Goal: Task Accomplishment & Management: Manage account settings

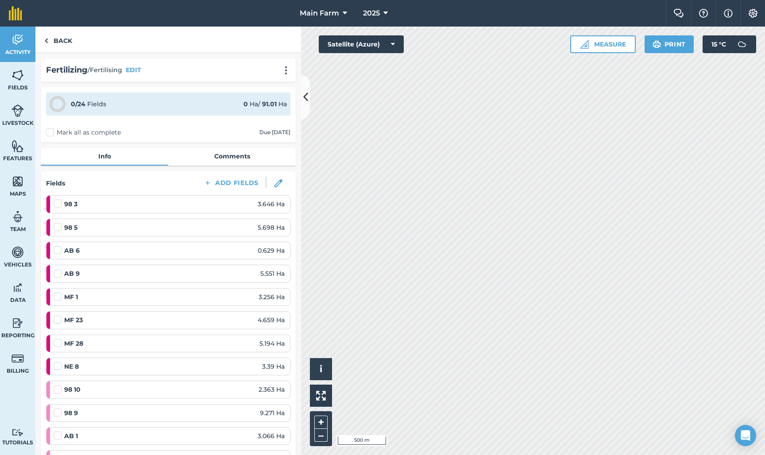
scroll to position [521, 0]
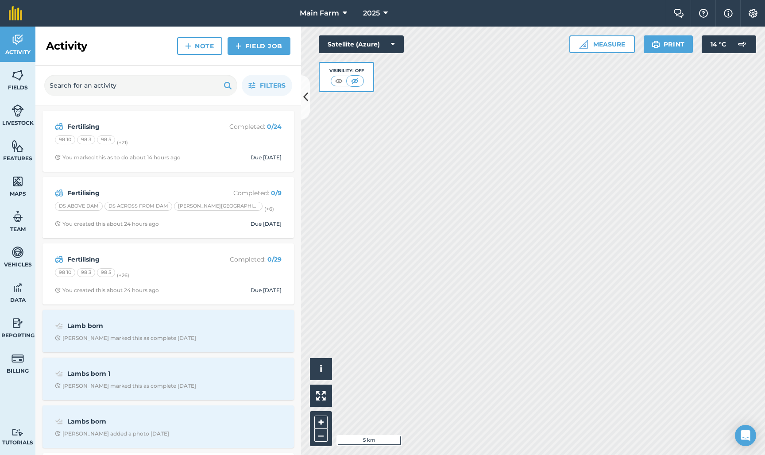
click at [307, 91] on icon at bounding box center [305, 97] width 5 height 16
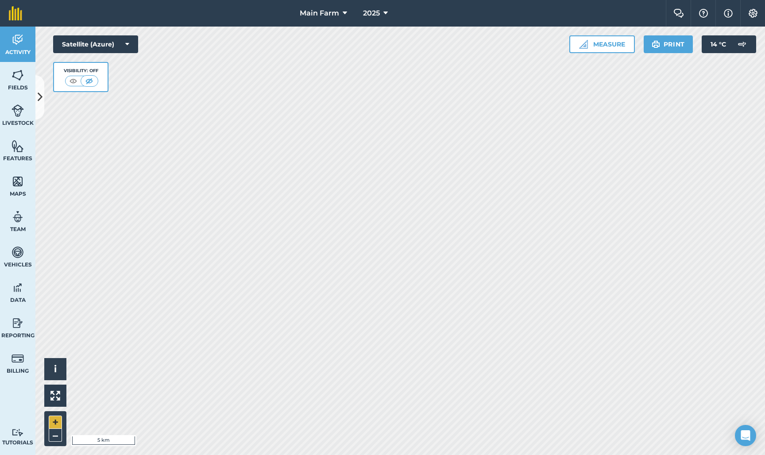
click at [57, 423] on button "+" at bounding box center [55, 422] width 13 height 13
click at [55, 423] on button "+" at bounding box center [55, 422] width 13 height 13
click at [55, 421] on button "+" at bounding box center [55, 422] width 13 height 13
click at [56, 426] on button "+" at bounding box center [55, 422] width 13 height 13
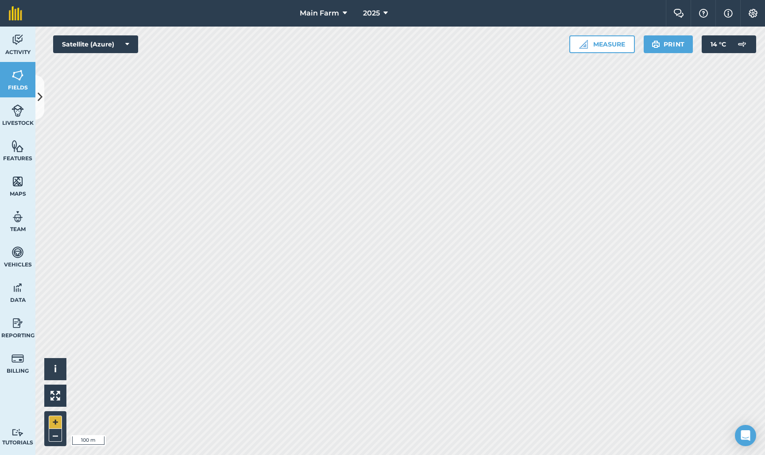
click at [54, 423] on button "+" at bounding box center [55, 422] width 13 height 13
click at [41, 93] on icon at bounding box center [40, 97] width 5 height 16
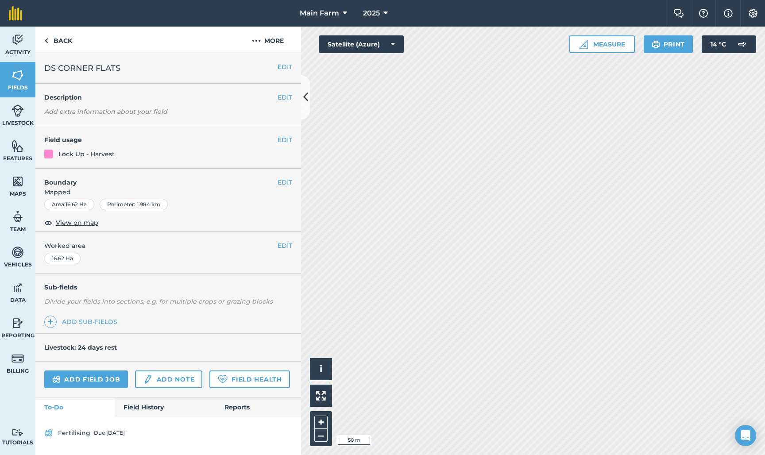
click at [288, 181] on button "EDIT" at bounding box center [285, 183] width 15 height 10
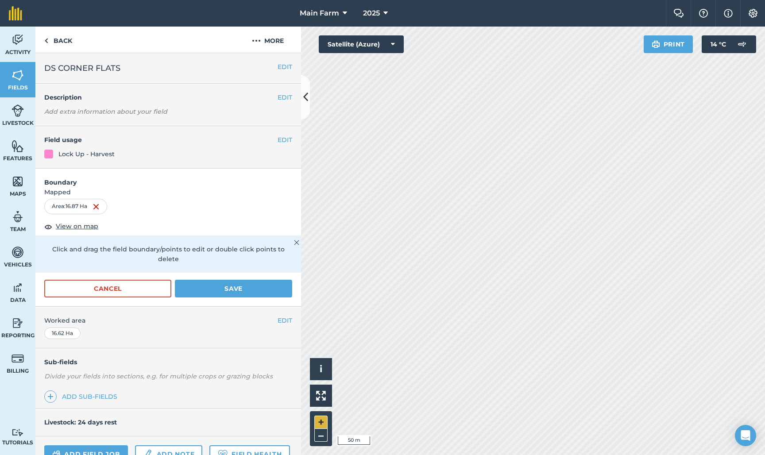
click at [322, 425] on button "+" at bounding box center [320, 422] width 13 height 13
click at [324, 435] on button "–" at bounding box center [320, 435] width 13 height 13
click at [320, 419] on button "+" at bounding box center [320, 422] width 13 height 13
click at [230, 280] on button "Save" at bounding box center [233, 289] width 117 height 18
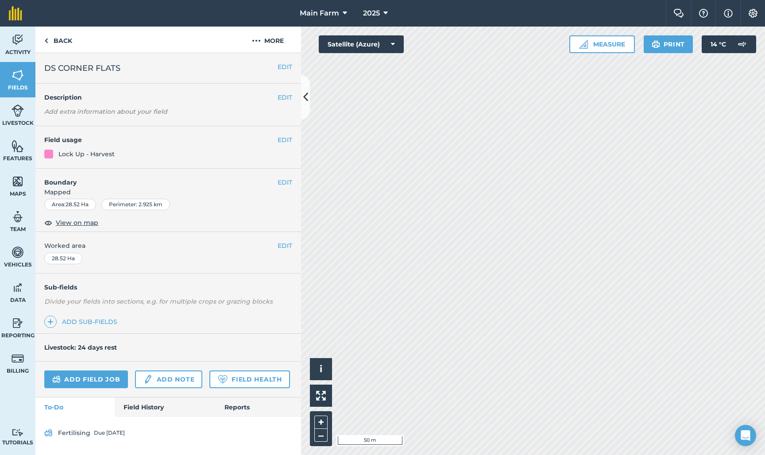
click at [10, 81] on link "Fields" at bounding box center [17, 79] width 35 height 35
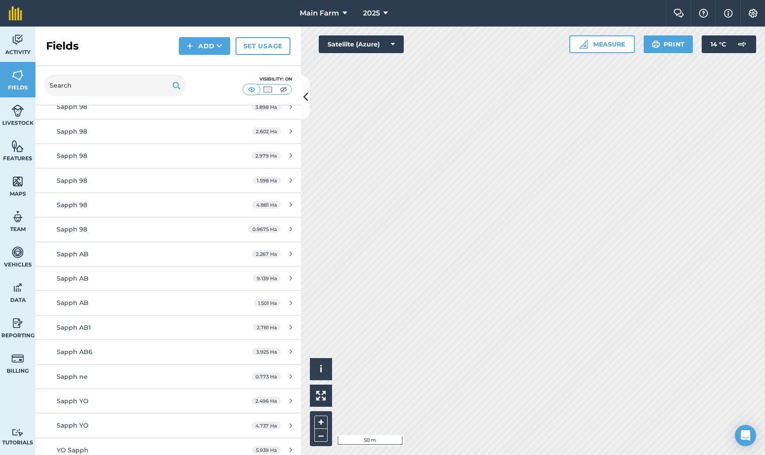
scroll to position [644, 0]
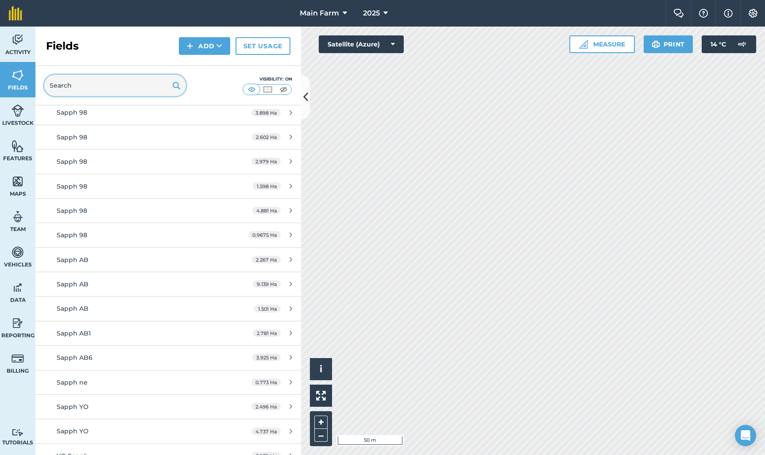
click at [107, 87] on input "text" at bounding box center [115, 85] width 142 height 21
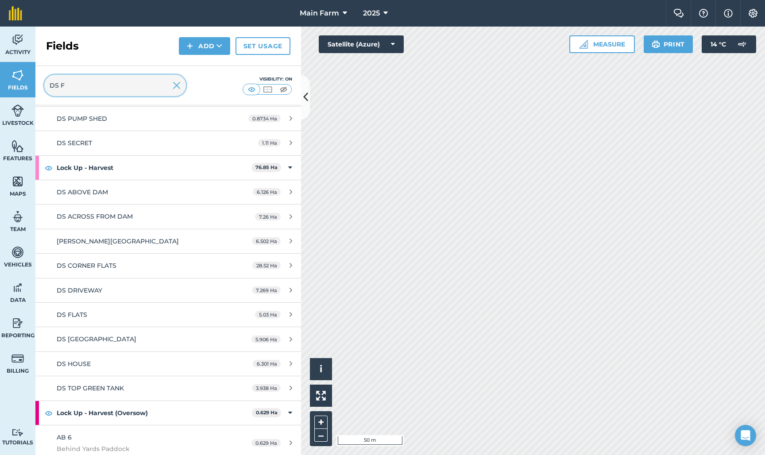
scroll to position [0, 0]
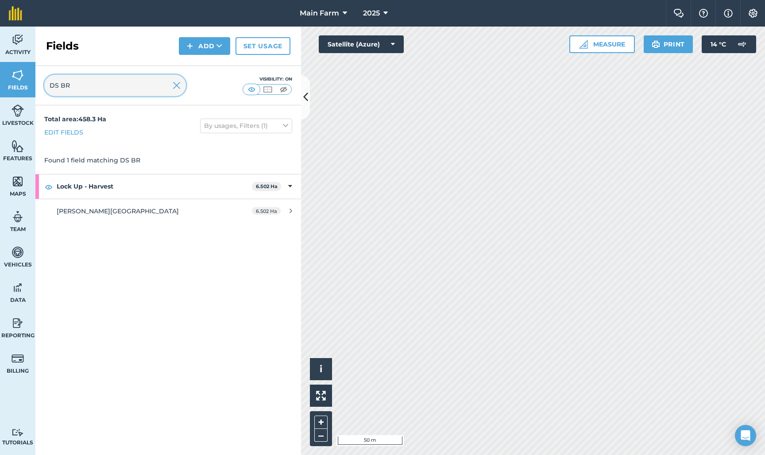
type input "DS BR"
click at [159, 208] on div "DS BROCK ROAD" at bounding box center [140, 211] width 167 height 10
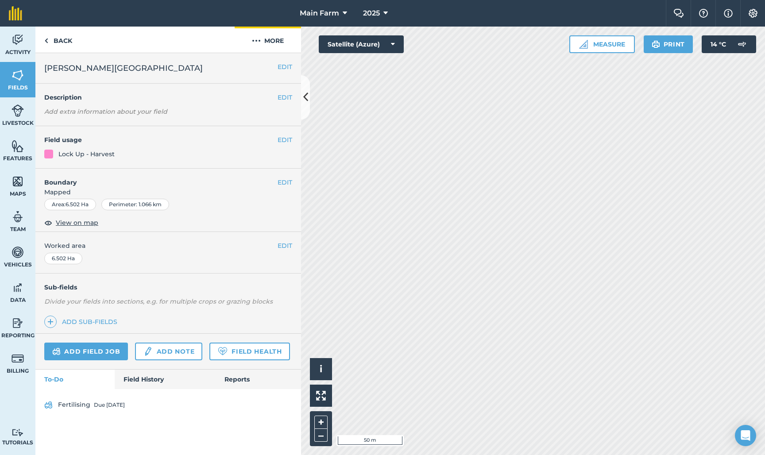
click at [258, 40] on img at bounding box center [256, 40] width 9 height 11
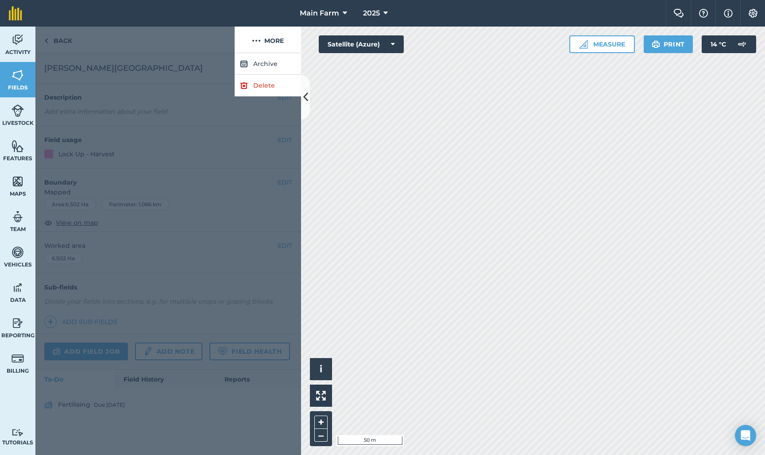
click at [258, 85] on link "Delete" at bounding box center [268, 86] width 66 height 22
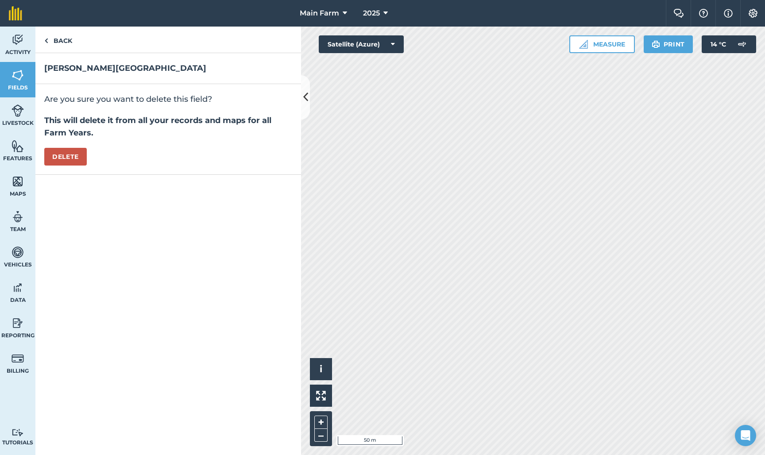
click at [72, 159] on button "Delete" at bounding box center [65, 157] width 43 height 18
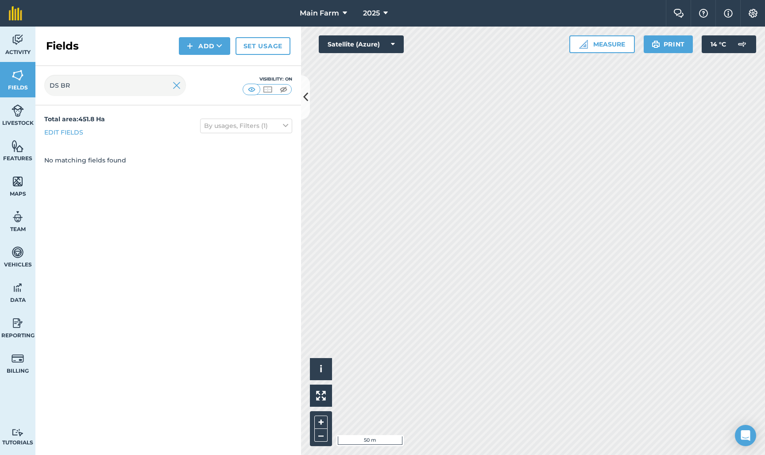
click at [20, 75] on img at bounding box center [18, 75] width 12 height 13
drag, startPoint x: 91, startPoint y: 87, endPoint x: 61, endPoint y: 84, distance: 30.3
click at [61, 84] on input "DS BR" at bounding box center [115, 85] width 142 height 21
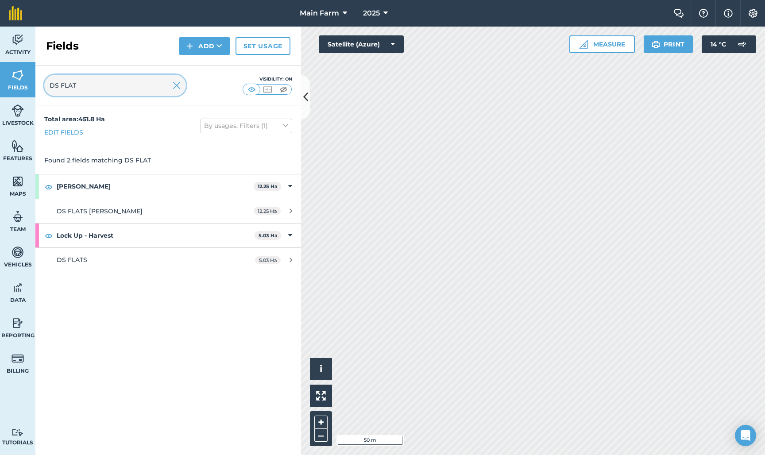
click at [92, 85] on input "DS FLAT" at bounding box center [115, 85] width 142 height 21
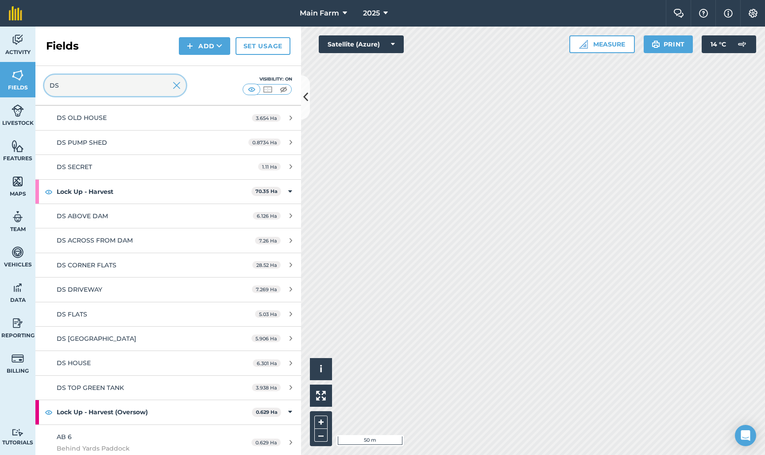
scroll to position [461, 0]
type input "DS"
click at [103, 262] on span "DS CORNER FLATS" at bounding box center [87, 266] width 60 height 8
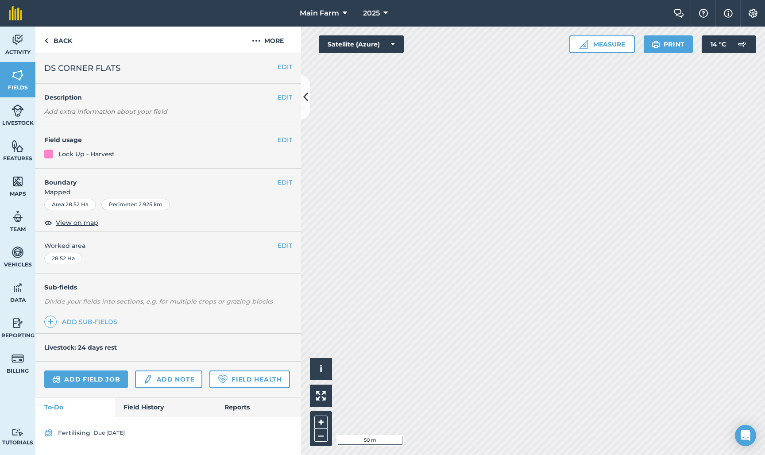
click at [26, 74] on link "Fields" at bounding box center [17, 79] width 35 height 35
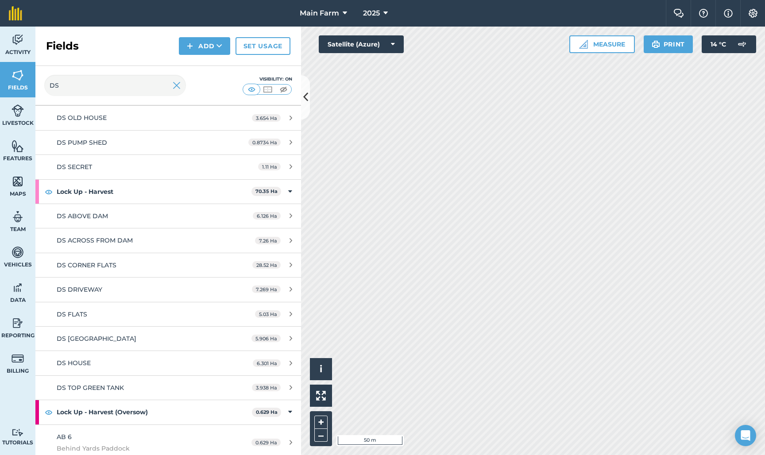
scroll to position [461, 0]
click at [82, 311] on span "DS FLATS" at bounding box center [72, 315] width 31 height 8
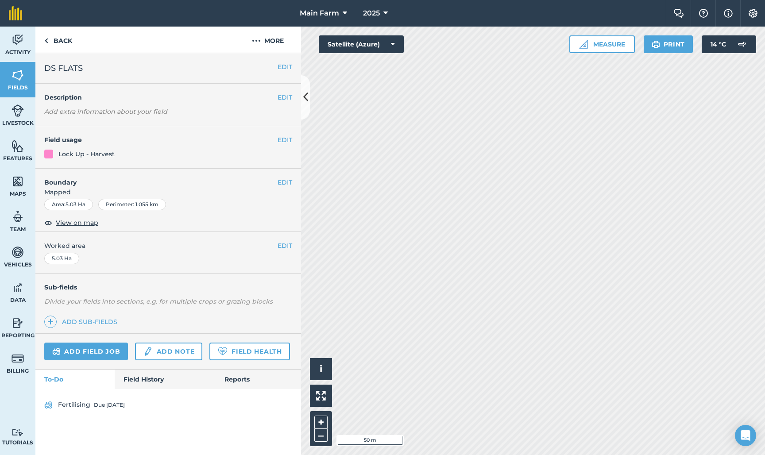
click at [13, 81] on img at bounding box center [18, 75] width 12 height 13
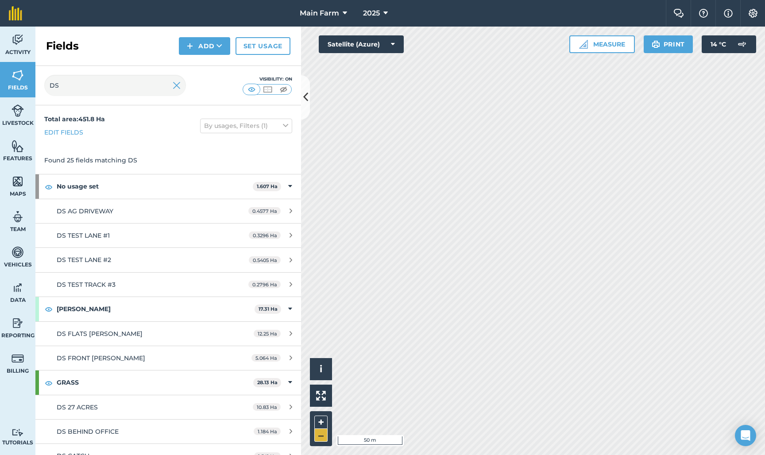
click at [322, 436] on button "–" at bounding box center [320, 435] width 13 height 13
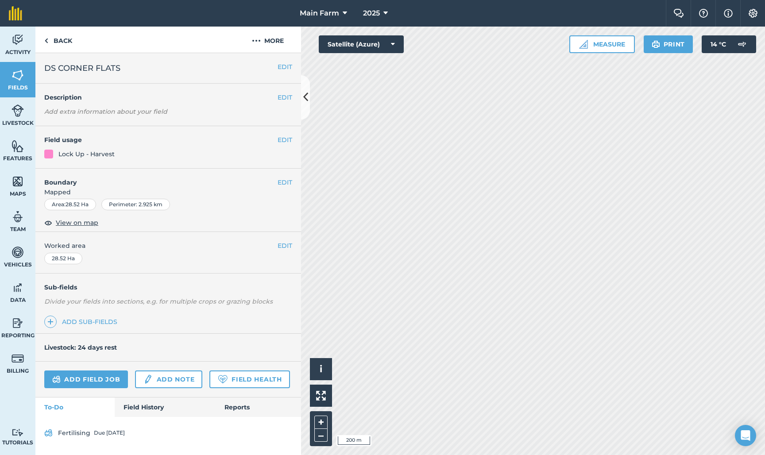
click at [24, 78] on link "Fields" at bounding box center [17, 79] width 35 height 35
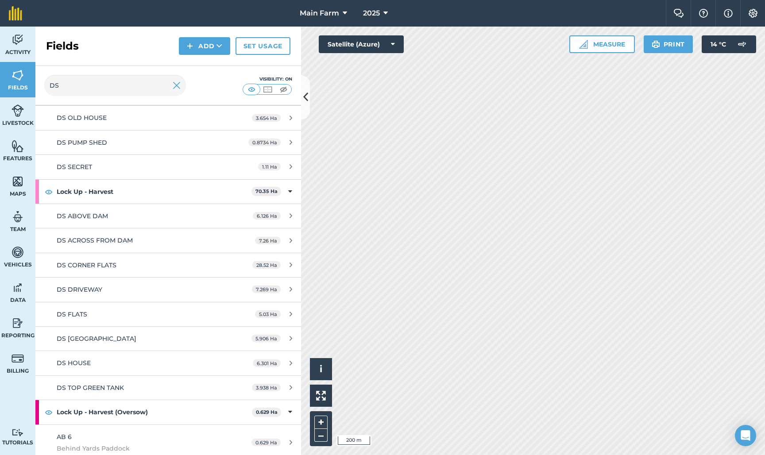
scroll to position [461, 0]
click at [78, 311] on span "DS FLATS" at bounding box center [72, 315] width 31 height 8
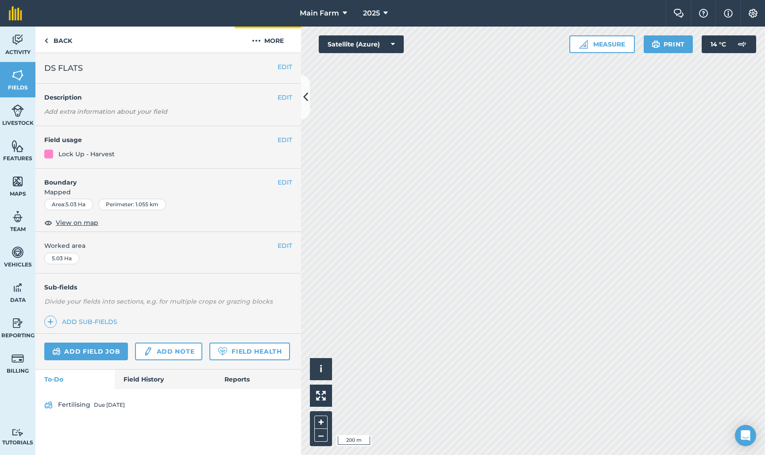
click at [262, 39] on button "More" at bounding box center [268, 40] width 66 height 26
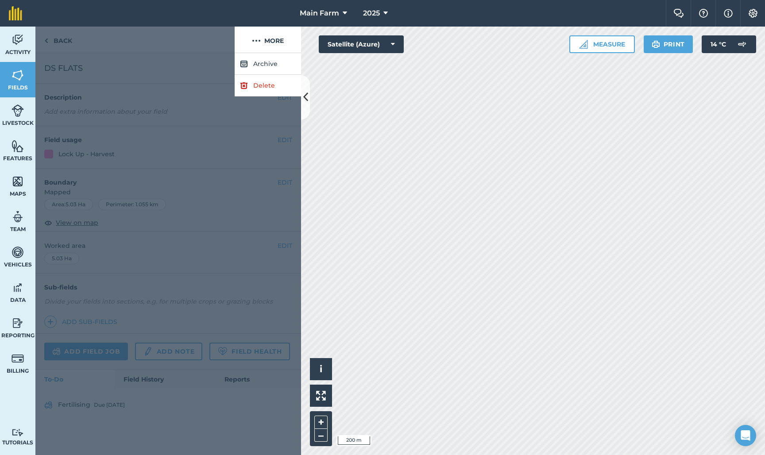
click at [258, 84] on link "Delete" at bounding box center [268, 86] width 66 height 22
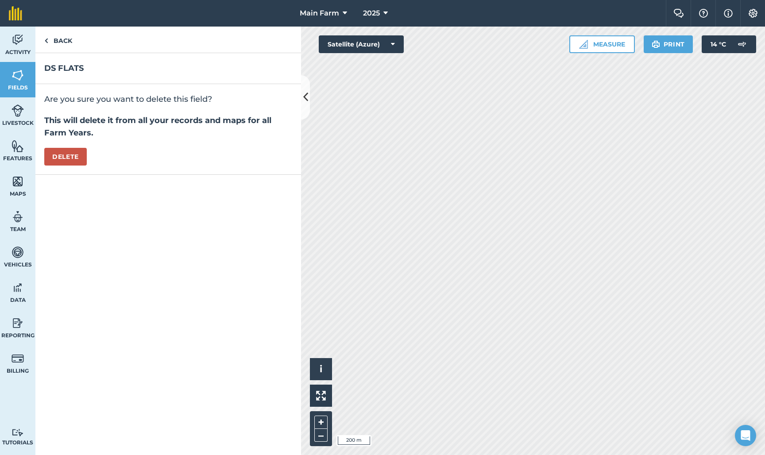
click at [62, 155] on button "Delete" at bounding box center [65, 157] width 43 height 18
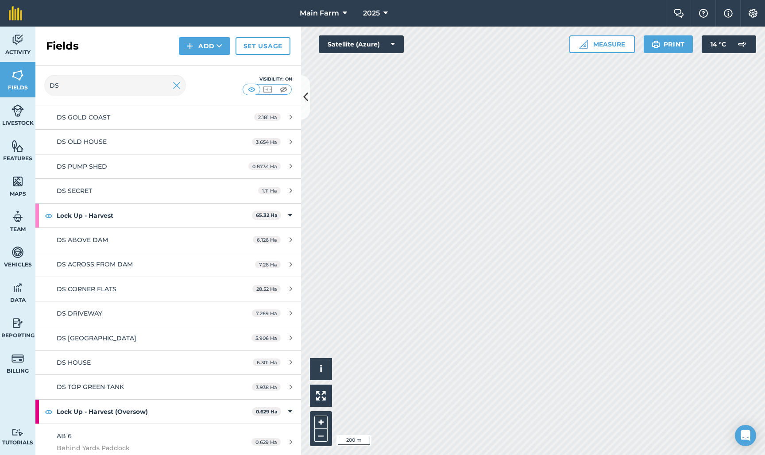
scroll to position [436, 0]
click at [89, 286] on span "DS CORNER FLATS" at bounding box center [87, 290] width 60 height 8
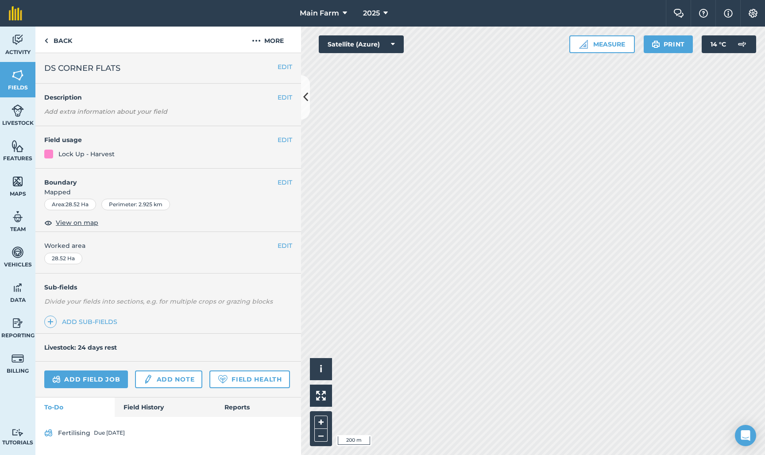
click at [282, 66] on button "EDIT" at bounding box center [285, 67] width 15 height 10
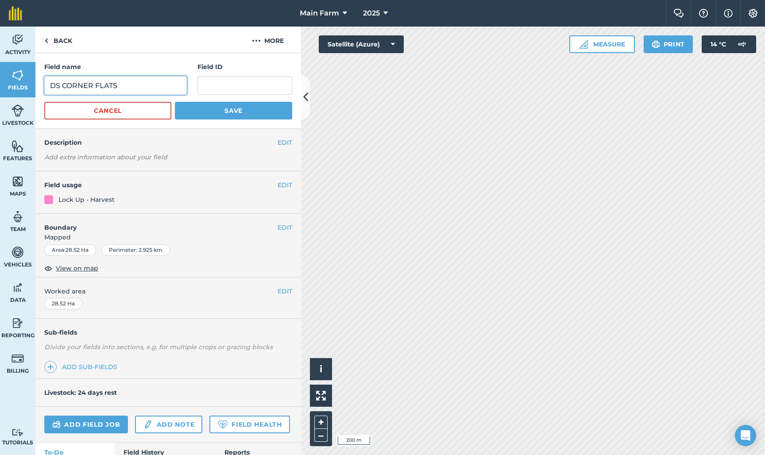
click at [96, 83] on input "DS CORNER FLATS" at bounding box center [115, 85] width 143 height 19
type input "DS FLATS"
click at [248, 112] on button "Save" at bounding box center [233, 111] width 117 height 18
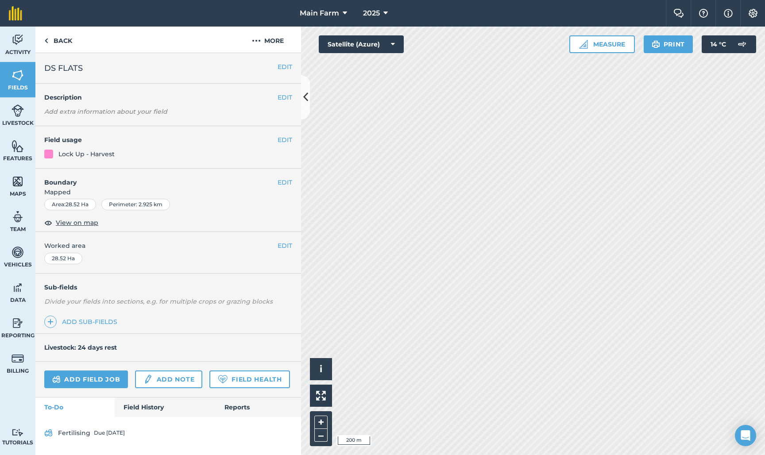
click at [18, 80] on img at bounding box center [18, 75] width 12 height 13
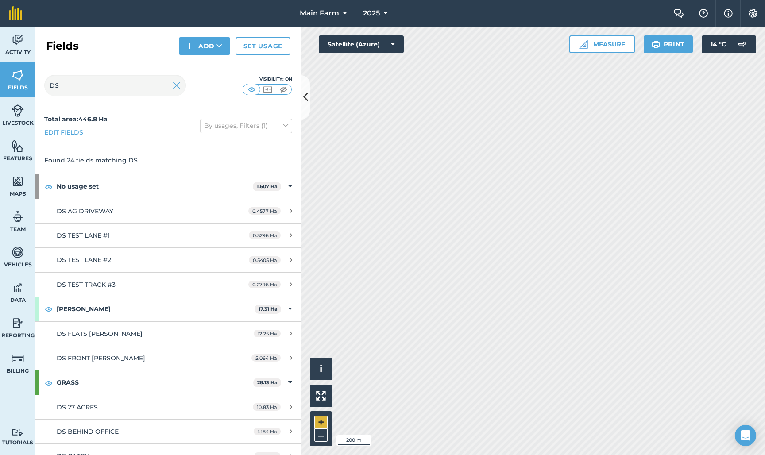
click at [322, 424] on button "+" at bounding box center [320, 422] width 13 height 13
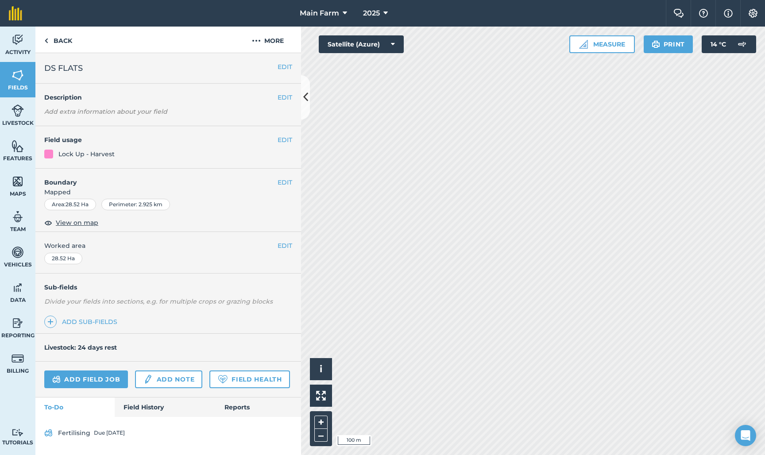
click at [281, 182] on button "EDIT" at bounding box center [285, 183] width 15 height 10
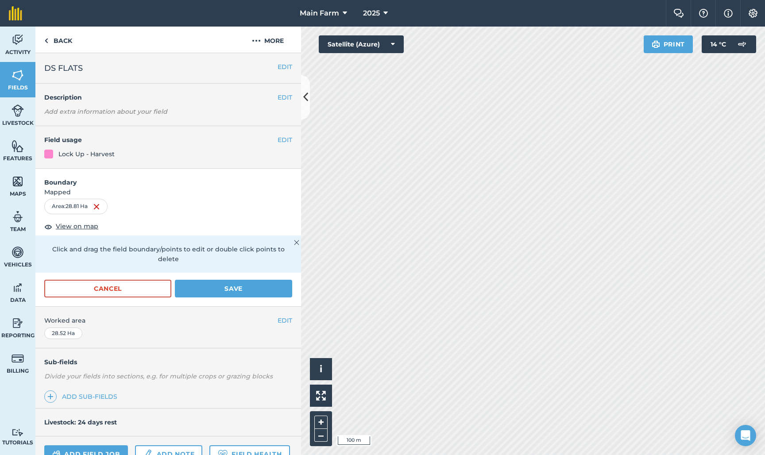
click at [237, 280] on button "Save" at bounding box center [233, 289] width 117 height 18
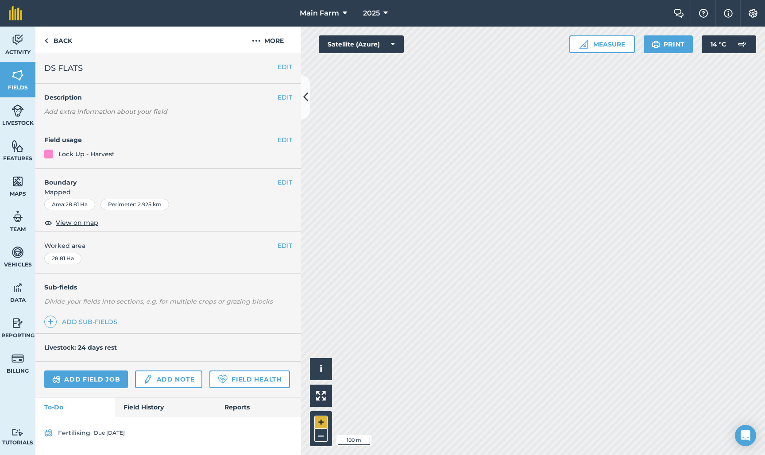
click at [321, 425] on button "+" at bounding box center [320, 422] width 13 height 13
click at [283, 181] on button "EDIT" at bounding box center [285, 183] width 15 height 10
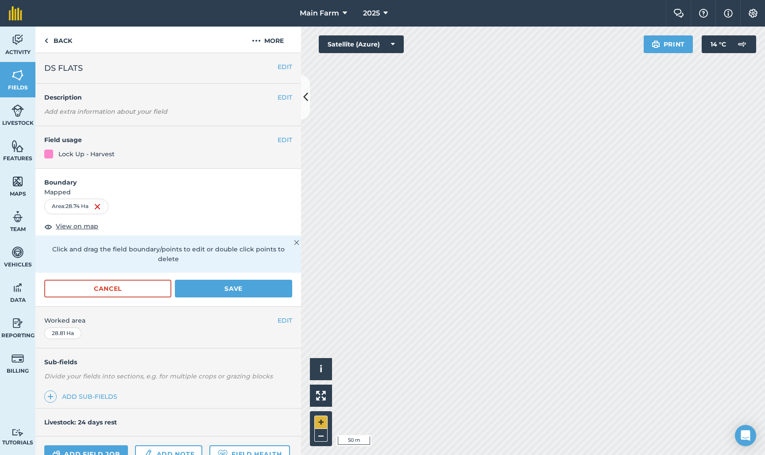
click at [320, 423] on button "+" at bounding box center [320, 422] width 13 height 13
click at [234, 280] on button "Save" at bounding box center [233, 289] width 117 height 18
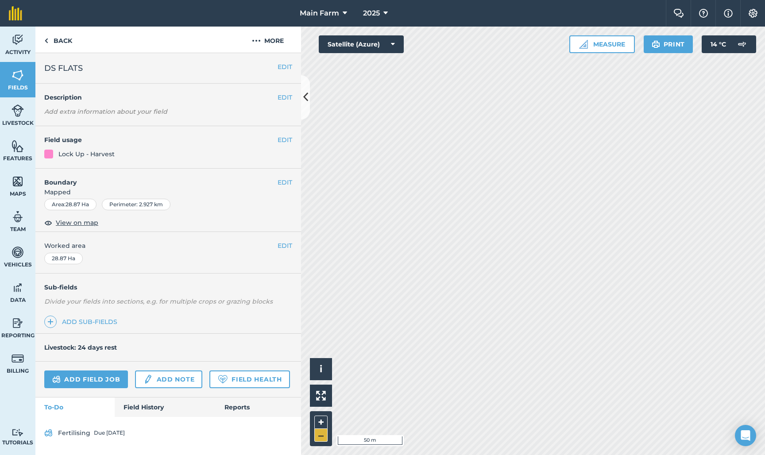
click at [320, 439] on button "–" at bounding box center [320, 435] width 13 height 13
click at [322, 420] on button "+" at bounding box center [320, 422] width 13 height 13
click at [324, 436] on button "–" at bounding box center [320, 435] width 13 height 13
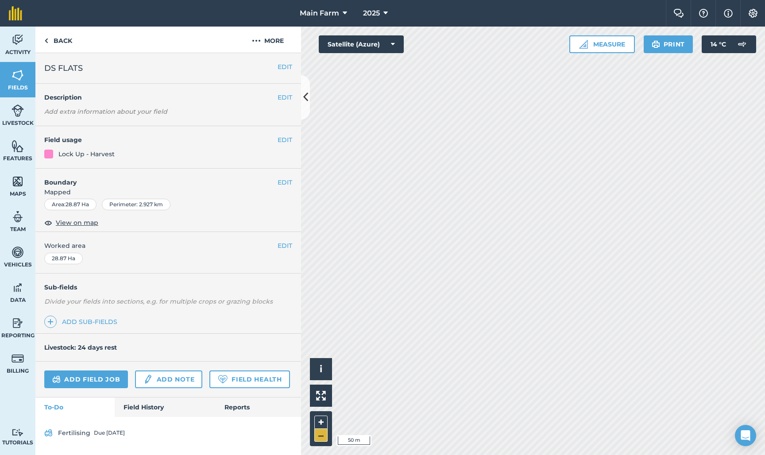
click at [322, 438] on button "–" at bounding box center [320, 435] width 13 height 13
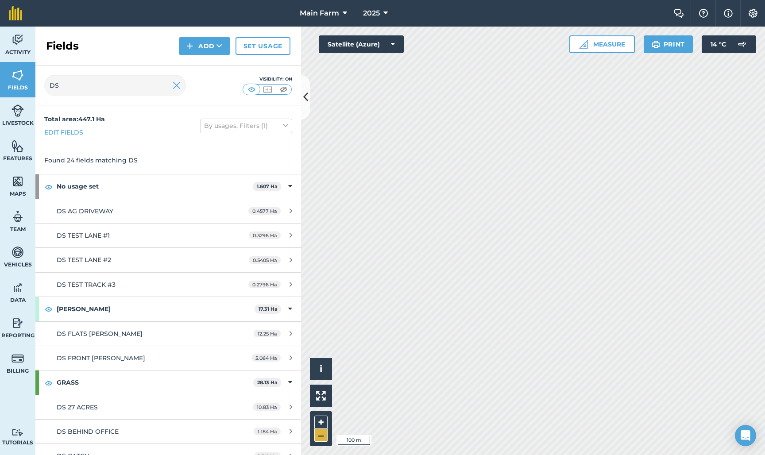
click at [320, 438] on button "–" at bounding box center [320, 435] width 13 height 13
click at [318, 440] on button "–" at bounding box center [320, 435] width 13 height 13
click at [318, 439] on button "–" at bounding box center [320, 435] width 13 height 13
click at [318, 437] on button "–" at bounding box center [320, 435] width 13 height 13
click at [321, 421] on button "+" at bounding box center [320, 422] width 13 height 13
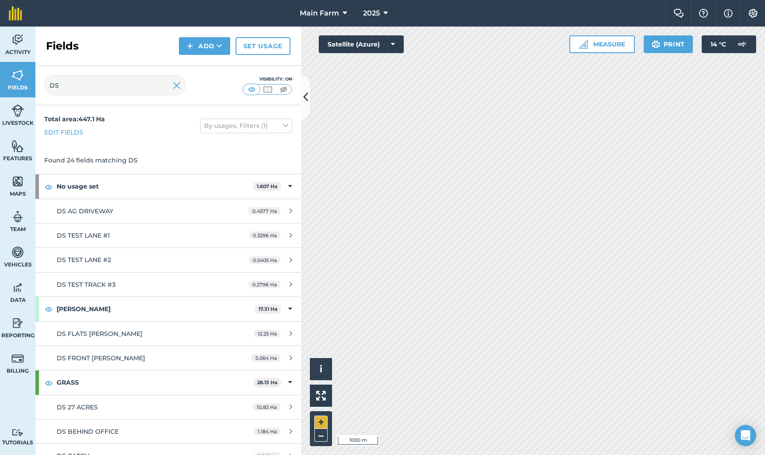
click at [321, 421] on button "+" at bounding box center [320, 422] width 13 height 13
click at [175, 86] on img at bounding box center [177, 85] width 8 height 11
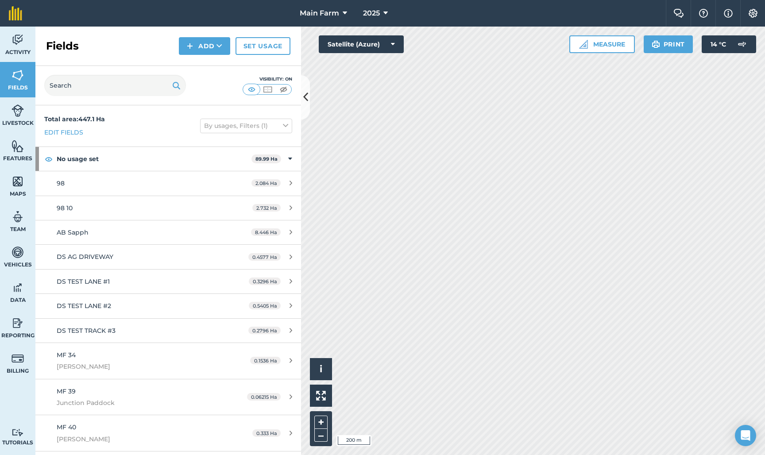
click at [16, 77] on img at bounding box center [18, 75] width 12 height 13
click at [319, 421] on button "+" at bounding box center [320, 422] width 13 height 13
click at [322, 423] on button "+" at bounding box center [320, 422] width 13 height 13
click at [321, 437] on button "–" at bounding box center [320, 435] width 13 height 13
click at [322, 423] on button "+" at bounding box center [320, 422] width 13 height 13
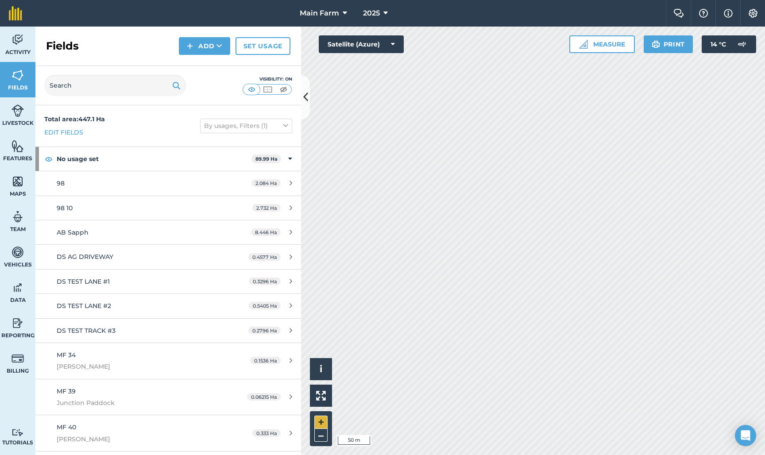
click at [322, 423] on button "+" at bounding box center [320, 422] width 13 height 13
click at [322, 426] on button "+" at bounding box center [320, 422] width 13 height 13
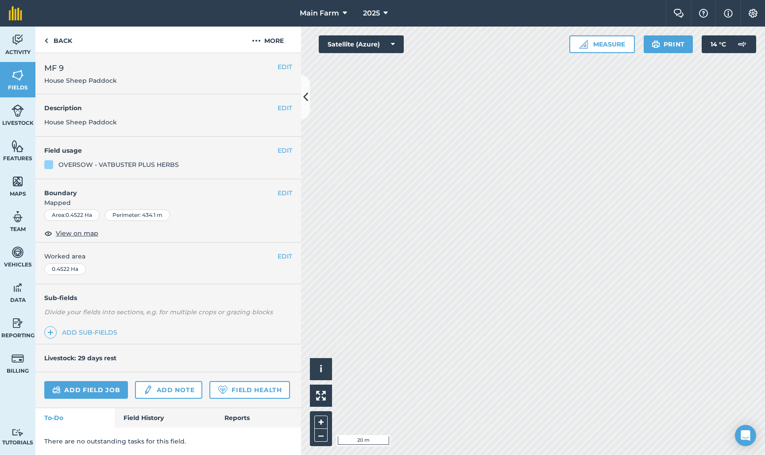
click at [279, 191] on button "EDIT" at bounding box center [285, 193] width 15 height 10
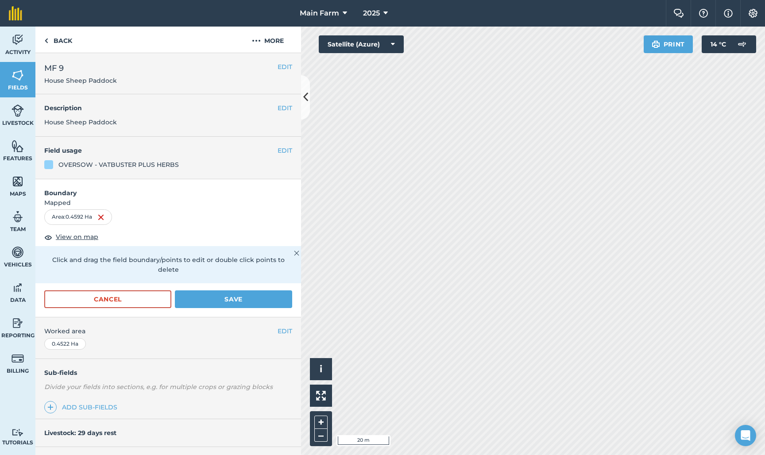
click at [201, 293] on button "Save" at bounding box center [233, 300] width 117 height 18
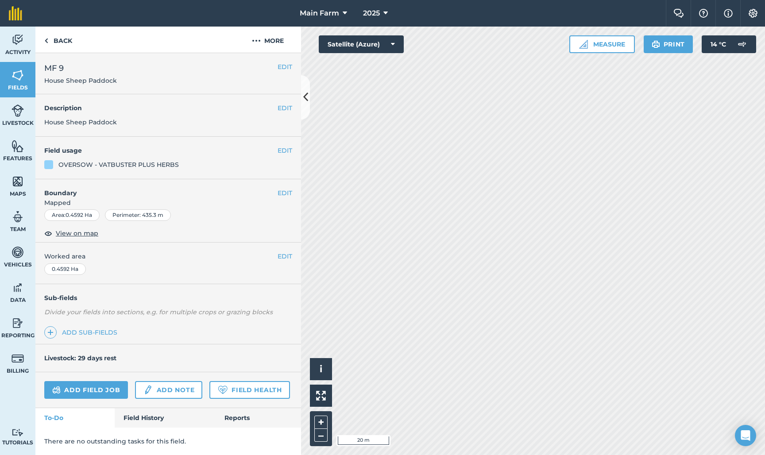
click at [284, 193] on button "EDIT" at bounding box center [285, 193] width 15 height 10
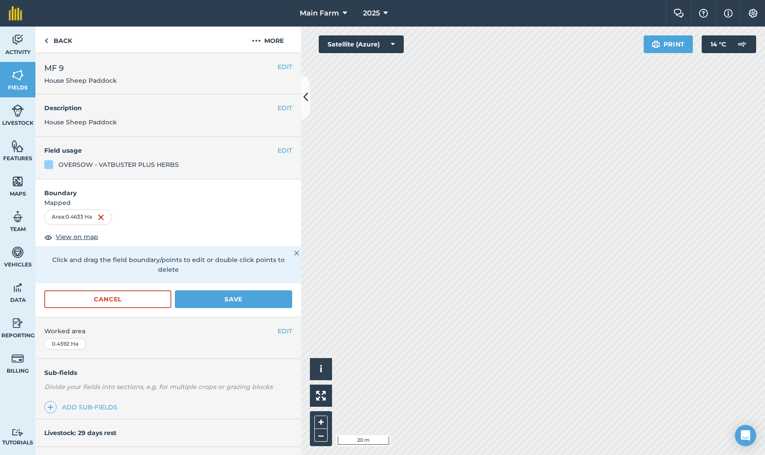
click at [252, 291] on button "Save" at bounding box center [233, 300] width 117 height 18
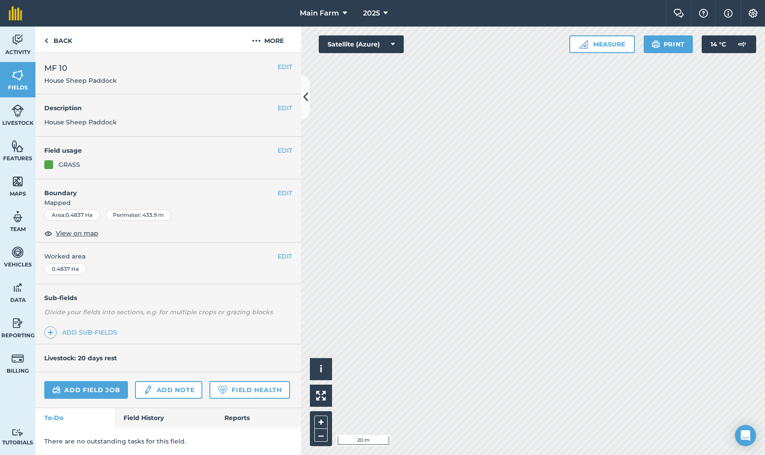
click at [283, 191] on button "EDIT" at bounding box center [285, 193] width 15 height 10
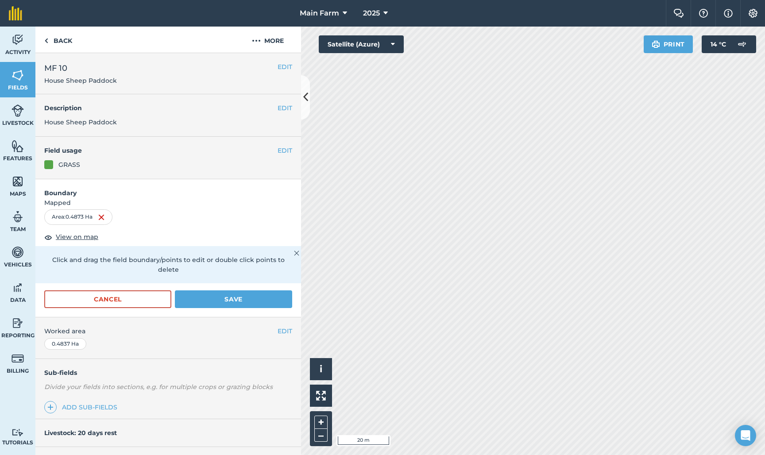
click at [218, 291] on button "Save" at bounding box center [233, 300] width 117 height 18
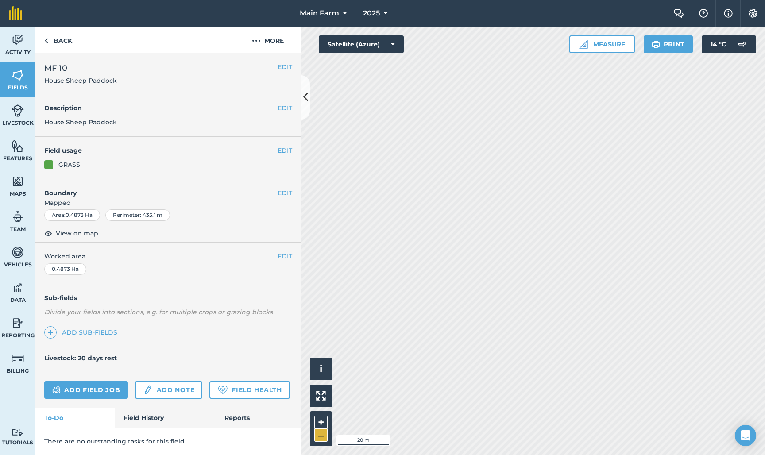
click at [322, 438] on button "–" at bounding box center [320, 435] width 13 height 13
click at [322, 422] on button "+" at bounding box center [320, 422] width 13 height 13
click at [286, 194] on button "EDIT" at bounding box center [285, 193] width 15 height 10
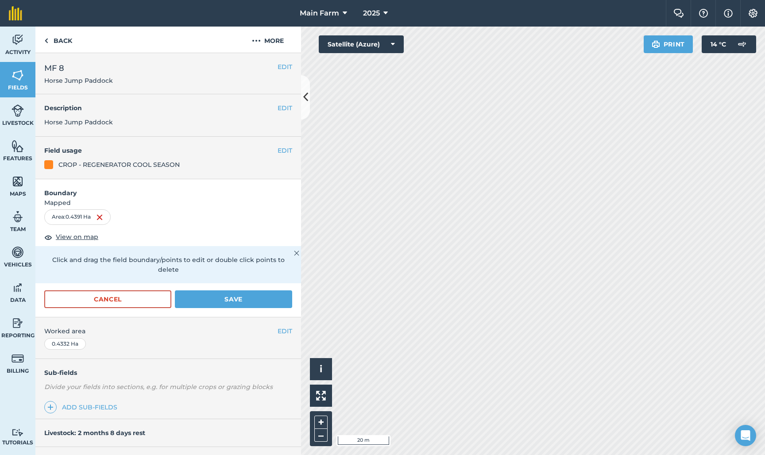
click at [233, 291] on button "Save" at bounding box center [233, 300] width 117 height 18
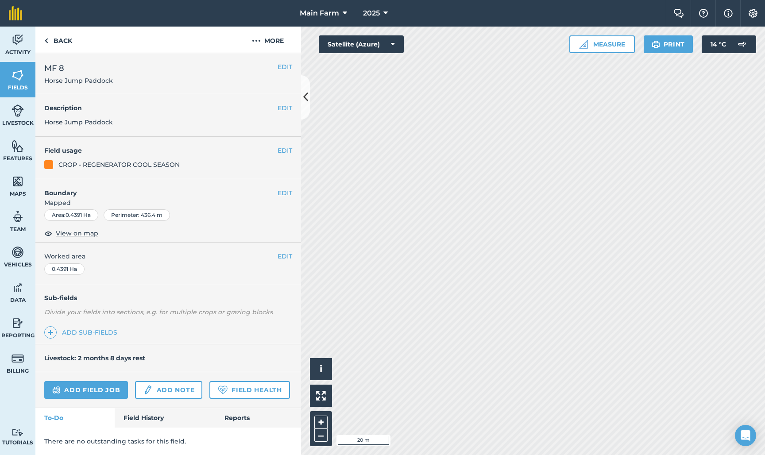
click at [288, 192] on button "EDIT" at bounding box center [285, 193] width 15 height 10
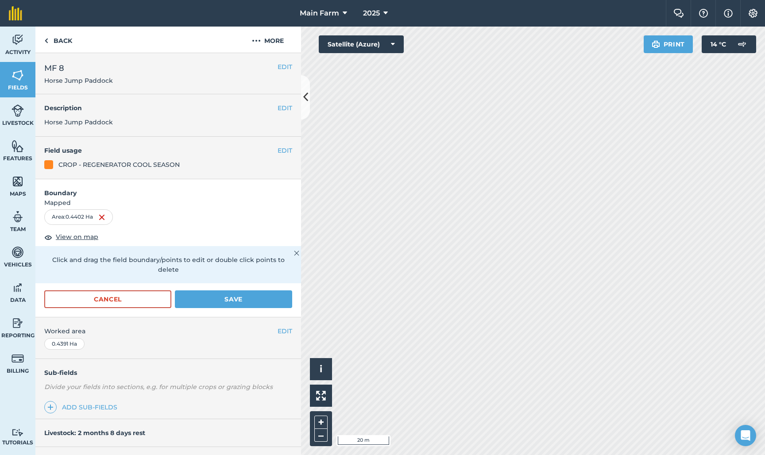
click at [219, 291] on button "Save" at bounding box center [233, 300] width 117 height 18
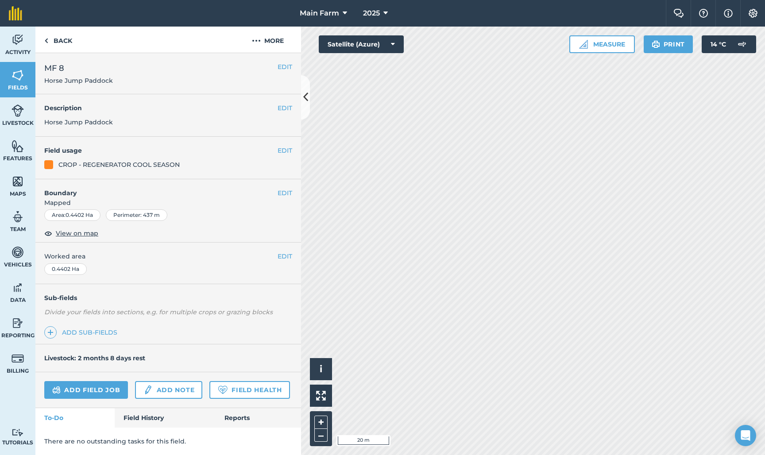
click at [292, 192] on button "EDIT" at bounding box center [285, 193] width 15 height 10
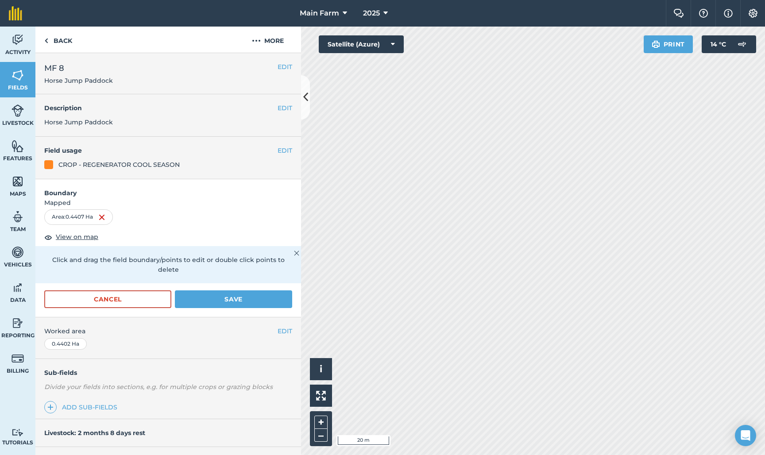
click at [230, 291] on button "Save" at bounding box center [233, 300] width 117 height 18
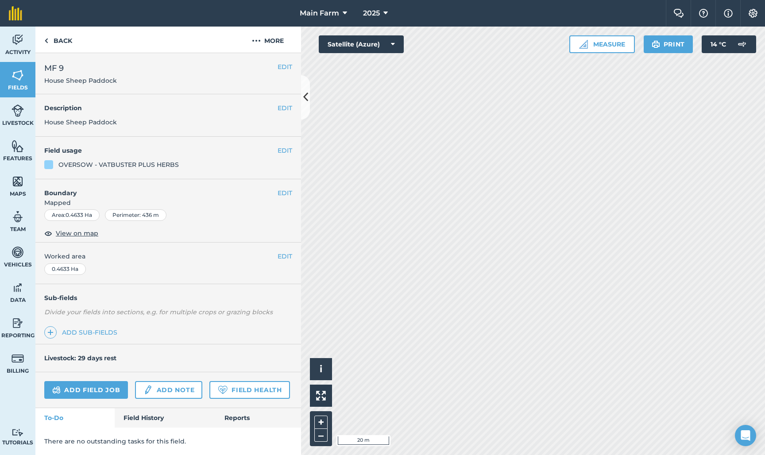
click at [283, 193] on button "EDIT" at bounding box center [285, 193] width 15 height 10
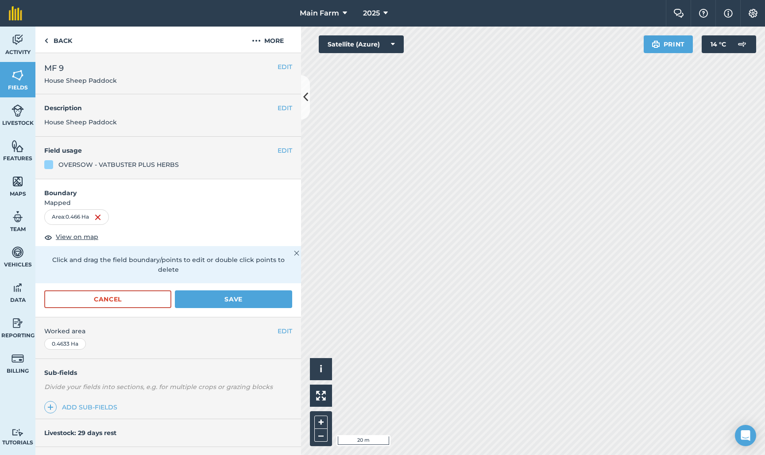
click at [236, 291] on button "Save" at bounding box center [233, 300] width 117 height 18
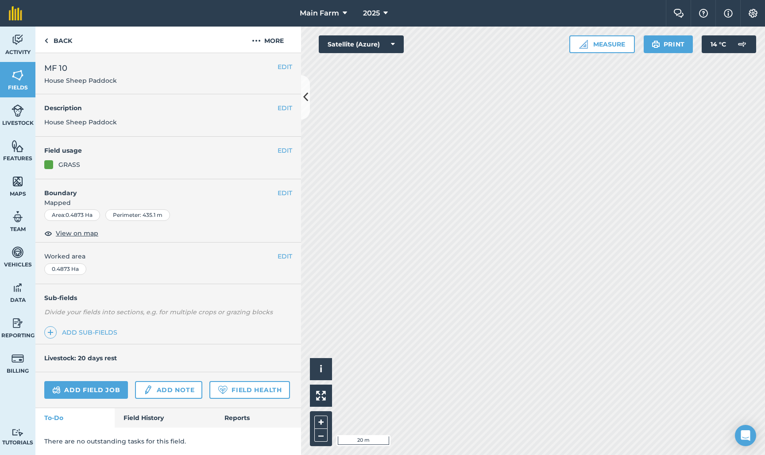
click at [281, 191] on button "EDIT" at bounding box center [285, 193] width 15 height 10
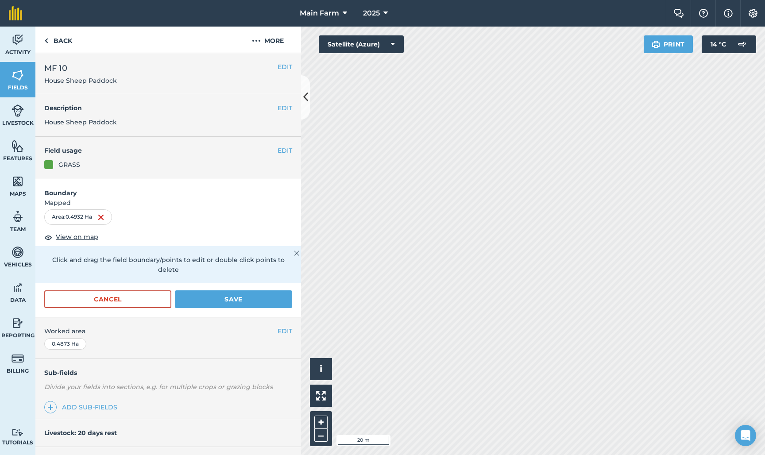
click at [241, 291] on button "Save" at bounding box center [233, 300] width 117 height 18
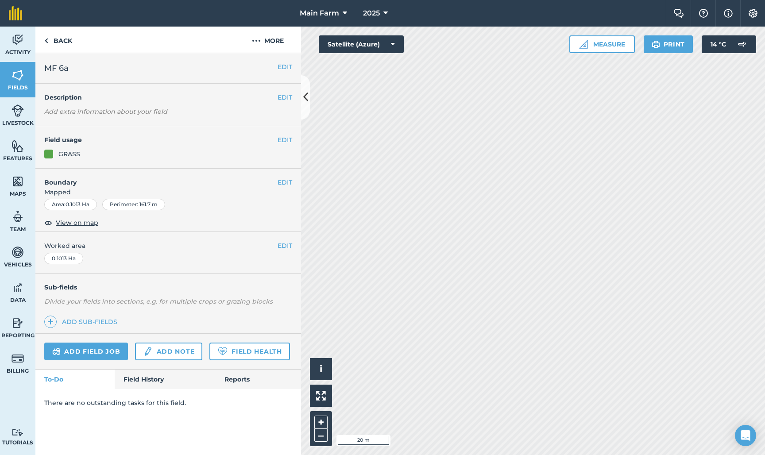
click at [283, 184] on button "EDIT" at bounding box center [285, 183] width 15 height 10
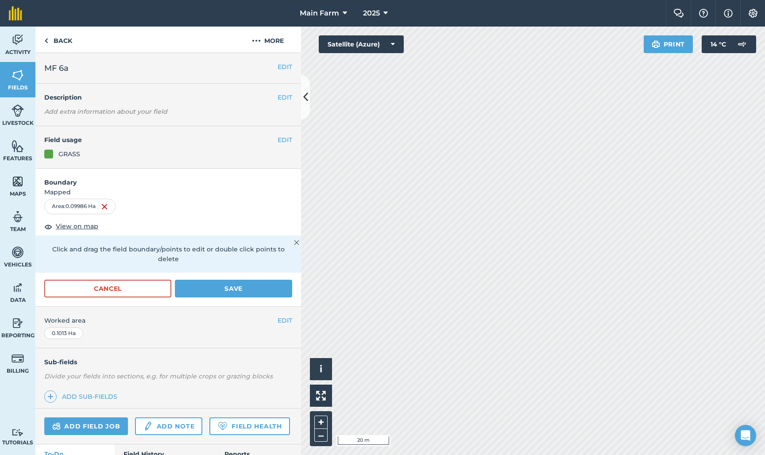
click at [204, 282] on button "Save" at bounding box center [233, 289] width 117 height 18
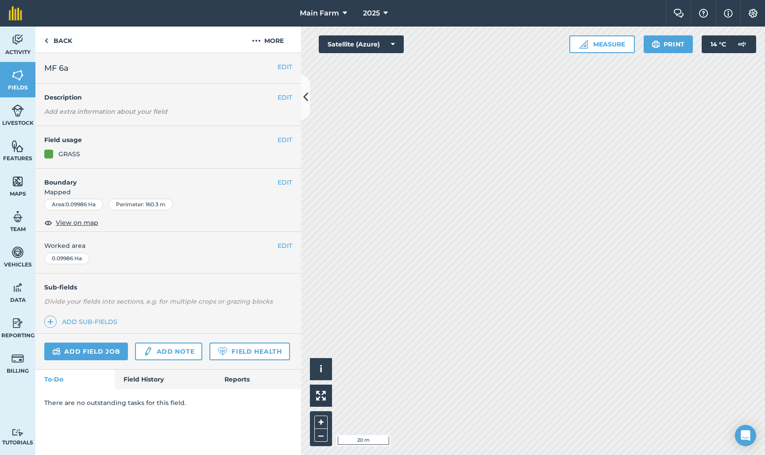
click at [284, 183] on button "EDIT" at bounding box center [285, 183] width 15 height 10
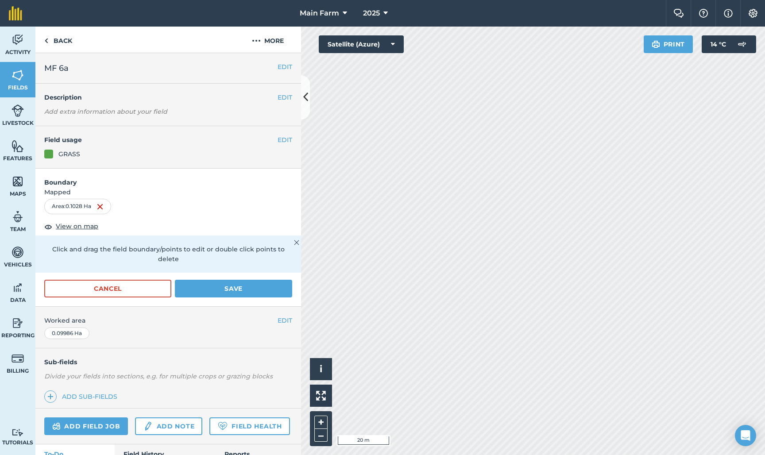
click at [229, 280] on button "Save" at bounding box center [233, 289] width 117 height 18
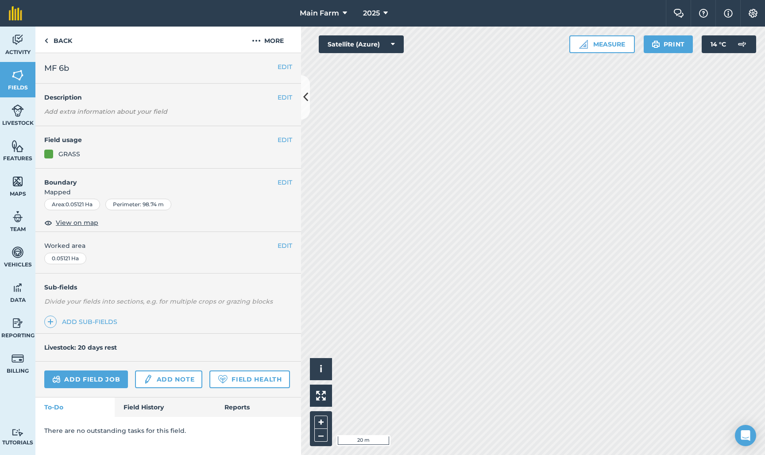
click at [286, 180] on button "EDIT" at bounding box center [285, 183] width 15 height 10
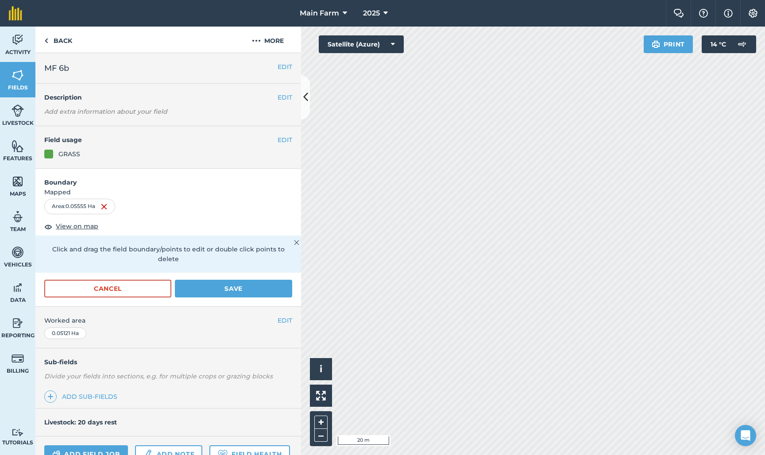
click at [248, 280] on button "Save" at bounding box center [233, 289] width 117 height 18
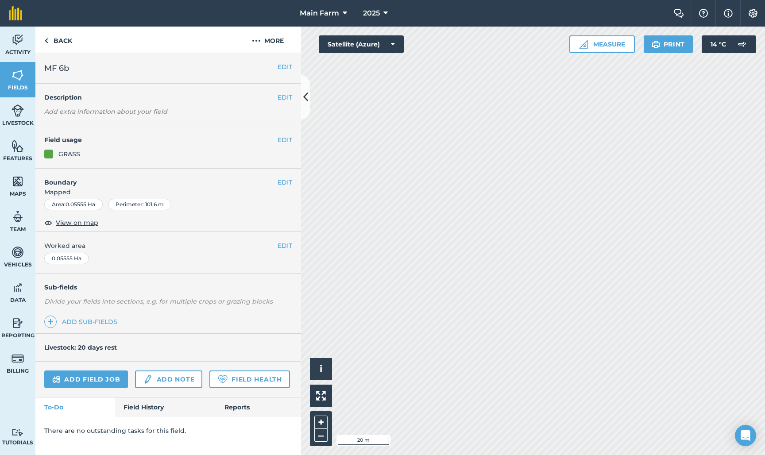
click at [282, 181] on button "EDIT" at bounding box center [285, 183] width 15 height 10
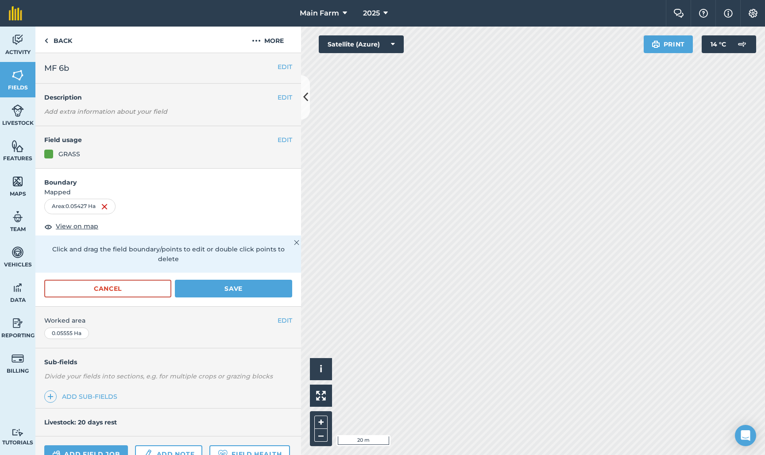
click at [227, 280] on button "Save" at bounding box center [233, 289] width 117 height 18
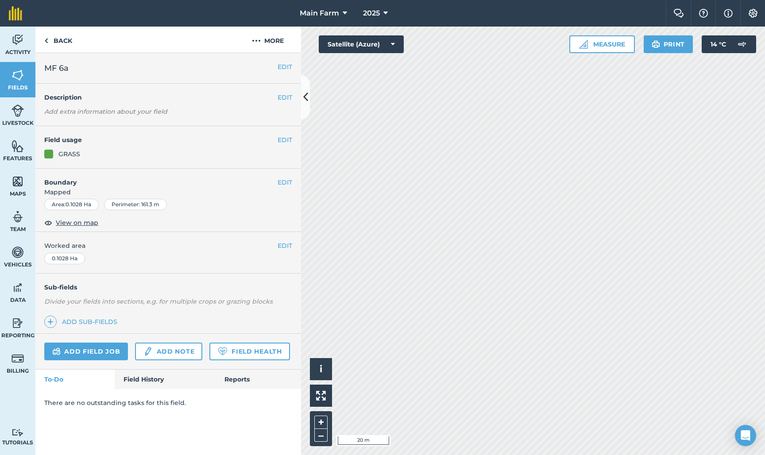
click at [288, 181] on button "EDIT" at bounding box center [285, 183] width 15 height 10
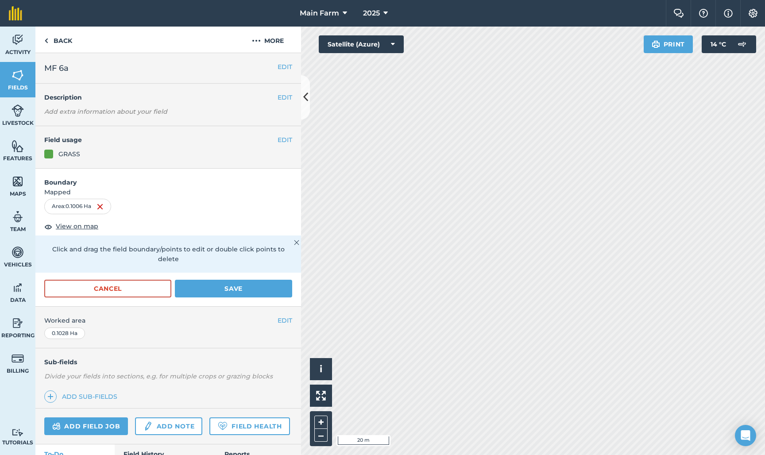
click at [239, 280] on button "Save" at bounding box center [233, 289] width 117 height 18
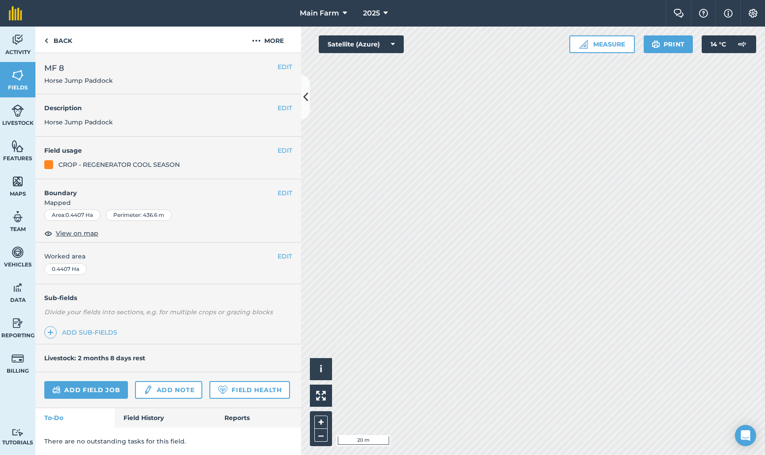
click at [287, 193] on button "EDIT" at bounding box center [285, 193] width 15 height 10
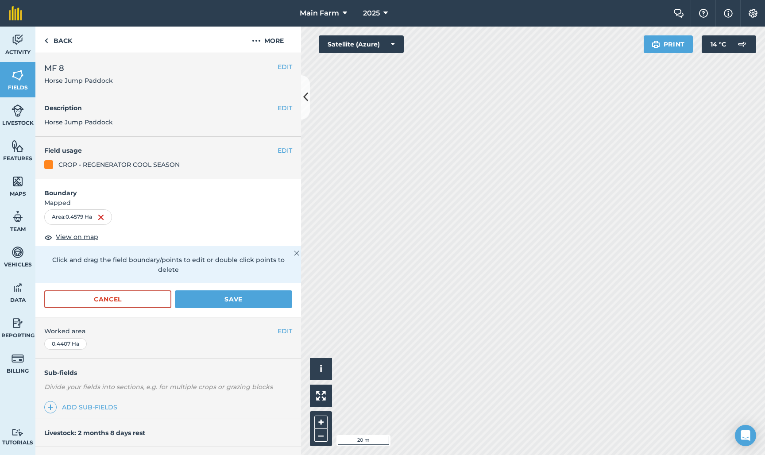
click at [203, 293] on button "Save" at bounding box center [233, 300] width 117 height 18
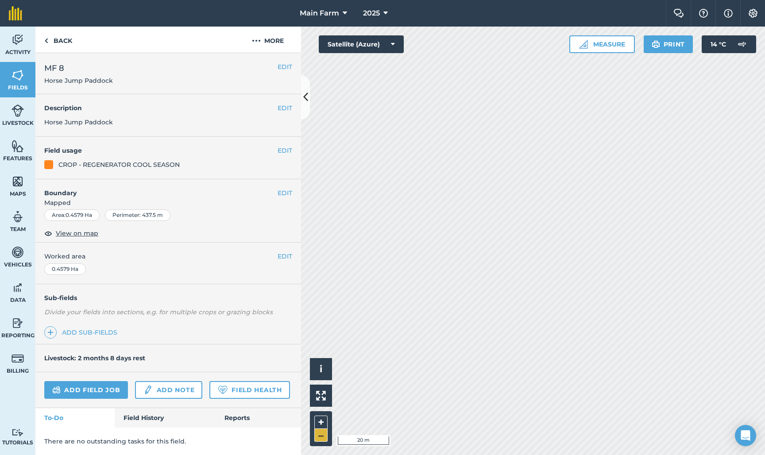
click at [322, 433] on button "–" at bounding box center [320, 435] width 13 height 13
click at [278, 194] on button "EDIT" at bounding box center [285, 193] width 15 height 10
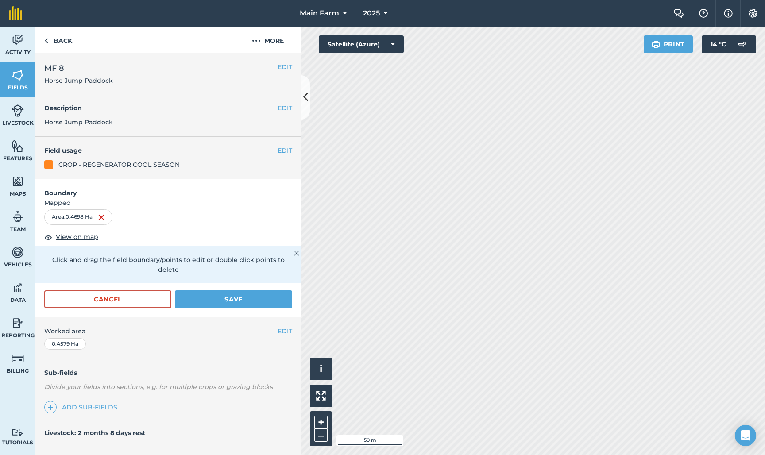
click at [256, 291] on button "Save" at bounding box center [233, 300] width 117 height 18
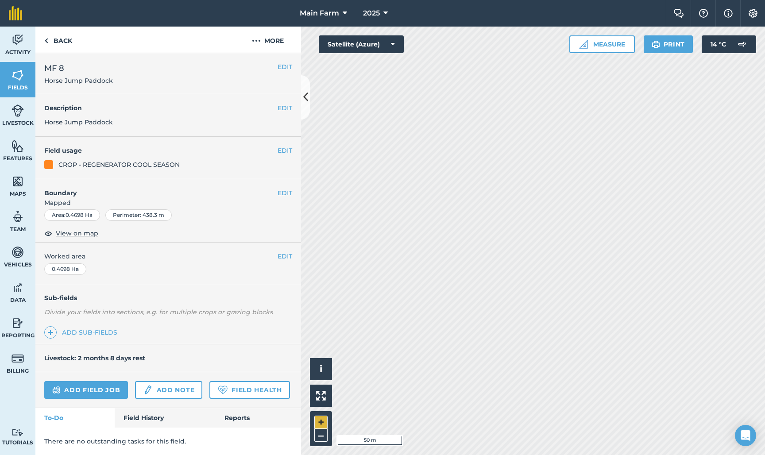
click at [316, 424] on button "+" at bounding box center [320, 422] width 13 height 13
click at [281, 190] on button "EDIT" at bounding box center [285, 193] width 15 height 10
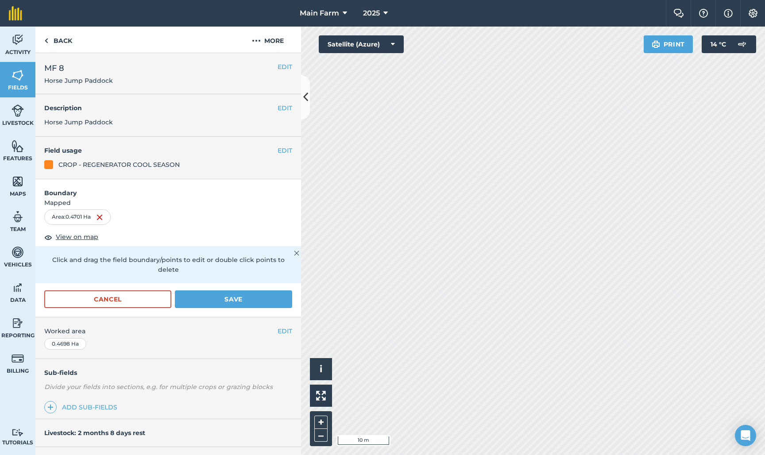
click at [225, 291] on button "Save" at bounding box center [233, 300] width 117 height 18
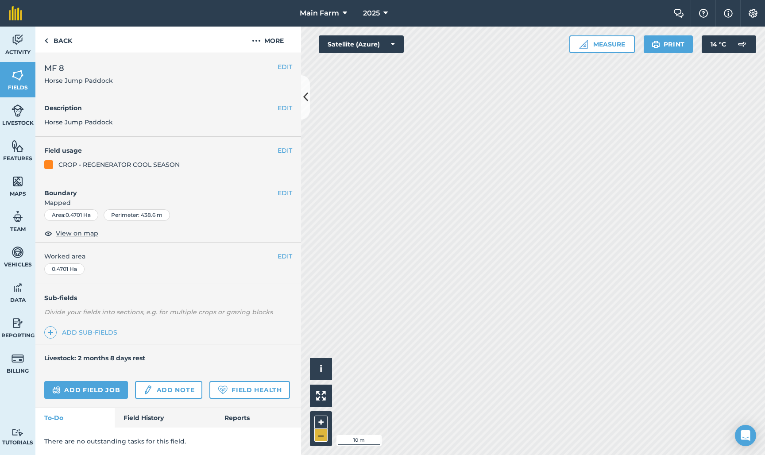
click at [317, 439] on button "–" at bounding box center [320, 435] width 13 height 13
click at [278, 191] on button "EDIT" at bounding box center [285, 193] width 15 height 10
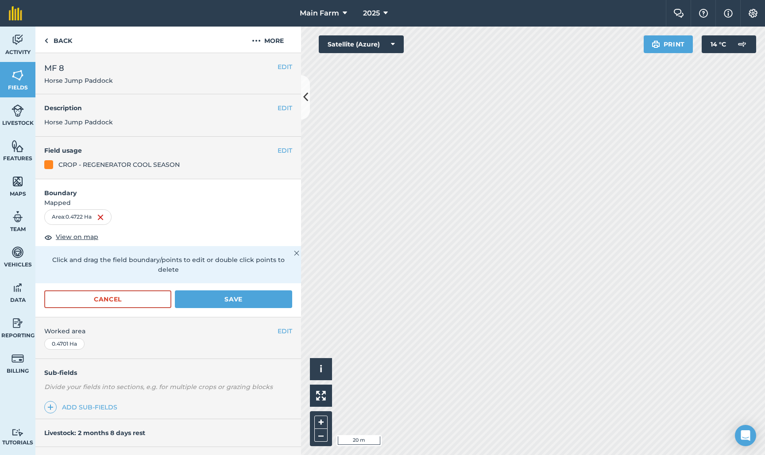
click at [258, 292] on button "Save" at bounding box center [233, 300] width 117 height 18
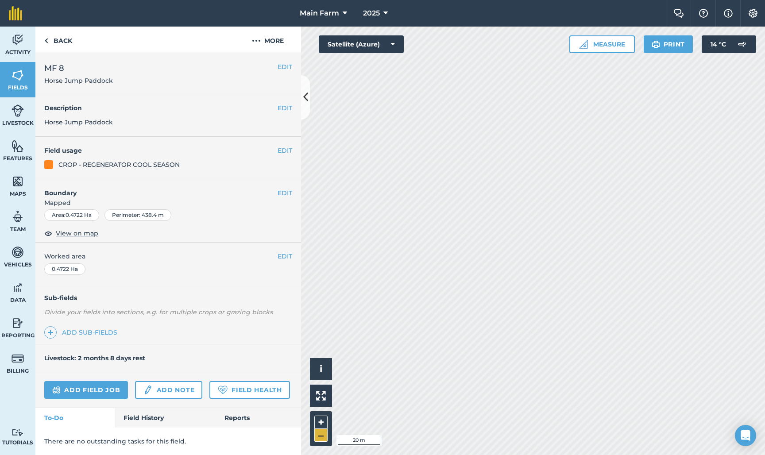
click at [319, 438] on button "–" at bounding box center [320, 435] width 13 height 13
click at [321, 423] on button "+" at bounding box center [320, 422] width 13 height 13
click at [282, 193] on button "EDIT" at bounding box center [285, 193] width 15 height 10
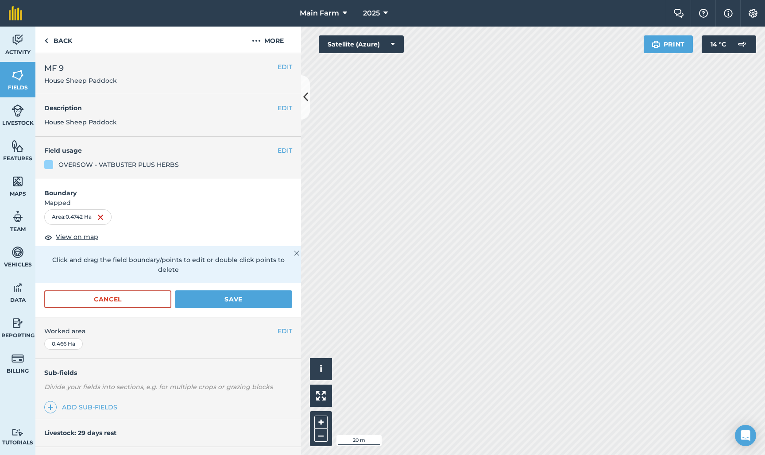
click at [256, 293] on button "Save" at bounding box center [233, 300] width 117 height 18
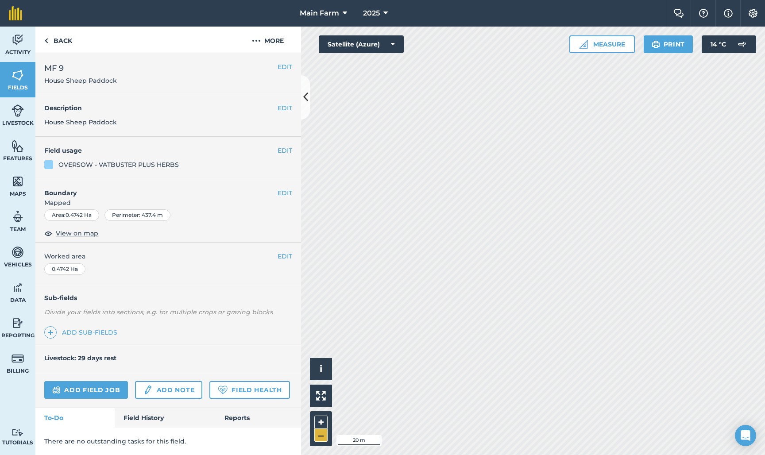
click at [322, 437] on button "–" at bounding box center [320, 435] width 13 height 13
click at [284, 189] on button "EDIT" at bounding box center [285, 193] width 15 height 10
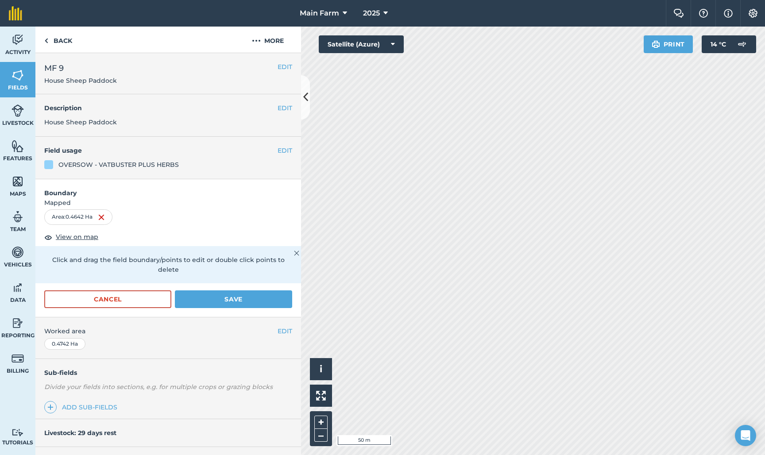
click at [264, 291] on button "Save" at bounding box center [233, 300] width 117 height 18
click at [322, 425] on button "+" at bounding box center [320, 422] width 13 height 13
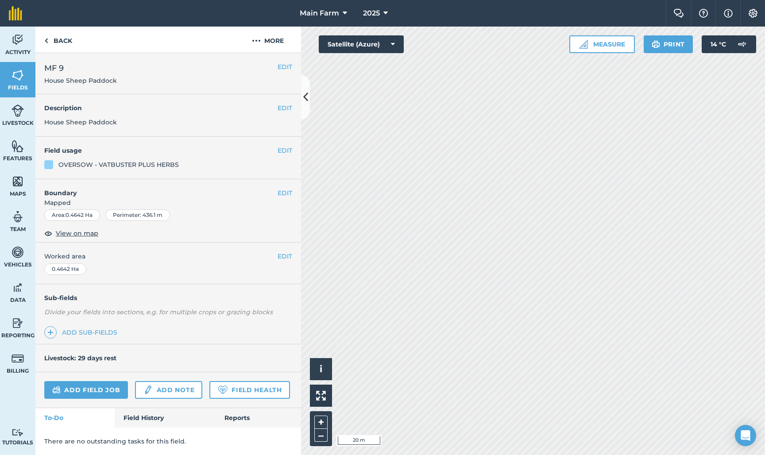
click at [285, 194] on button "EDIT" at bounding box center [285, 193] width 15 height 10
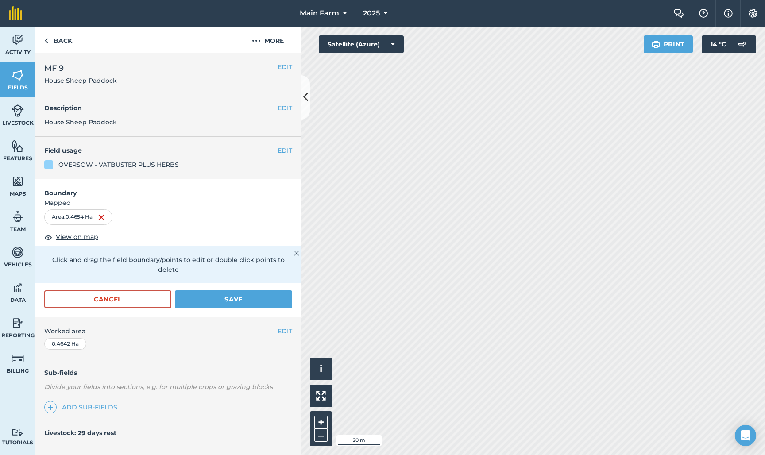
click at [230, 296] on button "Save" at bounding box center [233, 300] width 117 height 18
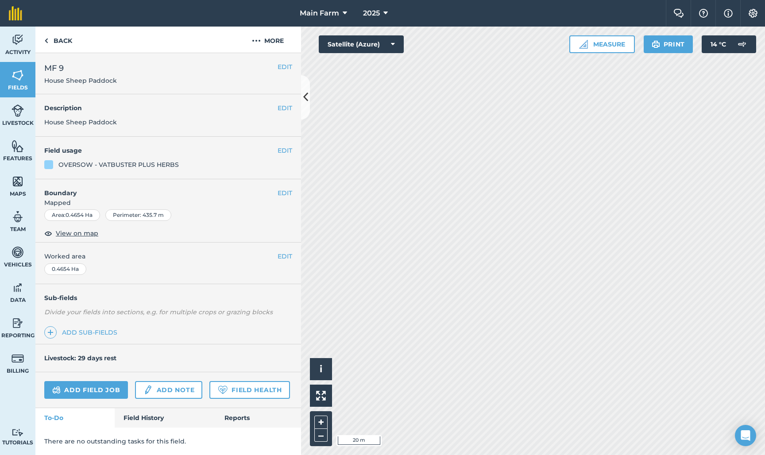
click at [283, 192] on button "EDIT" at bounding box center [285, 193] width 15 height 10
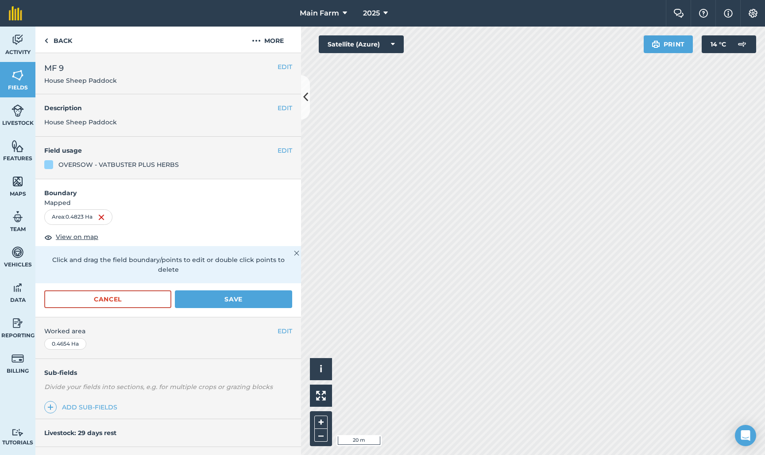
click at [262, 291] on button "Save" at bounding box center [233, 300] width 117 height 18
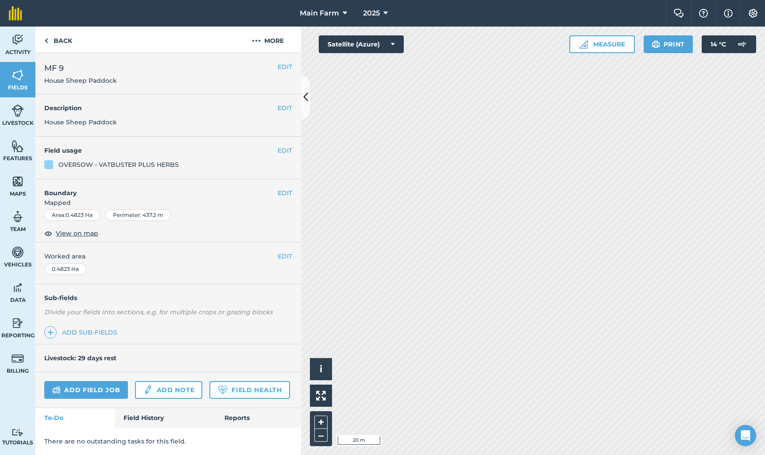
click at [283, 192] on button "EDIT" at bounding box center [285, 193] width 15 height 10
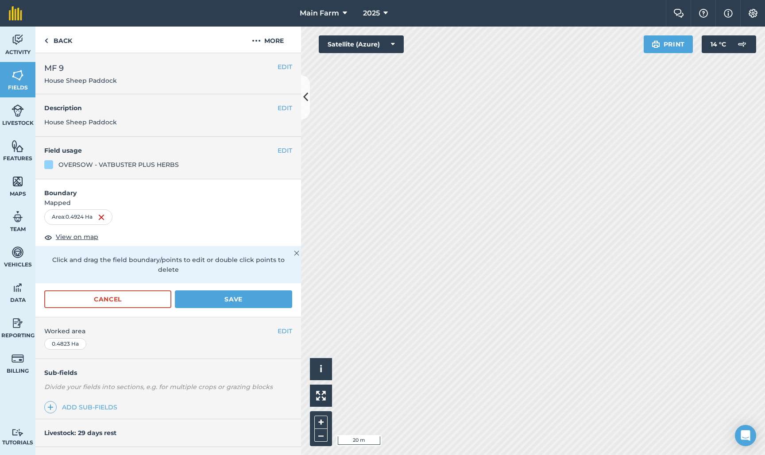
click at [236, 292] on button "Save" at bounding box center [233, 300] width 117 height 18
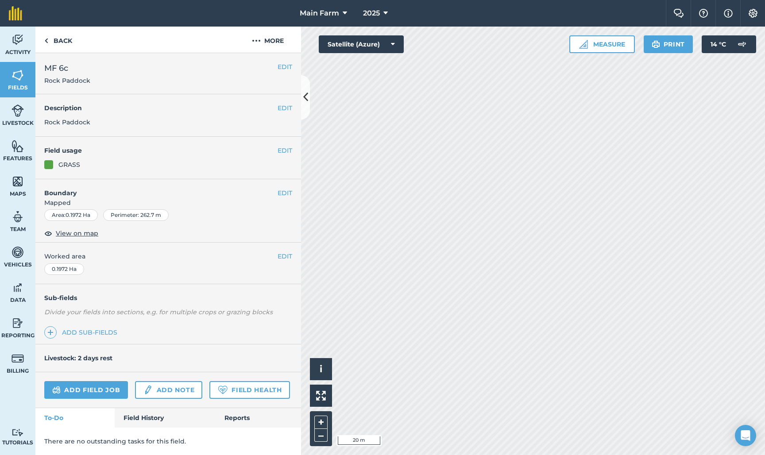
click at [286, 188] on button "EDIT" at bounding box center [285, 193] width 15 height 10
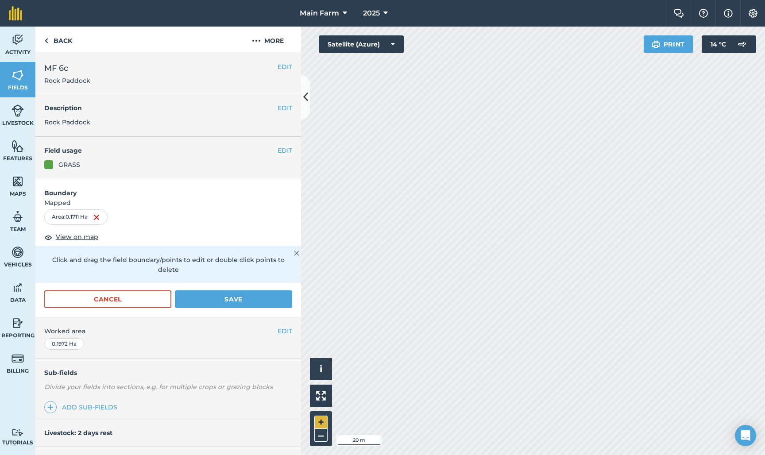
click at [322, 423] on button "+" at bounding box center [320, 422] width 13 height 13
click at [322, 442] on div "+ –" at bounding box center [321, 428] width 22 height 35
click at [321, 438] on button "–" at bounding box center [320, 435] width 13 height 13
click at [245, 293] on button "Save" at bounding box center [233, 300] width 117 height 18
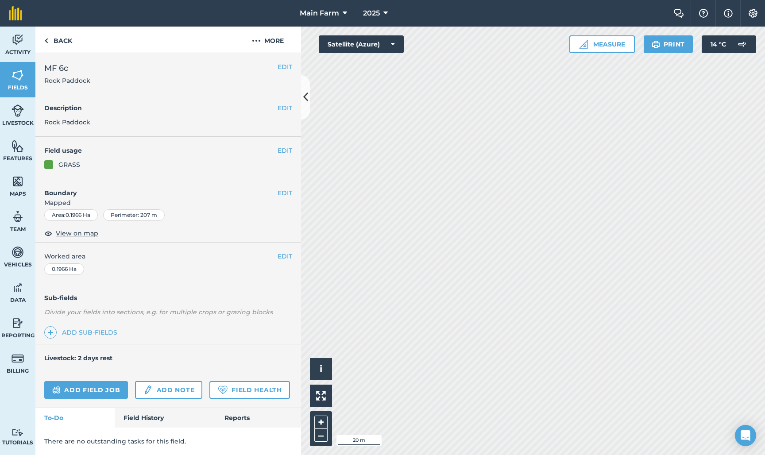
click at [282, 190] on button "EDIT" at bounding box center [285, 193] width 15 height 10
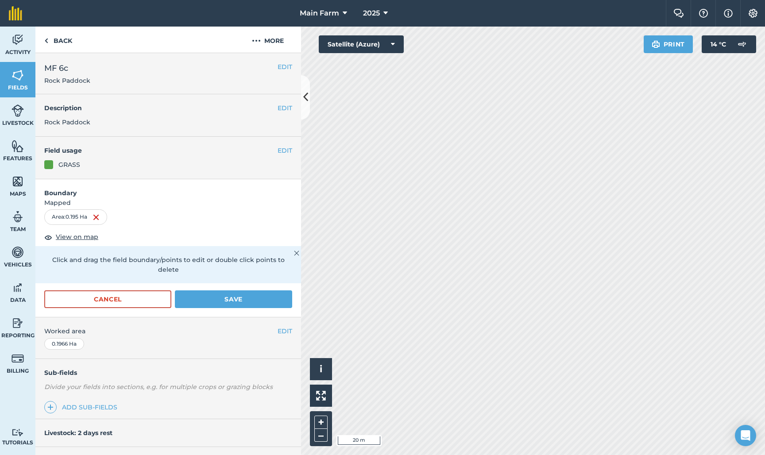
click at [209, 296] on button "Save" at bounding box center [233, 300] width 117 height 18
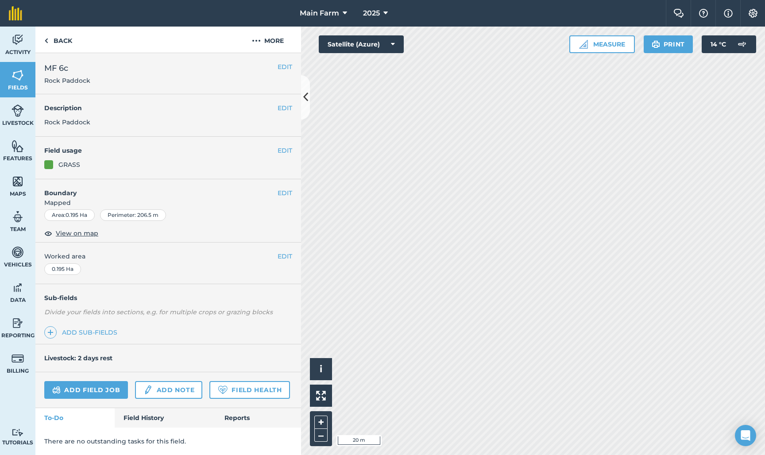
click at [15, 72] on img at bounding box center [18, 75] width 12 height 13
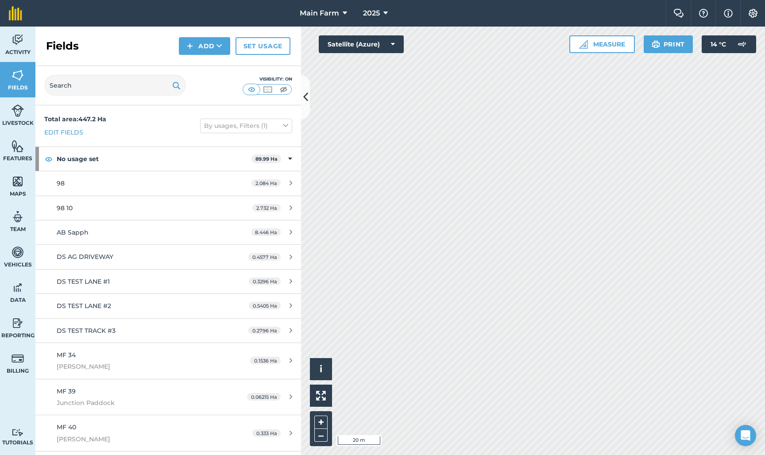
click at [204, 46] on button "Add" at bounding box center [204, 46] width 51 height 18
click at [207, 65] on link "Draw" at bounding box center [204, 65] width 49 height 19
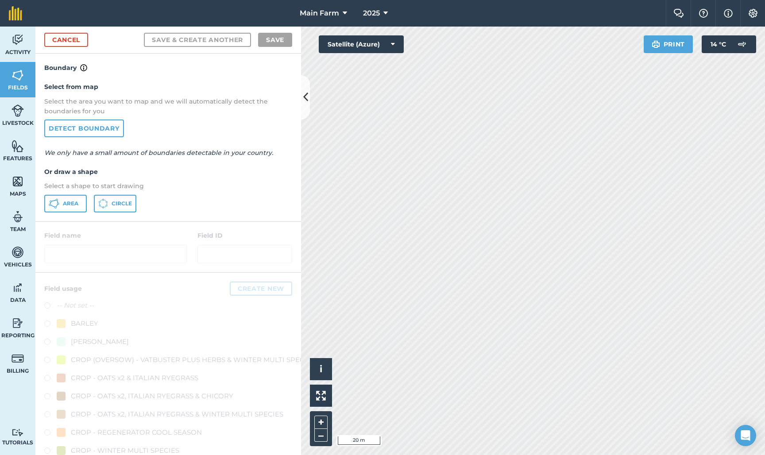
click at [71, 208] on button "Area" at bounding box center [65, 204] width 43 height 18
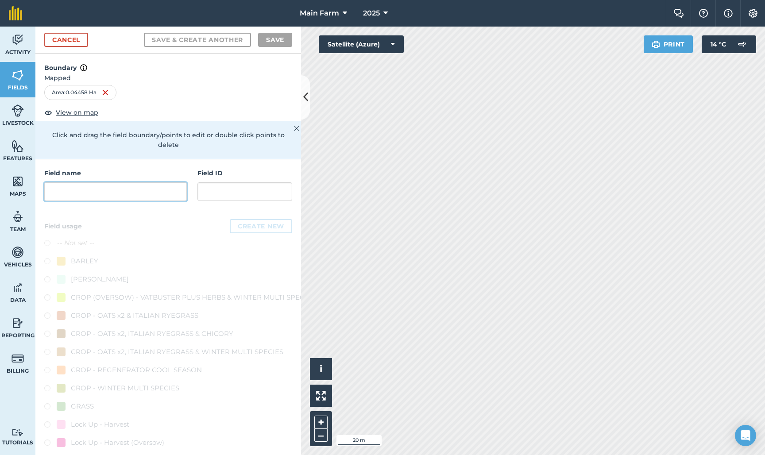
click at [118, 182] on input "text" at bounding box center [115, 191] width 143 height 19
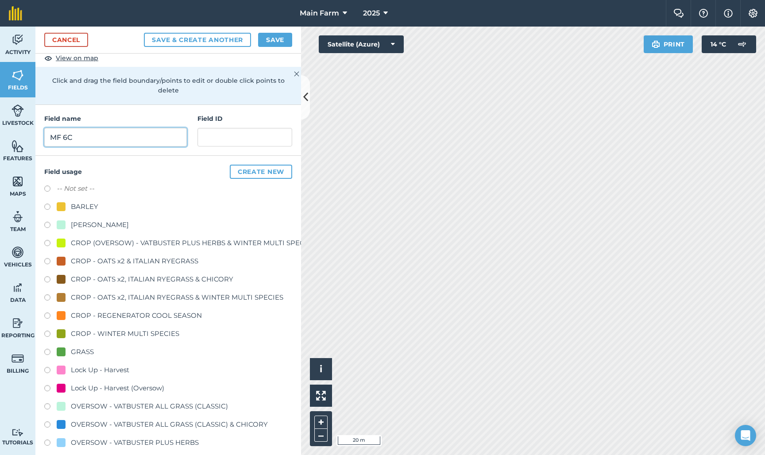
scroll to position [54, 0]
type input "MF 6C"
click at [274, 38] on button "Save" at bounding box center [275, 40] width 34 height 14
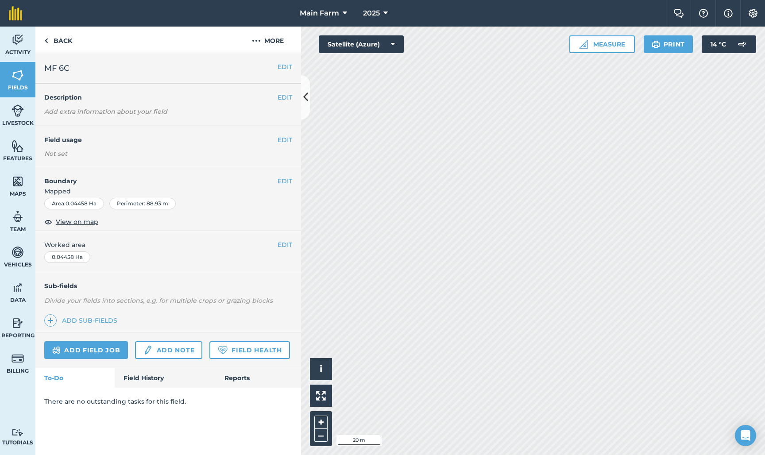
click at [284, 177] on button "EDIT" at bounding box center [285, 181] width 15 height 10
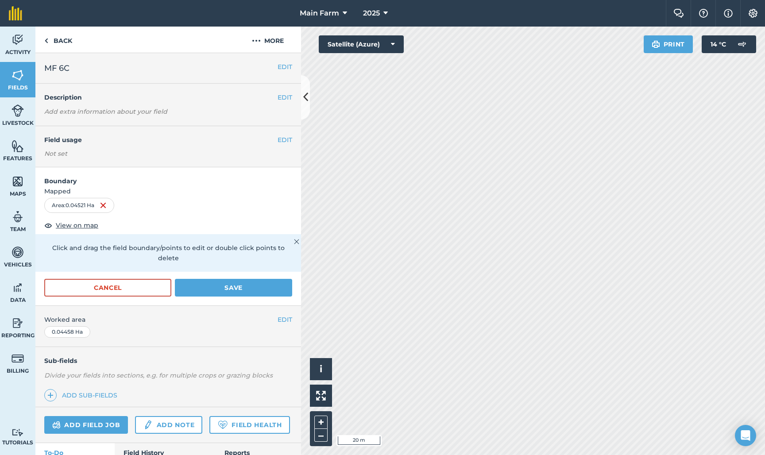
click at [246, 279] on button "Save" at bounding box center [233, 288] width 117 height 18
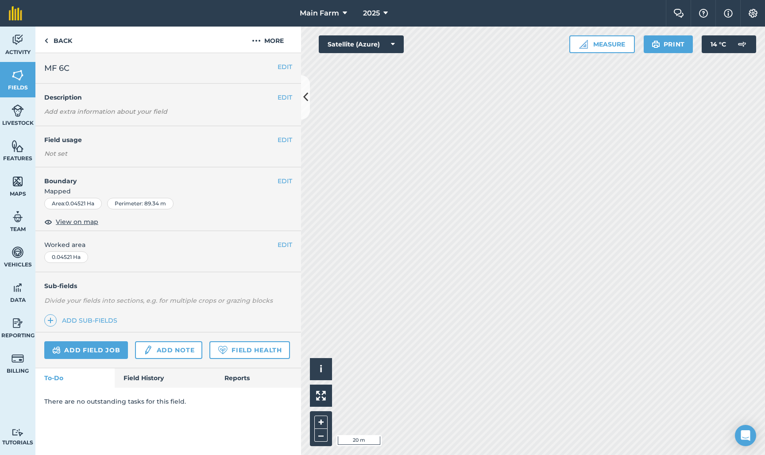
click at [283, 181] on button "EDIT" at bounding box center [285, 181] width 15 height 10
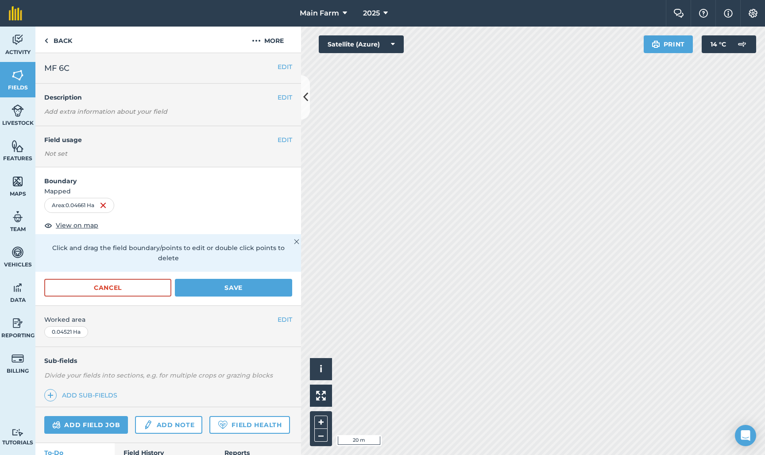
click at [261, 279] on button "Save" at bounding box center [233, 288] width 117 height 18
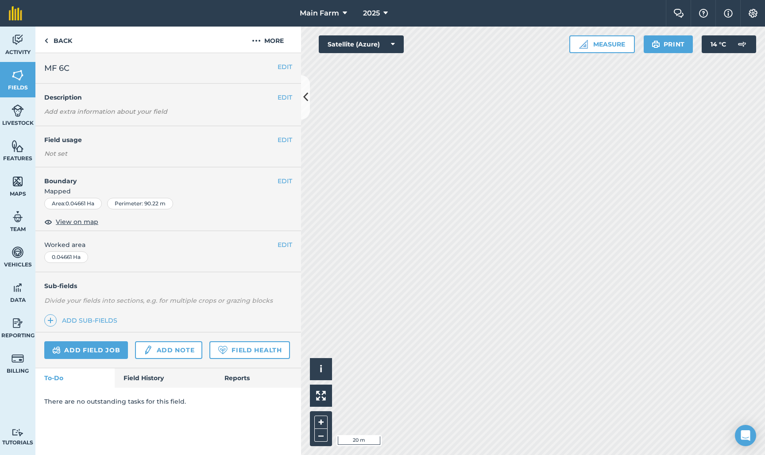
click at [281, 180] on button "EDIT" at bounding box center [285, 181] width 15 height 10
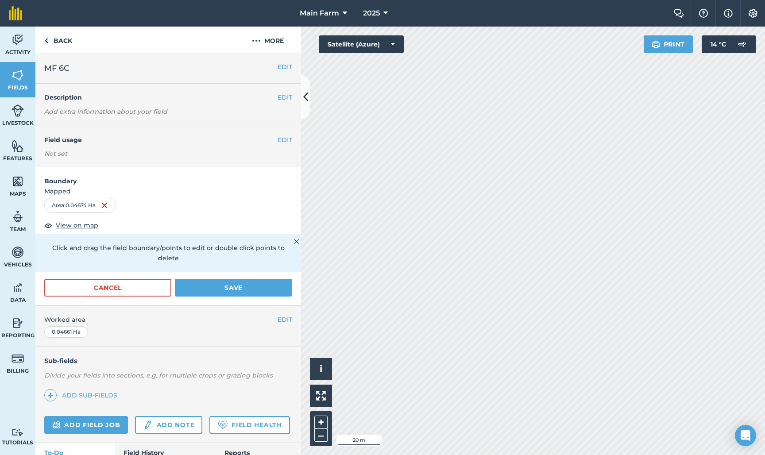
click at [264, 279] on button "Save" at bounding box center [233, 288] width 117 height 18
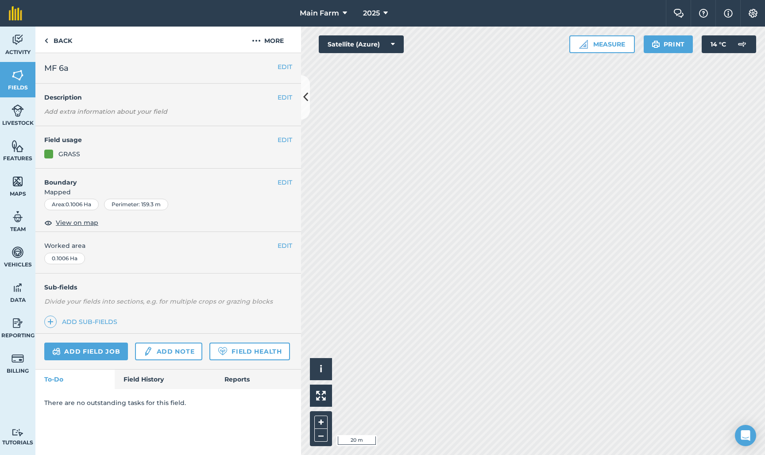
click at [281, 67] on button "EDIT" at bounding box center [285, 67] width 15 height 10
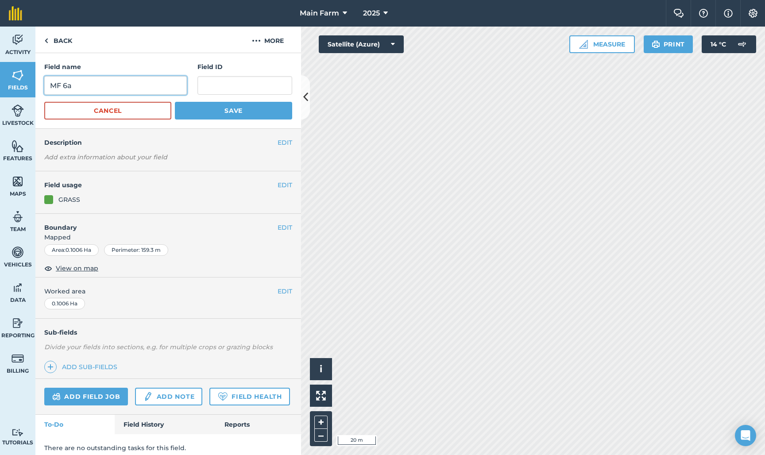
click at [101, 84] on input "MF 6a" at bounding box center [115, 85] width 143 height 19
type input "MF 6A"
click at [208, 110] on button "Save" at bounding box center [233, 111] width 117 height 18
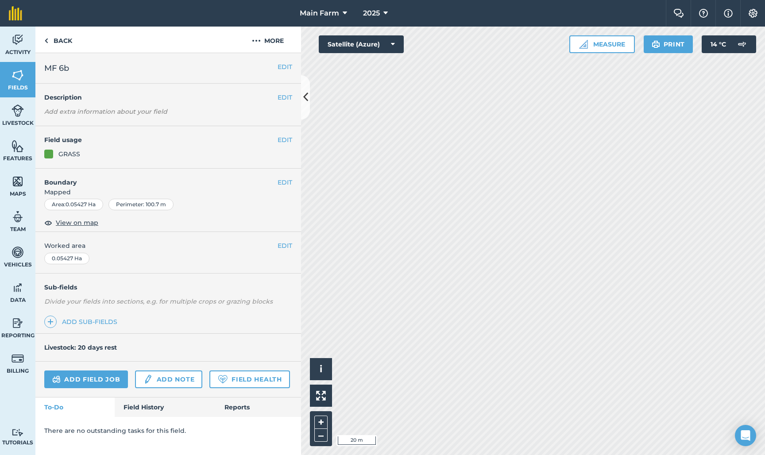
click at [283, 67] on button "EDIT" at bounding box center [285, 67] width 15 height 10
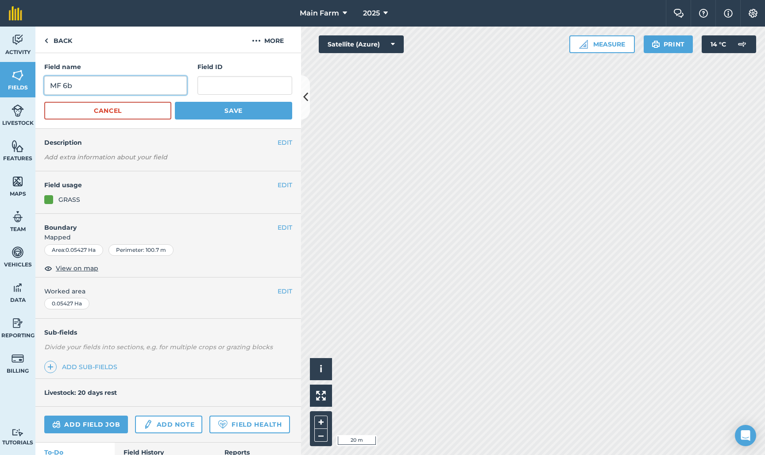
click at [76, 86] on input "MF 6b" at bounding box center [115, 85] width 143 height 19
type input "MF 6B"
click at [243, 108] on button "Save" at bounding box center [233, 111] width 117 height 18
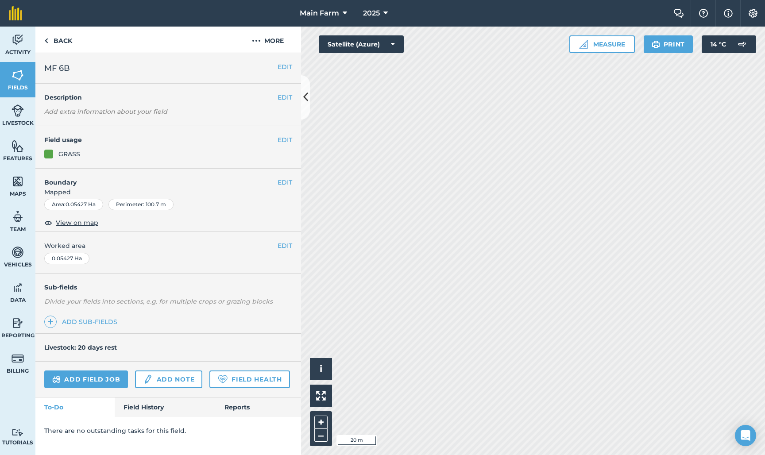
click at [286, 70] on button "EDIT" at bounding box center [285, 67] width 15 height 10
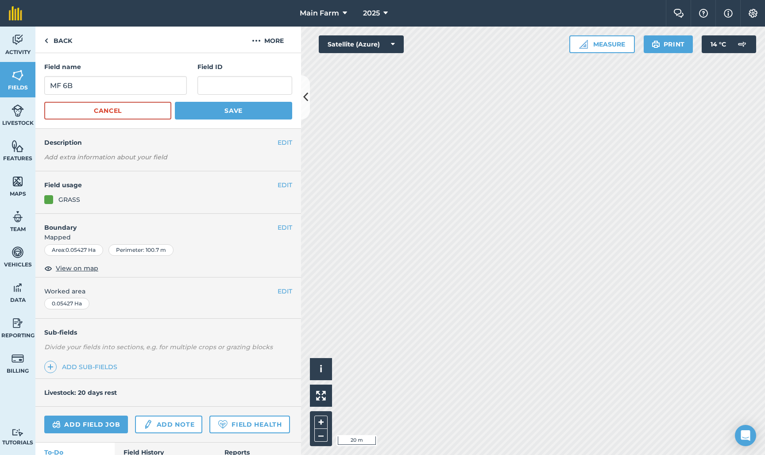
click at [100, 116] on button "Cancel" at bounding box center [107, 111] width 127 height 18
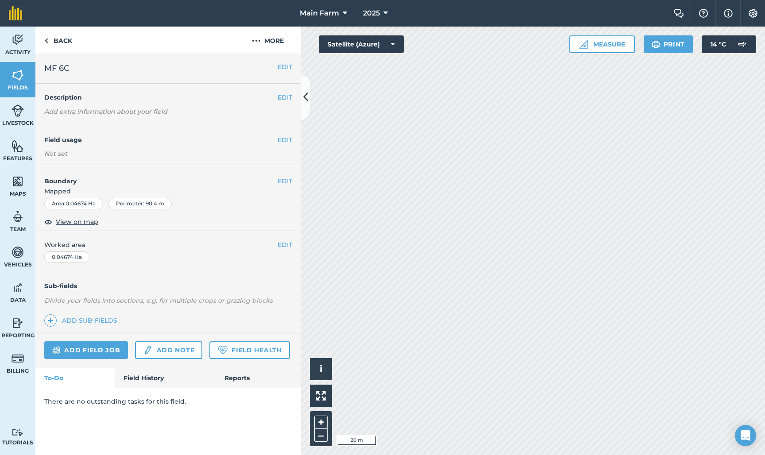
click at [283, 139] on button "EDIT" at bounding box center [285, 140] width 15 height 10
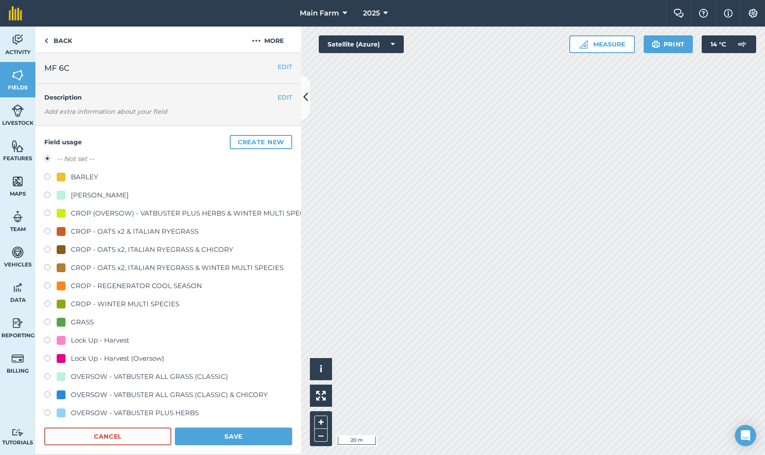
click at [48, 322] on label at bounding box center [50, 323] width 12 height 9
radio input "true"
radio input "false"
click at [200, 435] on button "Save" at bounding box center [233, 437] width 117 height 18
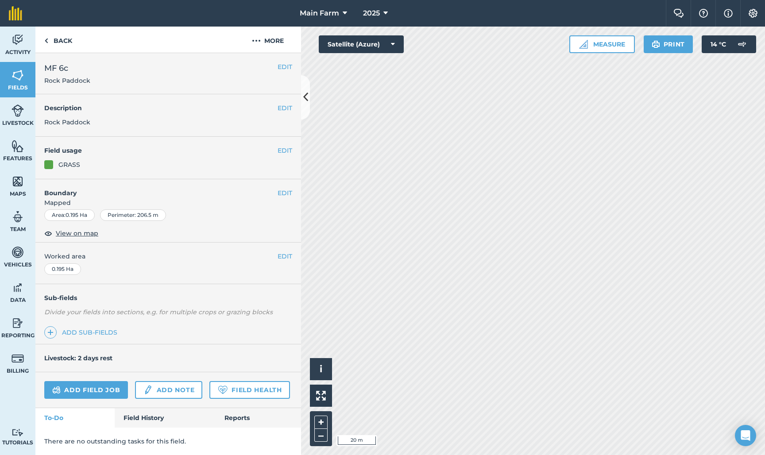
click at [283, 193] on button "EDIT" at bounding box center [285, 193] width 15 height 10
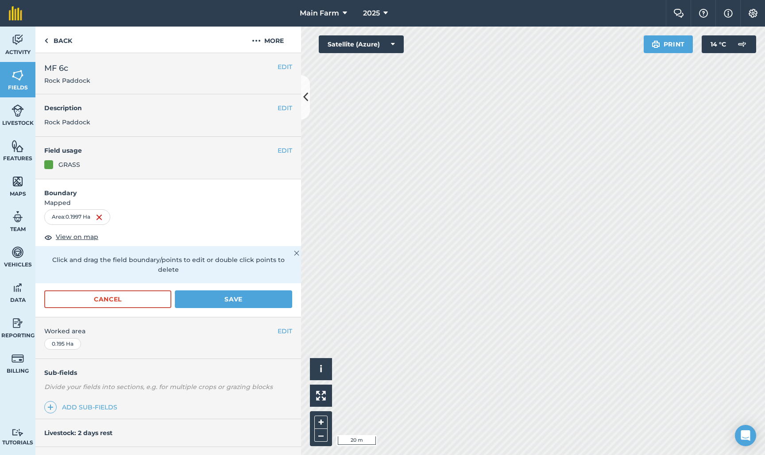
click at [193, 294] on button "Save" at bounding box center [233, 300] width 117 height 18
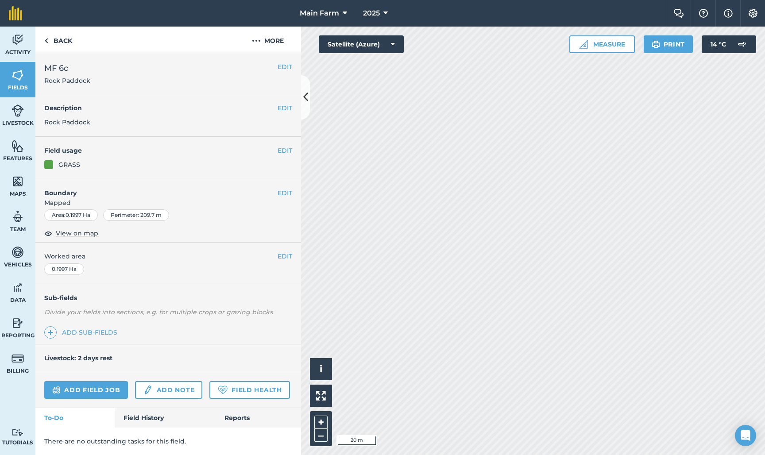
click at [278, 193] on button "EDIT" at bounding box center [285, 193] width 15 height 10
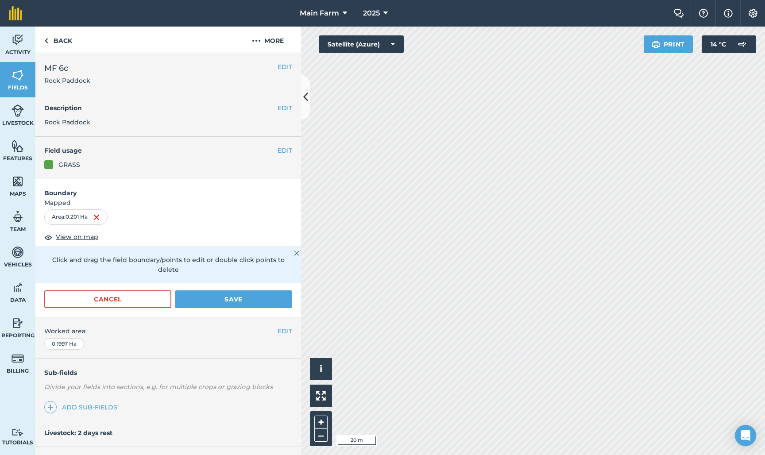
click at [233, 291] on button "Save" at bounding box center [233, 300] width 117 height 18
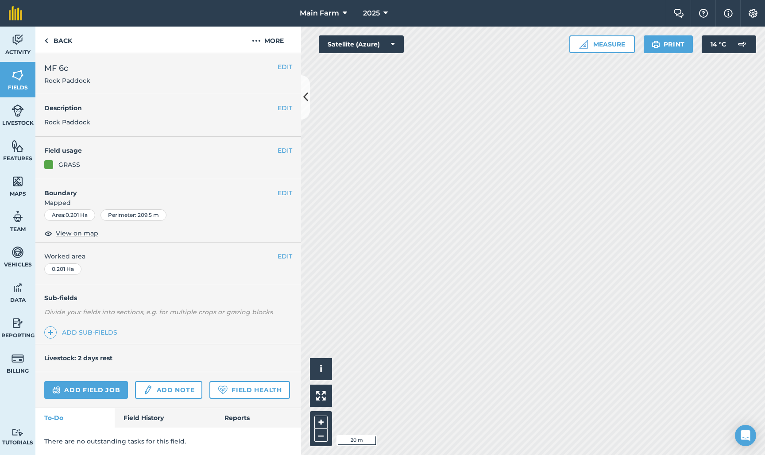
click at [285, 65] on button "EDIT" at bounding box center [285, 67] width 15 height 10
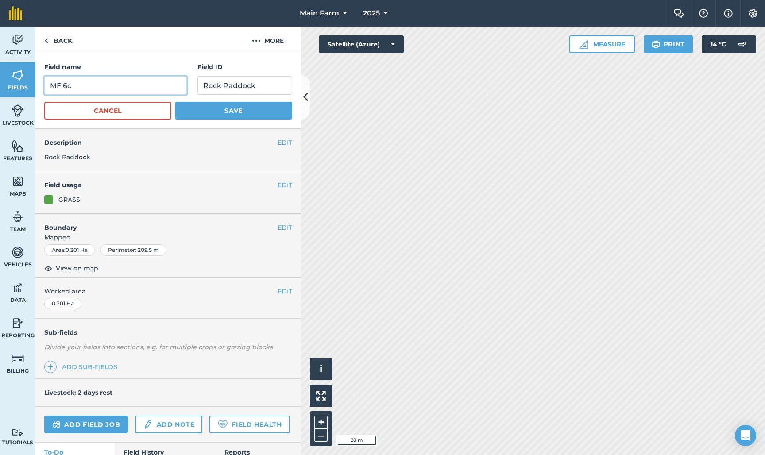
click at [93, 88] on input "MF 6c" at bounding box center [115, 85] width 143 height 19
type input "MF 6D"
click at [214, 112] on button "Save" at bounding box center [233, 111] width 117 height 18
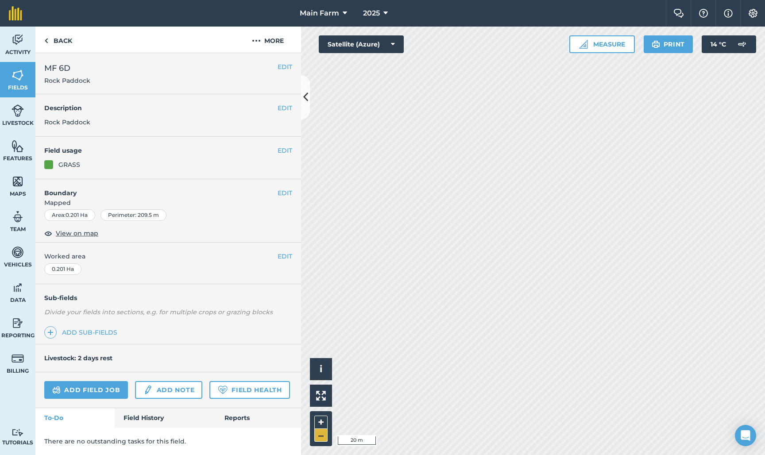
click at [322, 435] on button "–" at bounding box center [320, 435] width 13 height 13
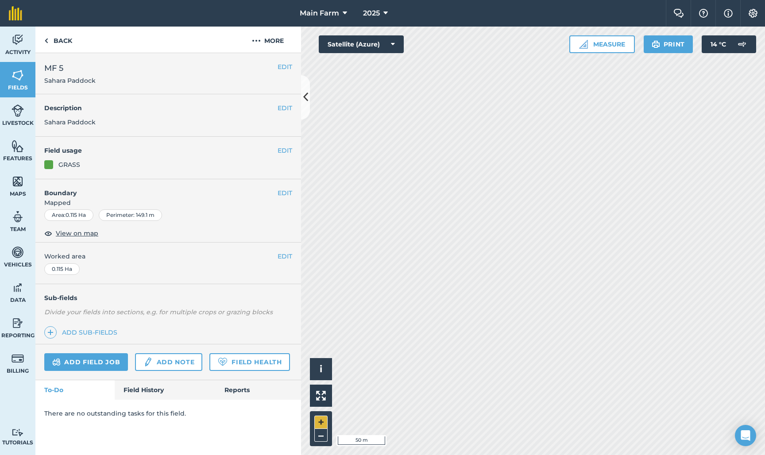
click at [321, 420] on button "+" at bounding box center [320, 422] width 13 height 13
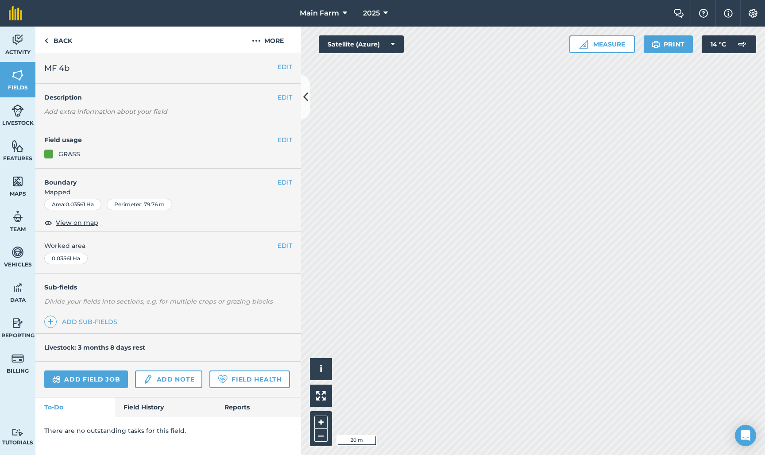
click at [282, 179] on button "EDIT" at bounding box center [285, 183] width 15 height 10
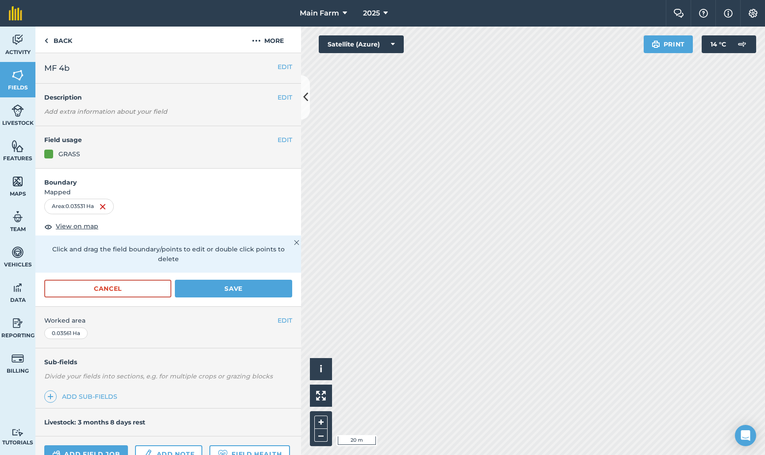
click at [239, 280] on button "Save" at bounding box center [233, 289] width 117 height 18
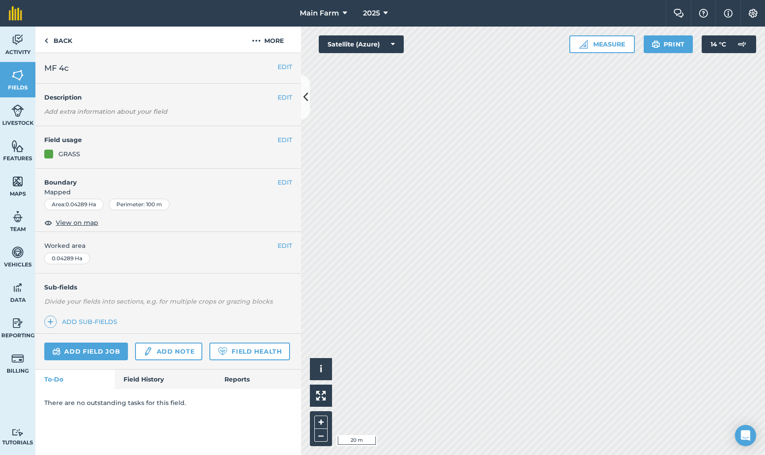
click at [284, 182] on button "EDIT" at bounding box center [285, 183] width 15 height 10
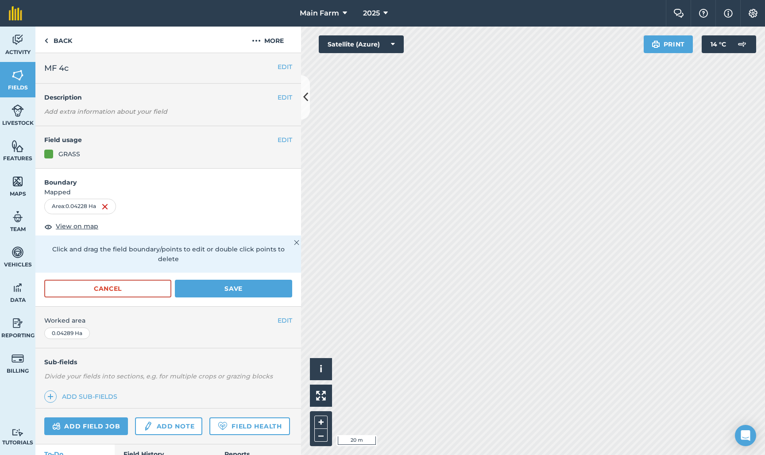
click at [241, 280] on button "Save" at bounding box center [233, 289] width 117 height 18
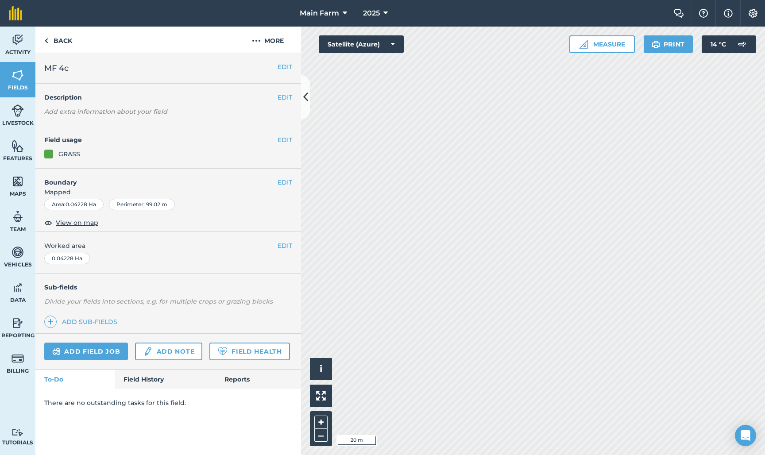
click at [282, 181] on button "EDIT" at bounding box center [285, 183] width 15 height 10
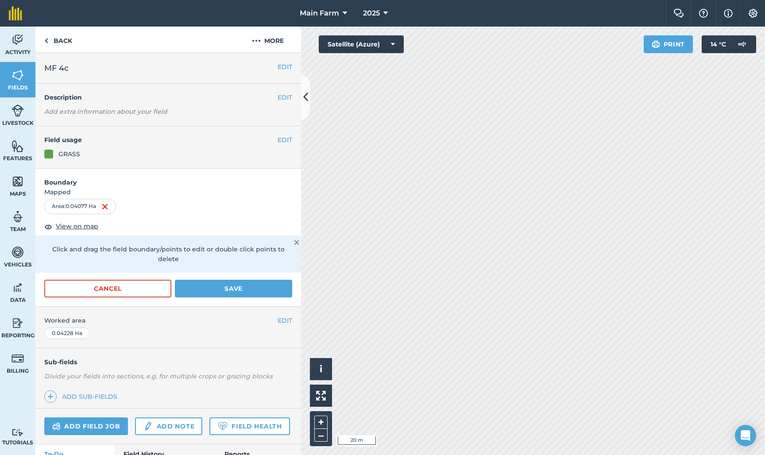
click at [213, 283] on button "Save" at bounding box center [233, 289] width 117 height 18
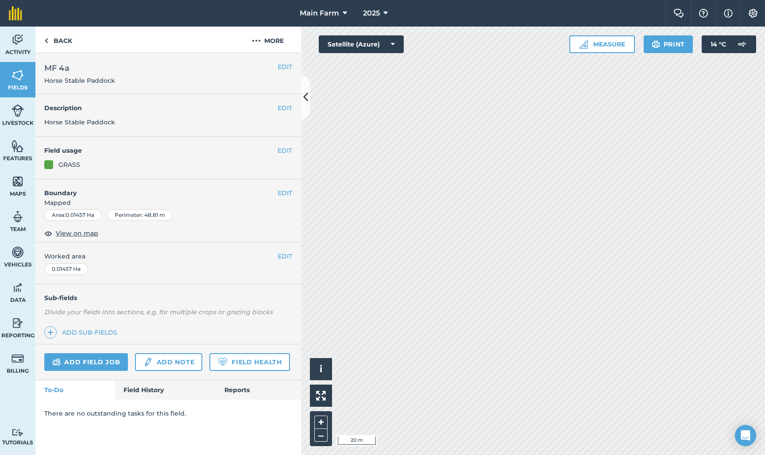
click at [282, 68] on button "EDIT" at bounding box center [285, 67] width 15 height 10
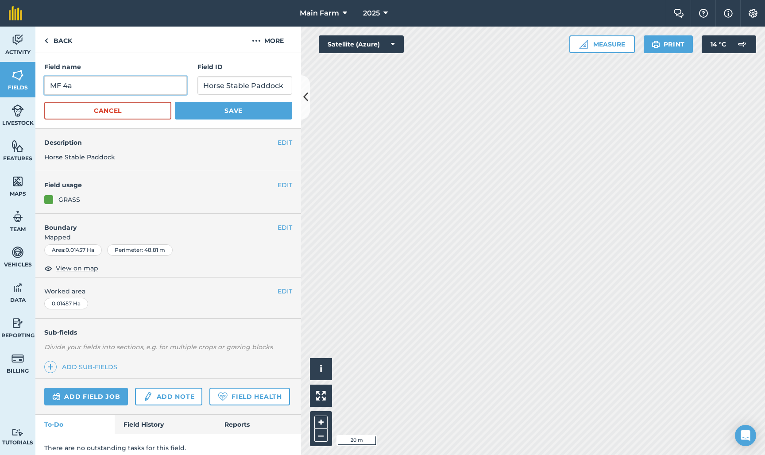
click at [109, 81] on input "MF 4a" at bounding box center [115, 85] width 143 height 19
click at [95, 90] on input "MF 4a" at bounding box center [115, 85] width 143 height 19
type input "MF 4A"
click at [184, 110] on button "Save" at bounding box center [233, 111] width 117 height 18
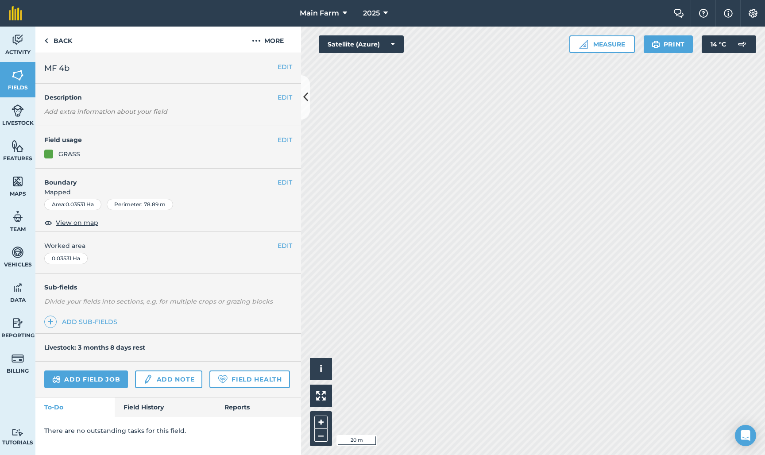
click at [288, 65] on button "EDIT" at bounding box center [285, 67] width 15 height 10
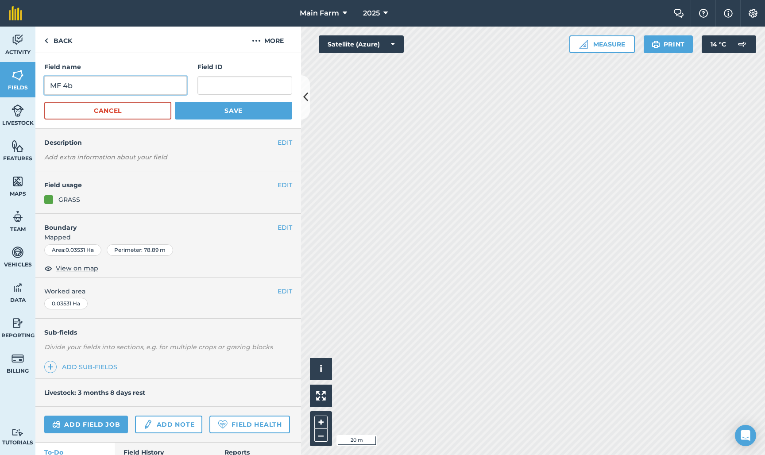
click at [95, 86] on input "MF 4b" at bounding box center [115, 85] width 143 height 19
type input "MF 4B"
click at [215, 116] on button "Save" at bounding box center [233, 111] width 117 height 18
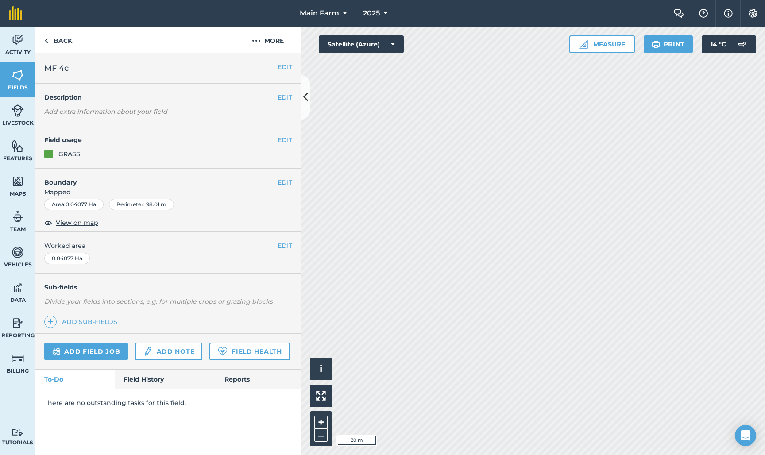
click at [285, 67] on button "EDIT" at bounding box center [285, 67] width 15 height 10
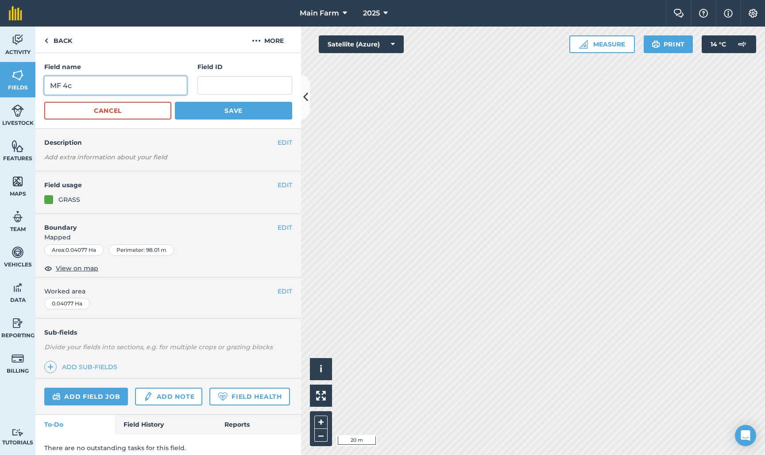
click at [124, 83] on input "MF 4c" at bounding box center [115, 85] width 143 height 19
type input "MF 4C"
click at [256, 111] on button "Save" at bounding box center [233, 111] width 117 height 18
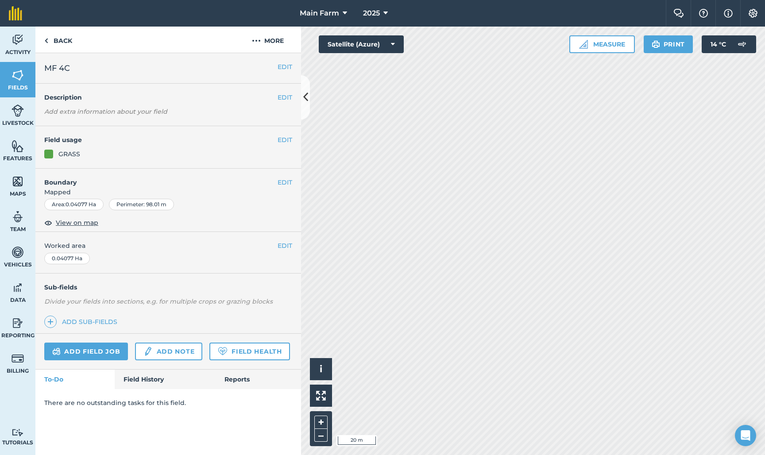
click at [283, 181] on button "EDIT" at bounding box center [285, 183] width 15 height 10
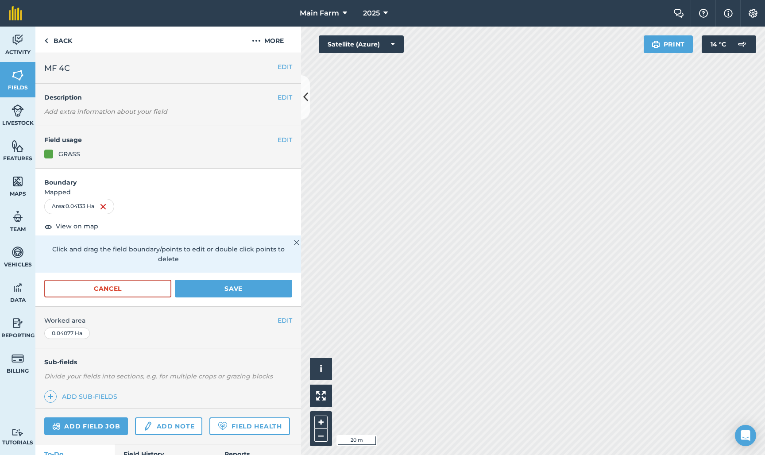
click at [227, 280] on button "Save" at bounding box center [233, 289] width 117 height 18
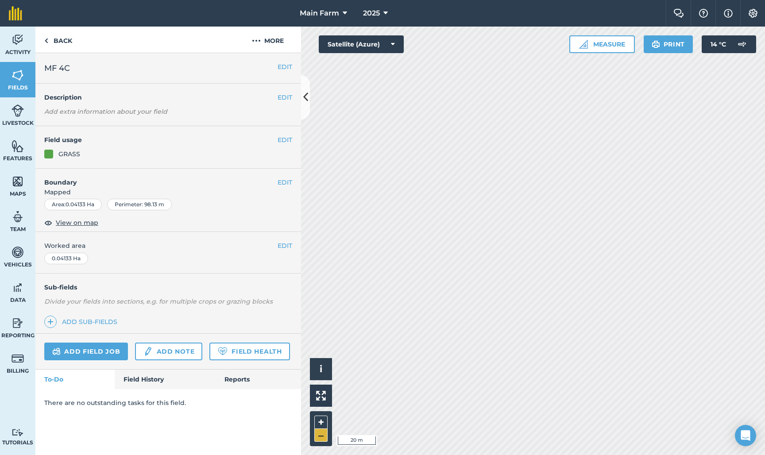
click at [320, 438] on button "–" at bounding box center [320, 435] width 13 height 13
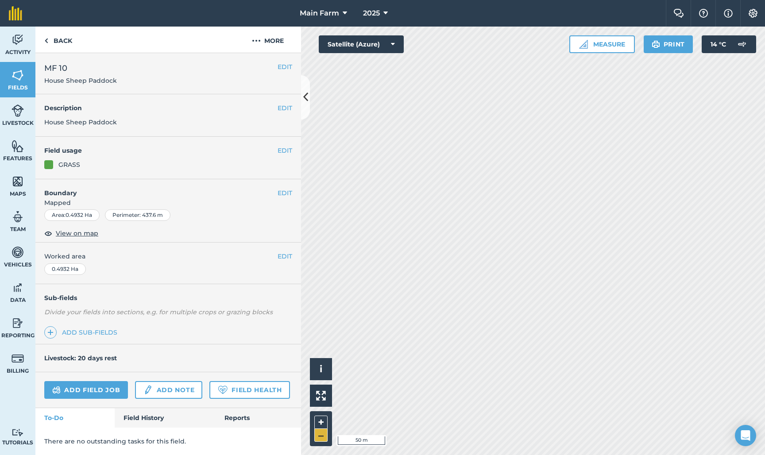
click at [321, 436] on button "–" at bounding box center [320, 435] width 13 height 13
click at [323, 421] on button "+" at bounding box center [320, 422] width 13 height 13
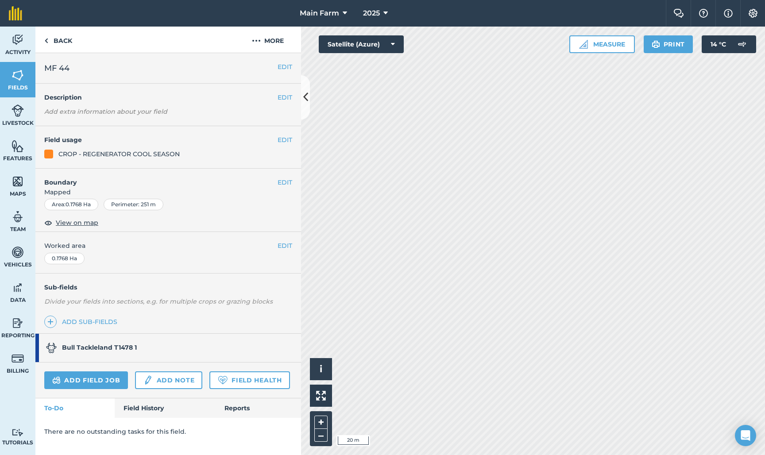
click at [280, 181] on button "EDIT" at bounding box center [285, 183] width 15 height 10
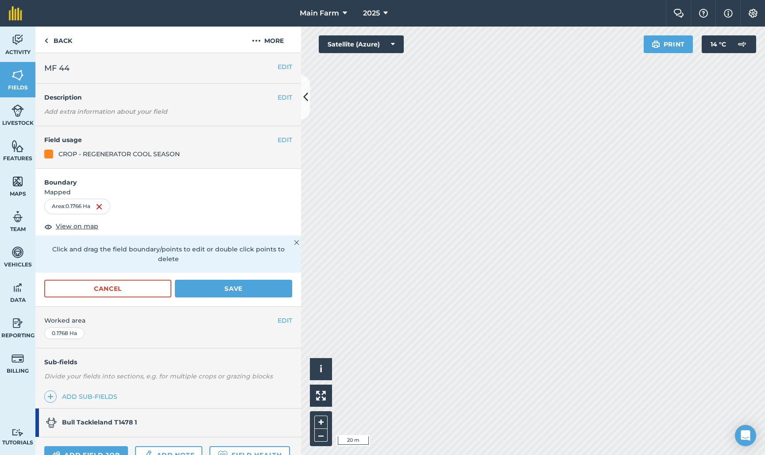
click at [74, 280] on button "Cancel" at bounding box center [107, 289] width 127 height 18
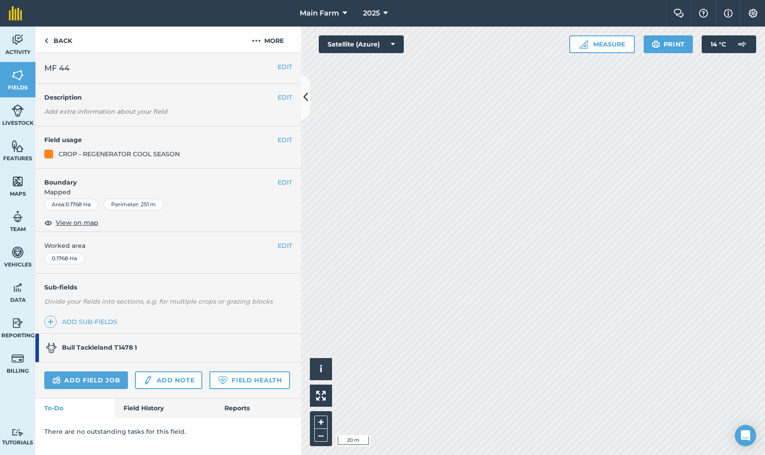
click at [282, 181] on button "EDIT" at bounding box center [285, 183] width 15 height 10
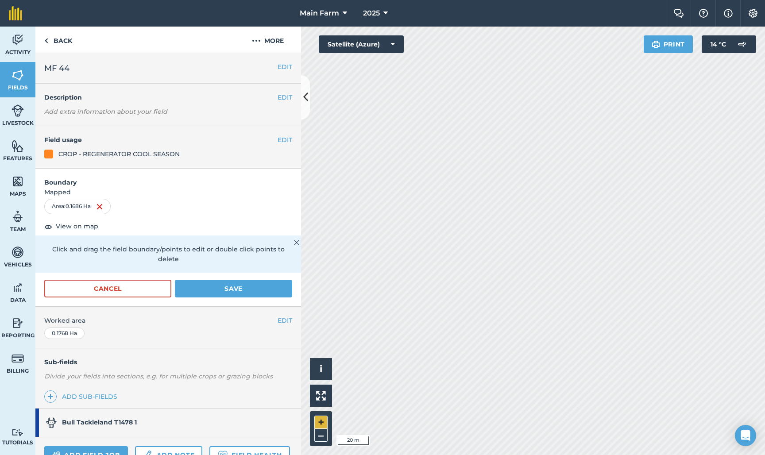
click at [320, 422] on button "+" at bounding box center [320, 422] width 13 height 13
click at [265, 280] on button "Save" at bounding box center [233, 289] width 117 height 18
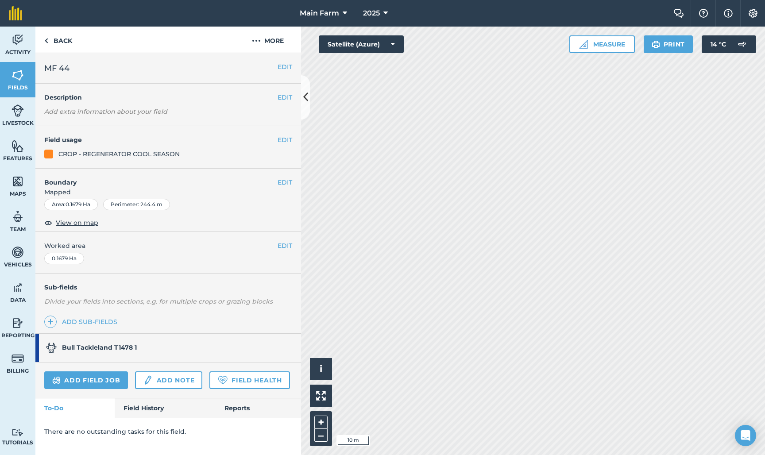
click at [285, 182] on button "EDIT" at bounding box center [285, 183] width 15 height 10
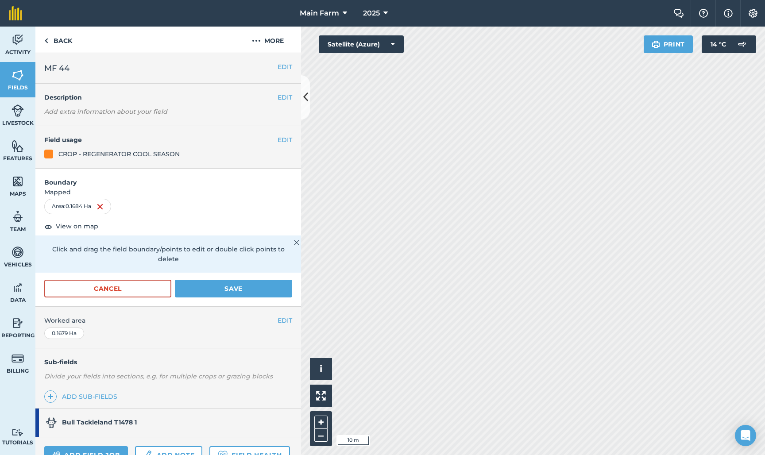
click at [269, 280] on button "Save" at bounding box center [233, 289] width 117 height 18
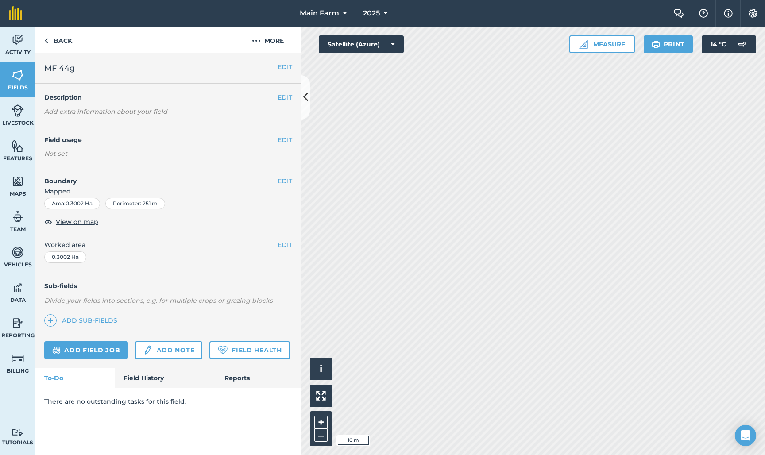
click at [283, 180] on button "EDIT" at bounding box center [285, 181] width 15 height 10
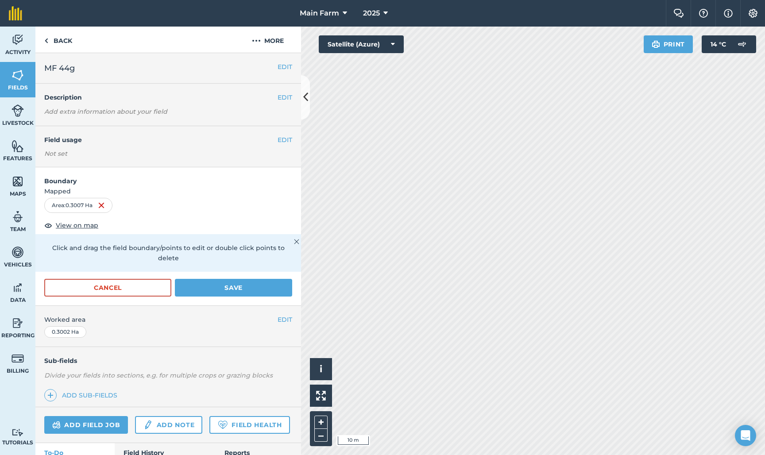
click at [231, 279] on button "Save" at bounding box center [233, 288] width 117 height 18
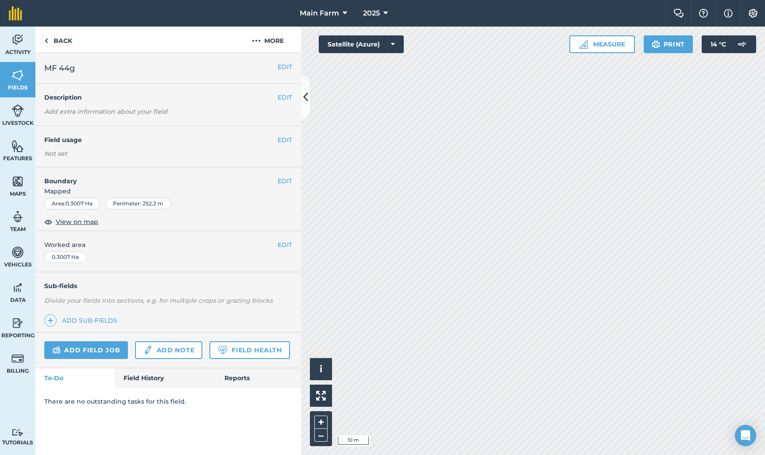
click at [284, 180] on button "EDIT" at bounding box center [285, 181] width 15 height 10
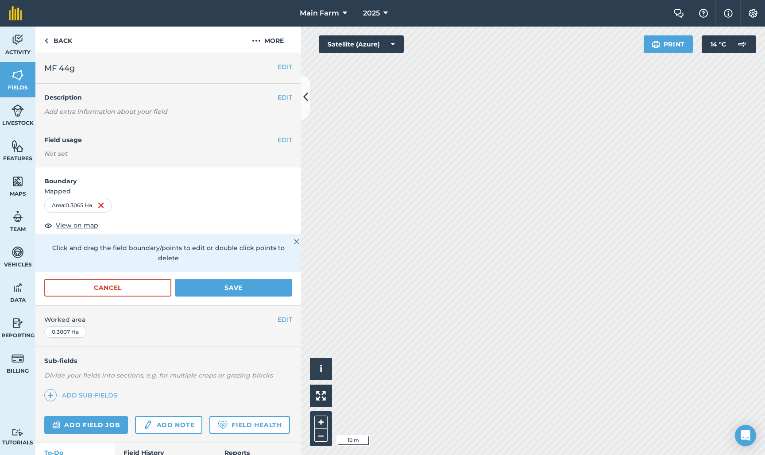
click at [244, 281] on button "Save" at bounding box center [233, 288] width 117 height 18
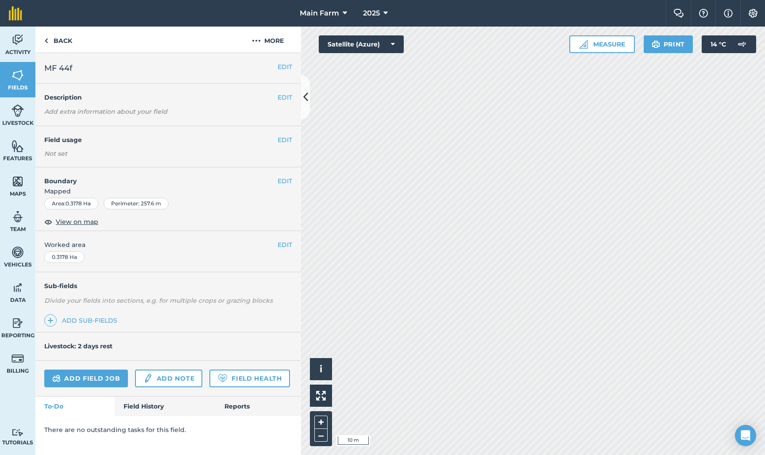
click at [283, 180] on button "EDIT" at bounding box center [285, 181] width 15 height 10
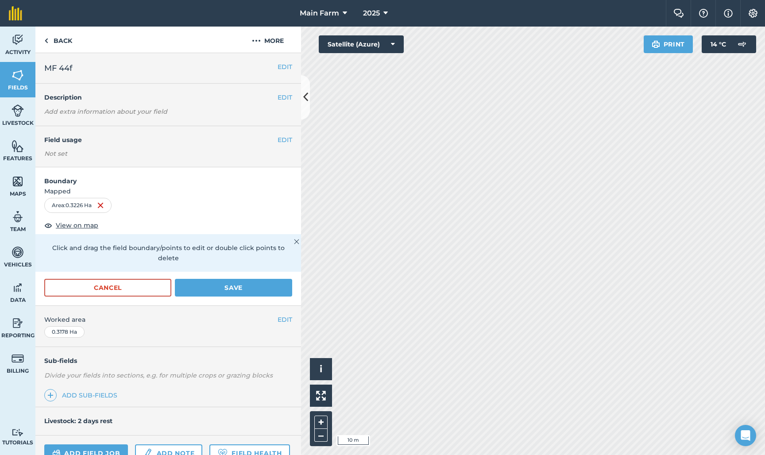
click at [268, 279] on button "Save" at bounding box center [233, 288] width 117 height 18
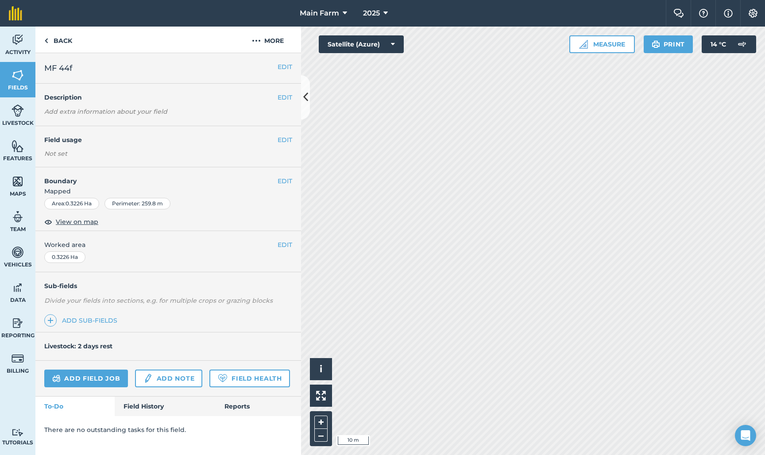
click at [286, 182] on button "EDIT" at bounding box center [285, 181] width 15 height 10
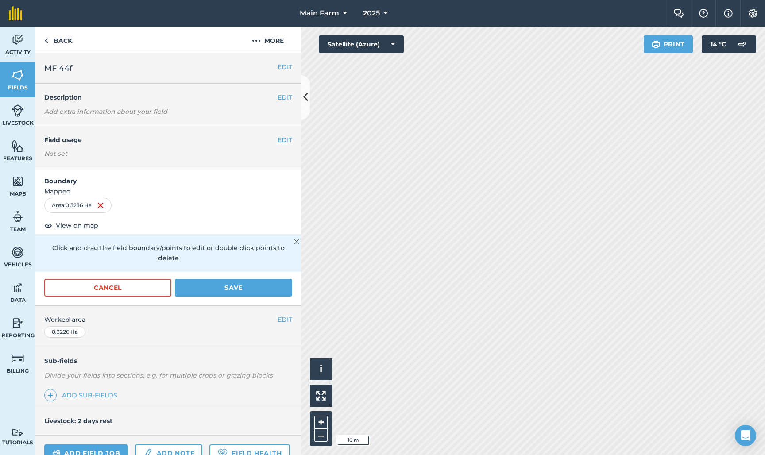
click at [267, 279] on button "Save" at bounding box center [233, 288] width 117 height 18
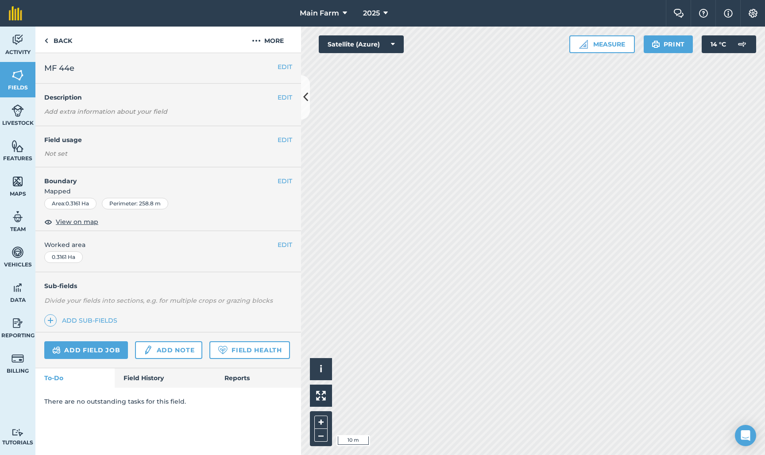
click at [283, 182] on button "EDIT" at bounding box center [285, 181] width 15 height 10
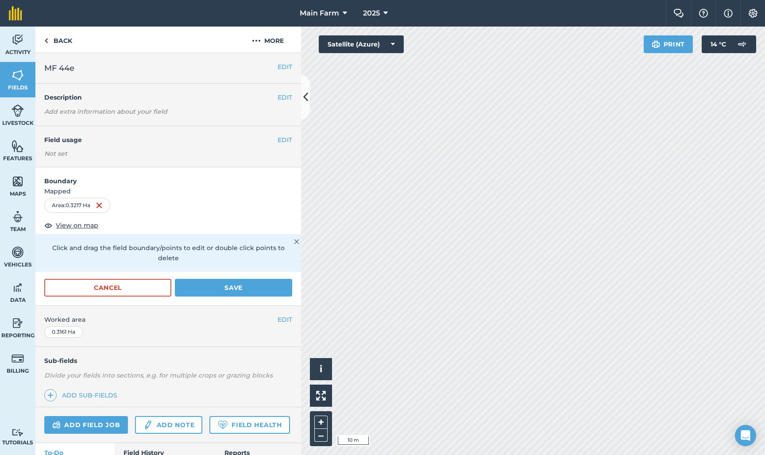
click at [271, 281] on button "Save" at bounding box center [233, 288] width 117 height 18
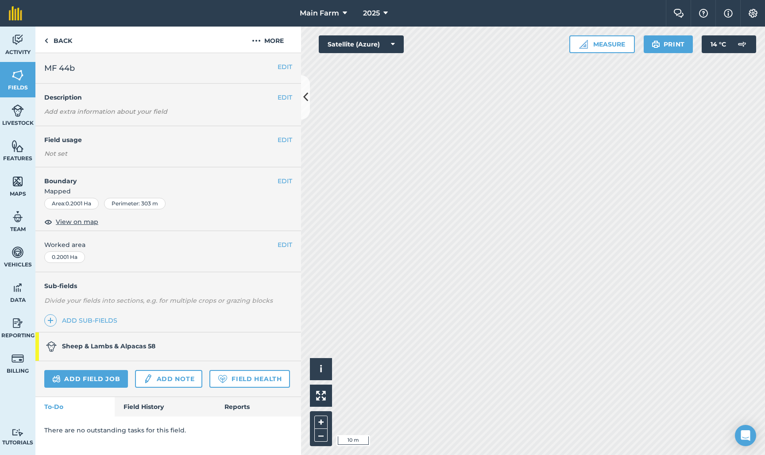
click at [285, 179] on button "EDIT" at bounding box center [285, 181] width 15 height 10
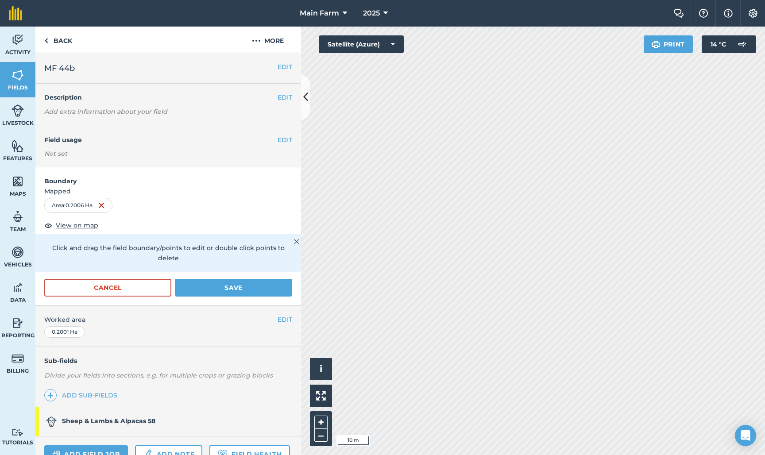
click at [241, 282] on button "Save" at bounding box center [233, 288] width 117 height 18
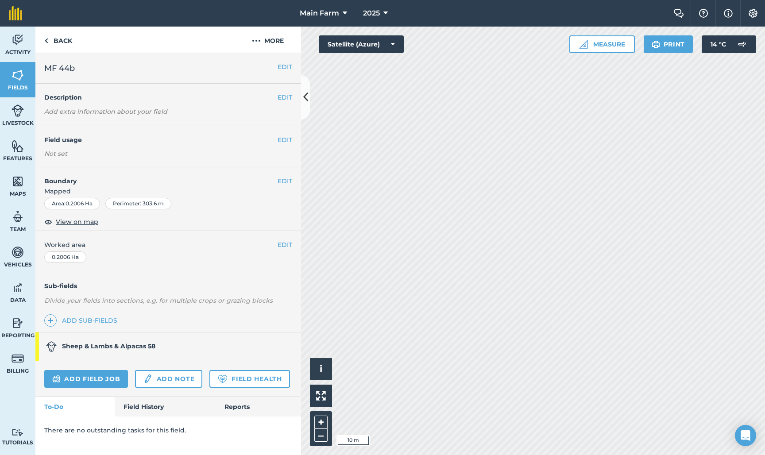
click at [283, 182] on button "EDIT" at bounding box center [285, 181] width 15 height 10
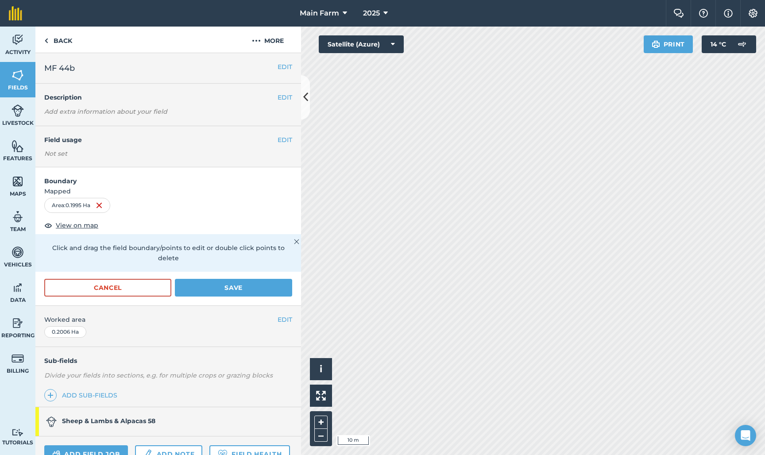
click at [232, 279] on button "Save" at bounding box center [233, 288] width 117 height 18
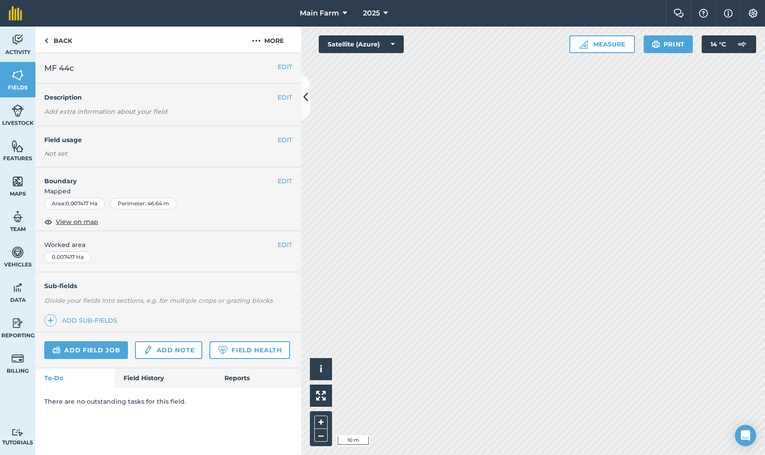
click at [281, 180] on button "EDIT" at bounding box center [285, 181] width 15 height 10
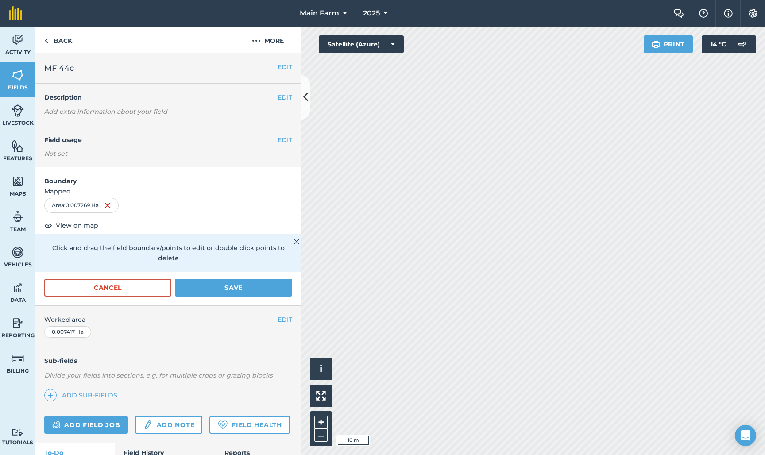
click at [264, 279] on button "Save" at bounding box center [233, 288] width 117 height 18
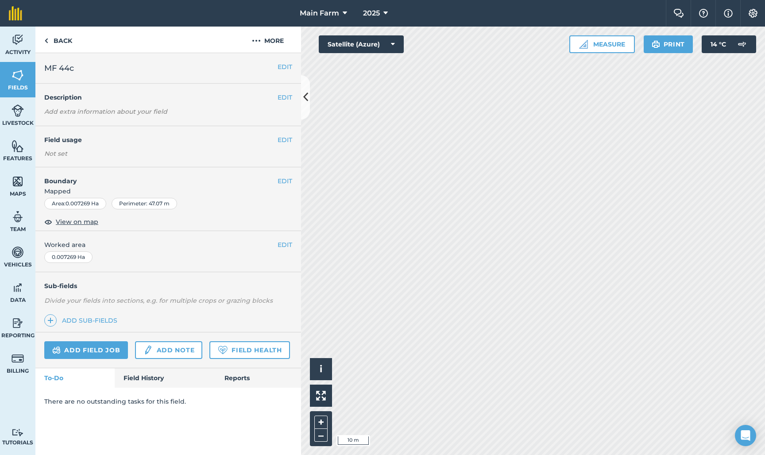
click at [282, 182] on button "EDIT" at bounding box center [285, 181] width 15 height 10
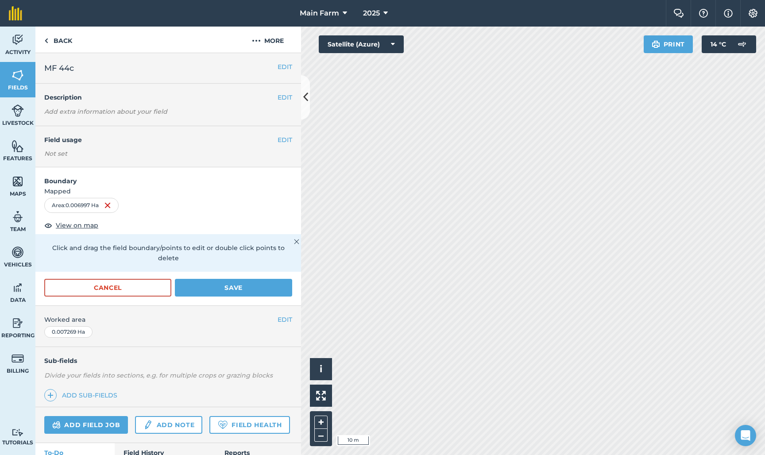
click at [256, 279] on button "Save" at bounding box center [233, 288] width 117 height 18
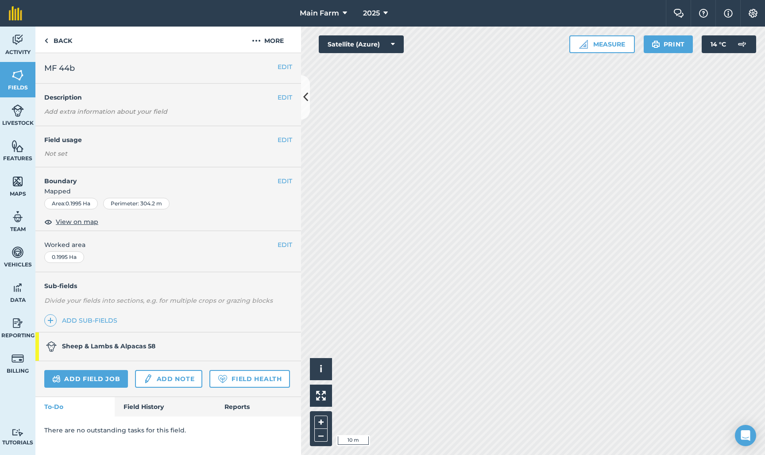
click at [285, 182] on button "EDIT" at bounding box center [285, 181] width 15 height 10
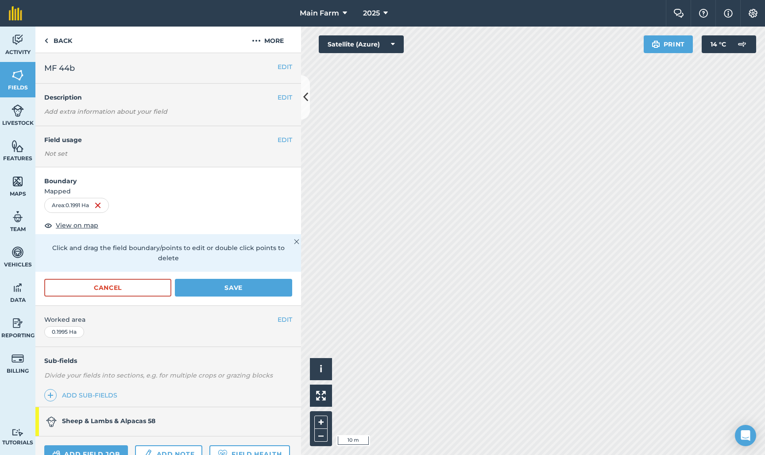
click at [240, 279] on button "Save" at bounding box center [233, 288] width 117 height 18
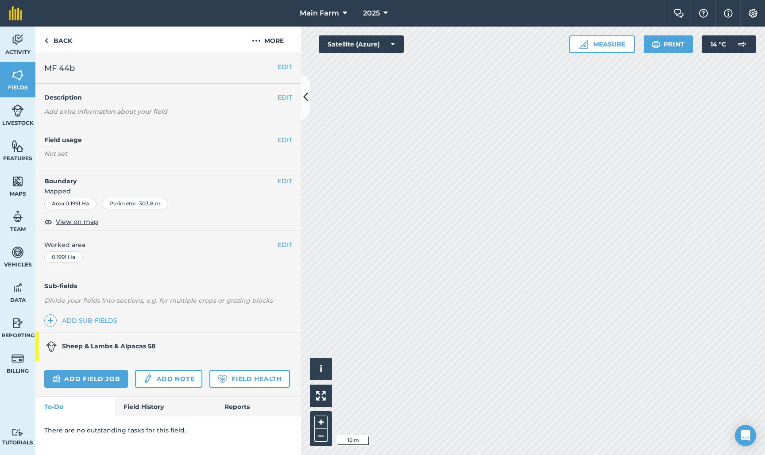
click at [288, 179] on button "EDIT" at bounding box center [285, 181] width 15 height 10
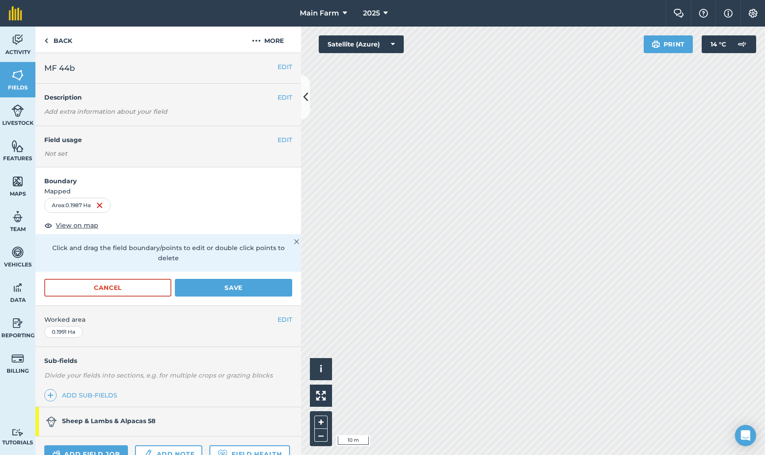
click at [230, 279] on button "Save" at bounding box center [233, 288] width 117 height 18
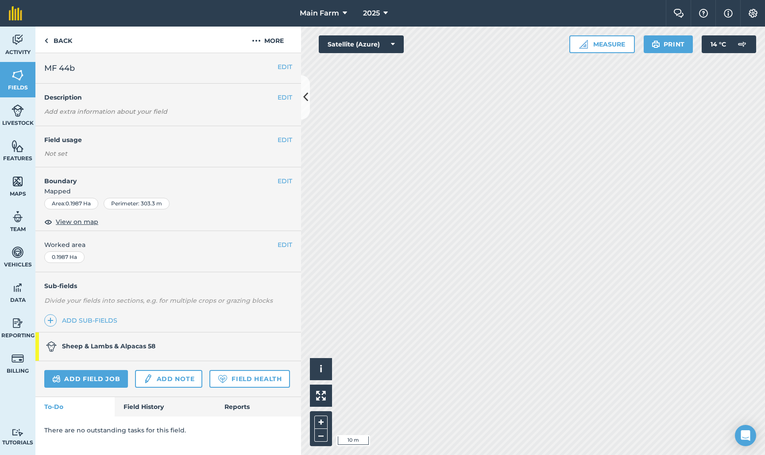
click at [278, 184] on button "EDIT" at bounding box center [285, 181] width 15 height 10
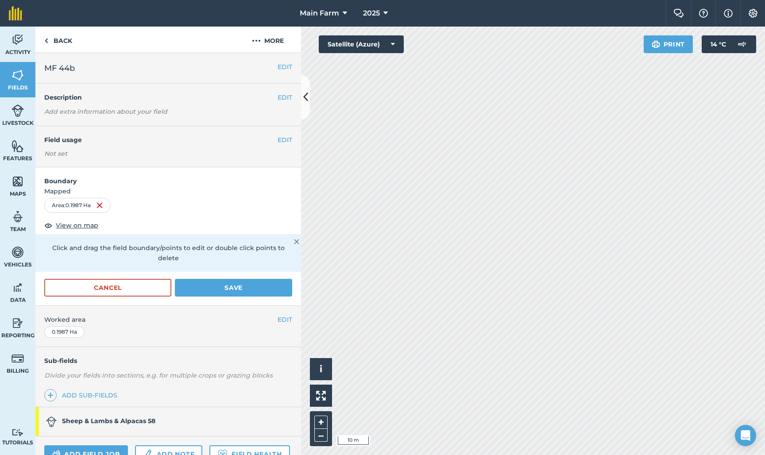
click at [239, 279] on button "Save" at bounding box center [233, 288] width 117 height 18
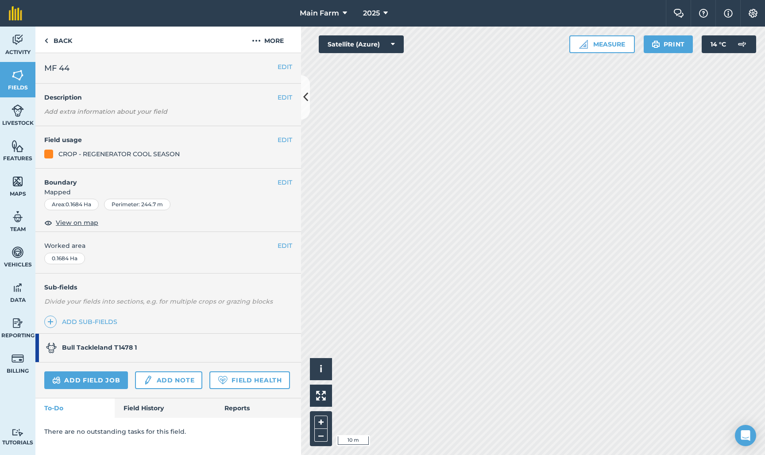
click at [278, 67] on button "EDIT" at bounding box center [285, 67] width 15 height 10
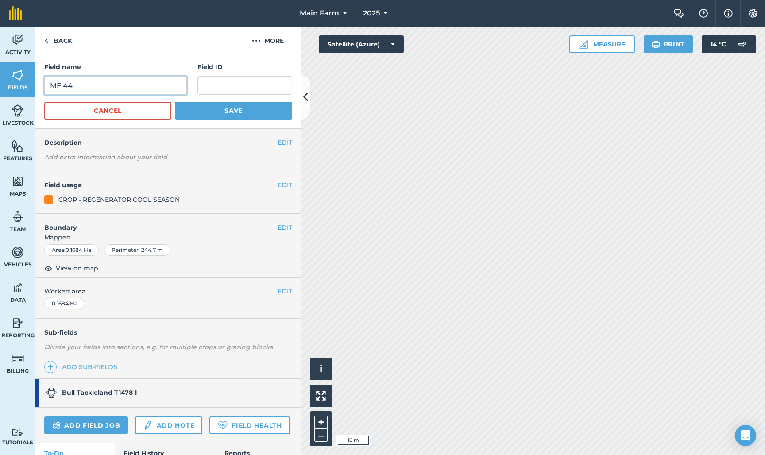
click at [95, 88] on input "MF 44" at bounding box center [115, 85] width 143 height 19
type input "MF 44A"
click at [201, 113] on button "Save" at bounding box center [233, 111] width 117 height 18
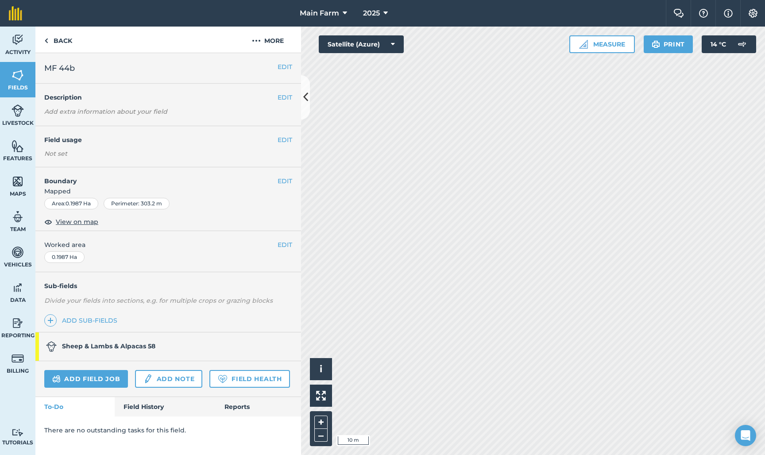
click at [283, 66] on button "EDIT" at bounding box center [285, 67] width 15 height 10
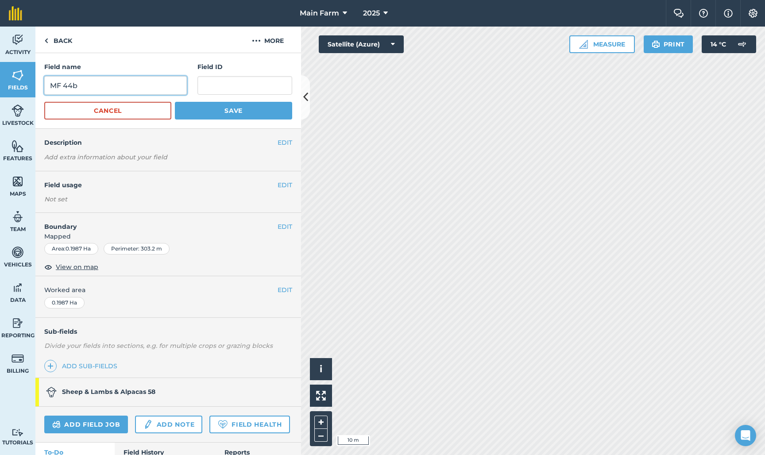
click at [89, 86] on input "MF 44b" at bounding box center [115, 85] width 143 height 19
type input "MF 44B"
click at [205, 112] on button "Save" at bounding box center [233, 111] width 117 height 18
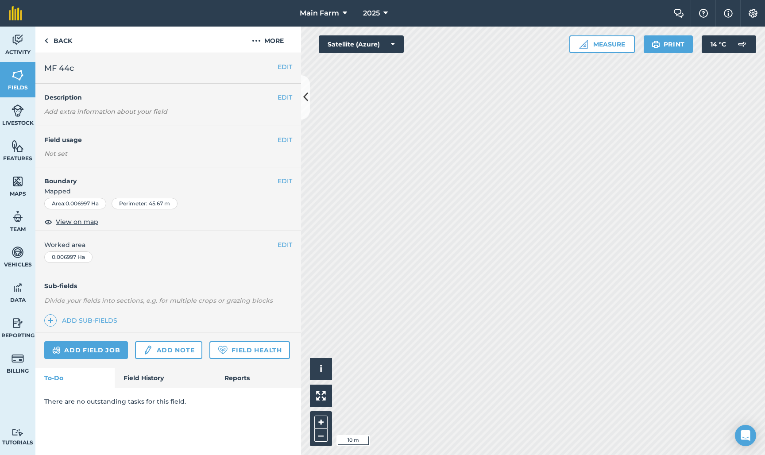
click at [285, 63] on button "EDIT" at bounding box center [285, 67] width 15 height 10
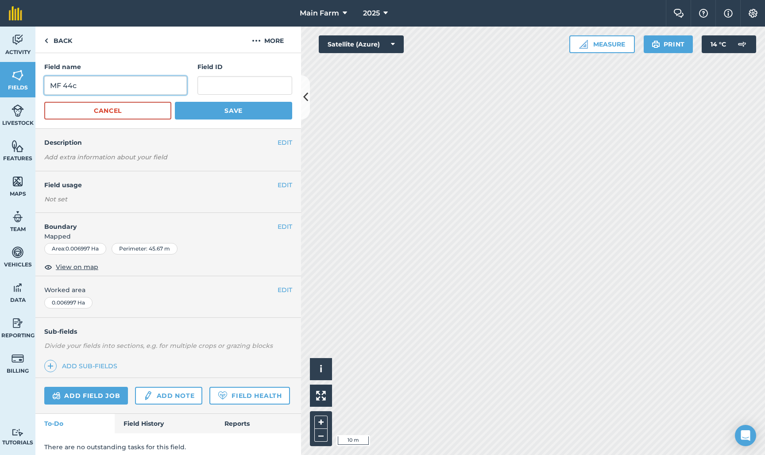
click at [123, 86] on input "MF 44c" at bounding box center [115, 85] width 143 height 19
type input "MF 44C"
click at [243, 117] on button "Save" at bounding box center [233, 111] width 117 height 18
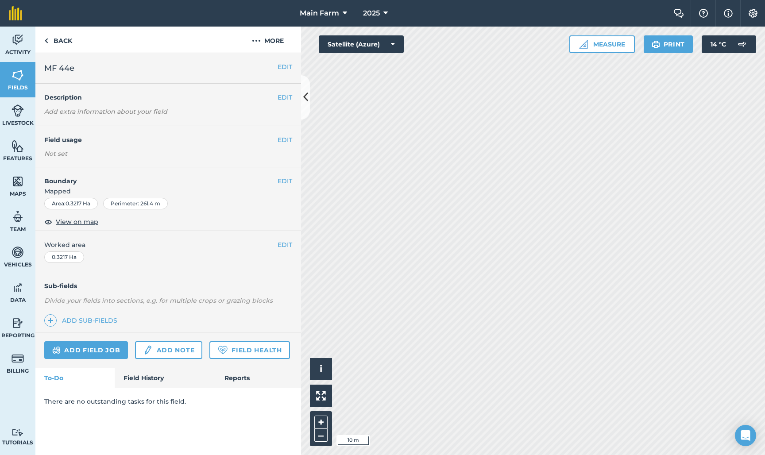
click at [281, 66] on button "EDIT" at bounding box center [285, 67] width 15 height 10
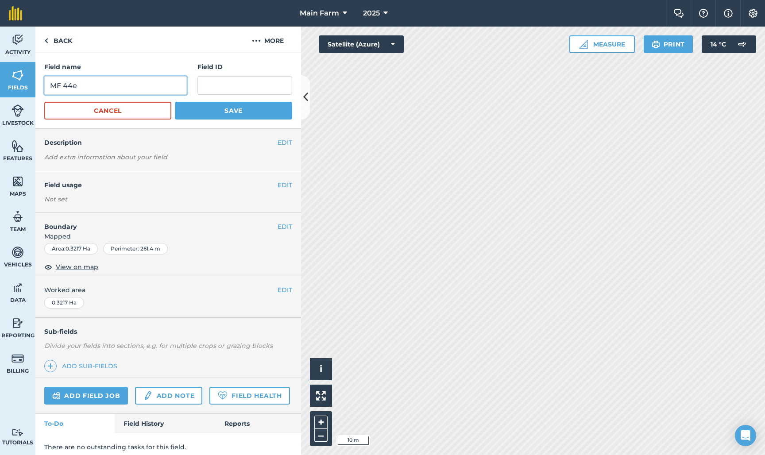
click at [101, 86] on input "MF 44e" at bounding box center [115, 85] width 143 height 19
type input "MF 44D"
click at [210, 109] on button "Save" at bounding box center [233, 111] width 117 height 18
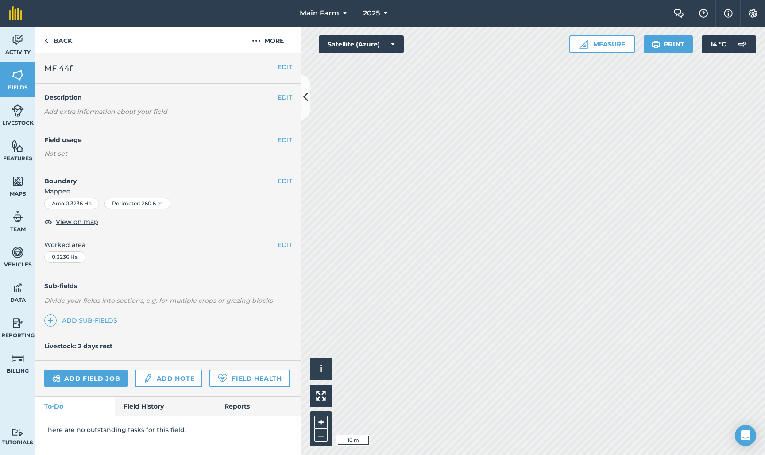
click at [284, 68] on button "EDIT" at bounding box center [285, 67] width 15 height 10
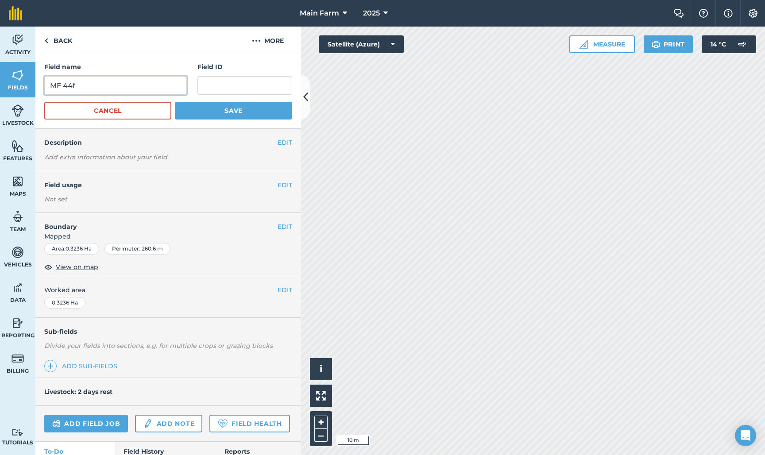
click at [97, 83] on input "MF 44f" at bounding box center [115, 85] width 143 height 19
type input "MF 44E"
click at [240, 113] on button "Save" at bounding box center [233, 111] width 117 height 18
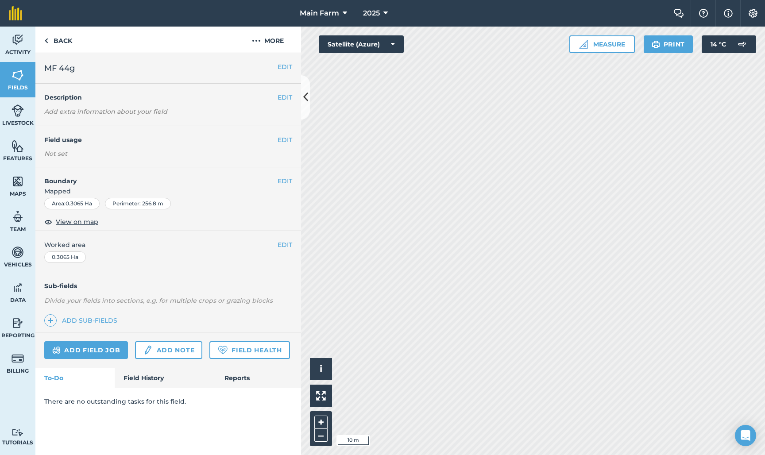
click at [284, 68] on button "EDIT" at bounding box center [285, 67] width 15 height 10
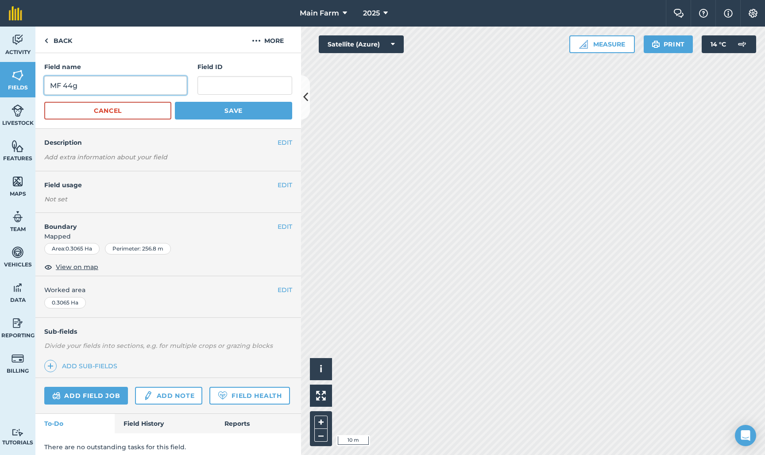
click at [87, 86] on input "MF 44g" at bounding box center [115, 85] width 143 height 19
type input "MF 44F"
click at [219, 109] on button "Save" at bounding box center [233, 111] width 117 height 18
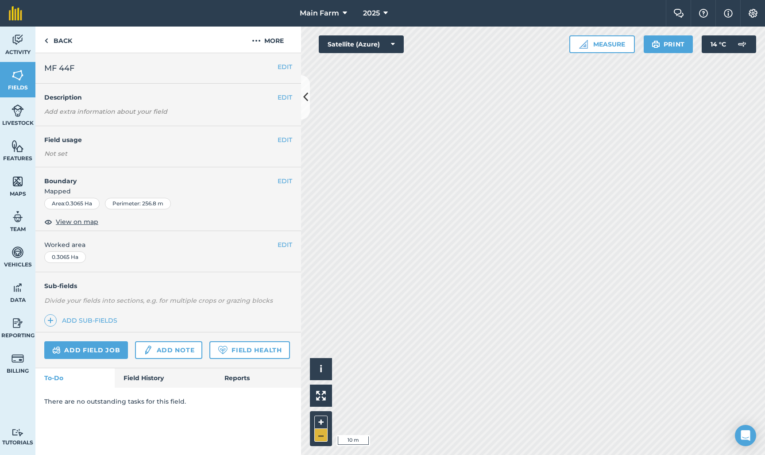
click at [322, 435] on button "–" at bounding box center [320, 435] width 13 height 13
click at [319, 440] on button "–" at bounding box center [320, 435] width 13 height 13
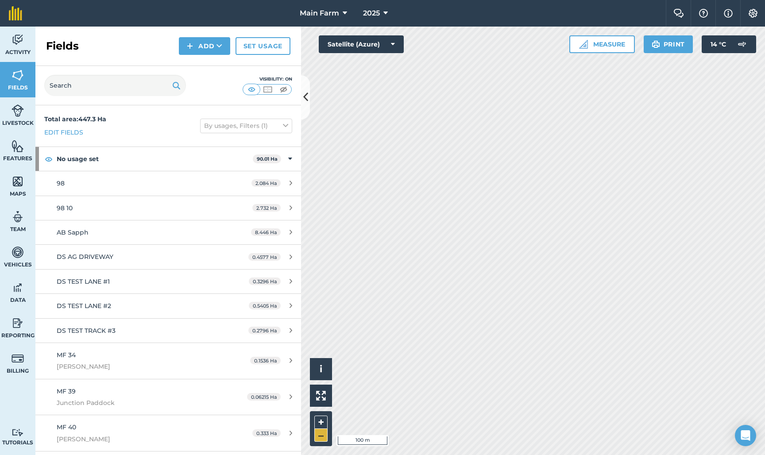
click at [322, 440] on button "–" at bounding box center [320, 435] width 13 height 13
click at [320, 423] on button "+" at bounding box center [320, 422] width 13 height 13
click at [320, 418] on button "+" at bounding box center [320, 422] width 13 height 13
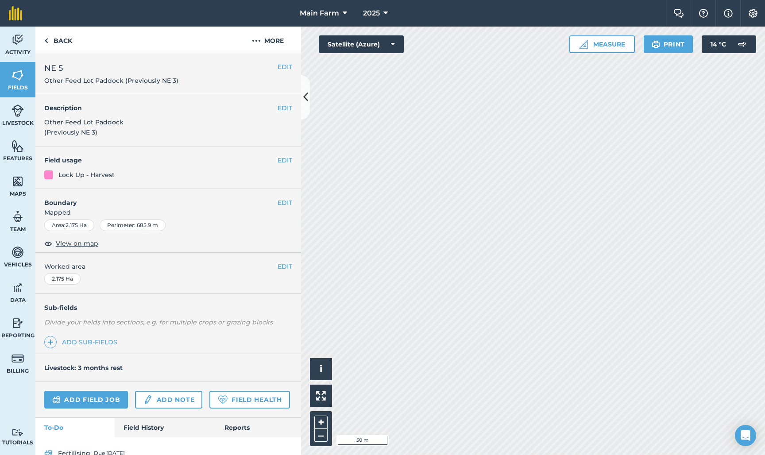
click at [285, 200] on button "EDIT" at bounding box center [285, 203] width 15 height 10
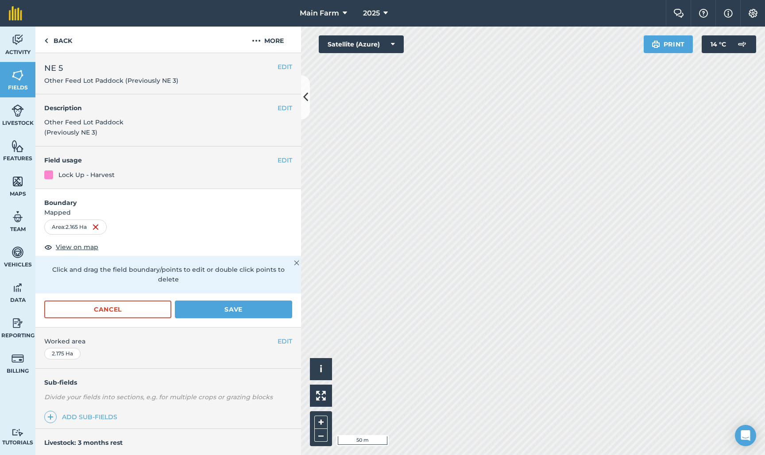
click at [213, 301] on button "Save" at bounding box center [233, 310] width 117 height 18
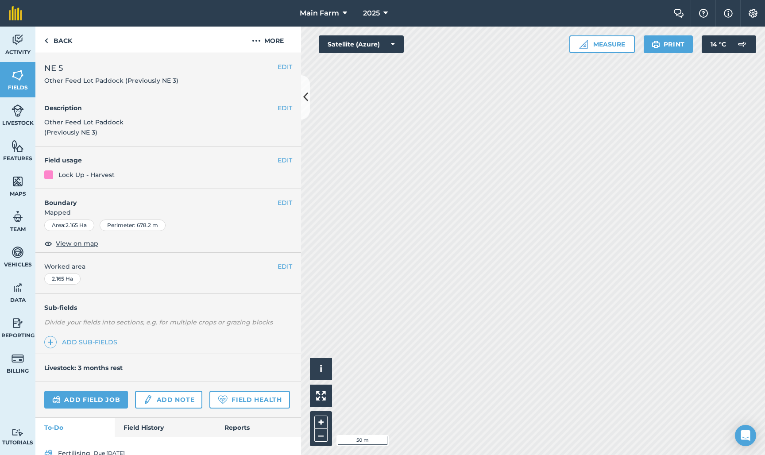
click at [286, 202] on button "EDIT" at bounding box center [285, 203] width 15 height 10
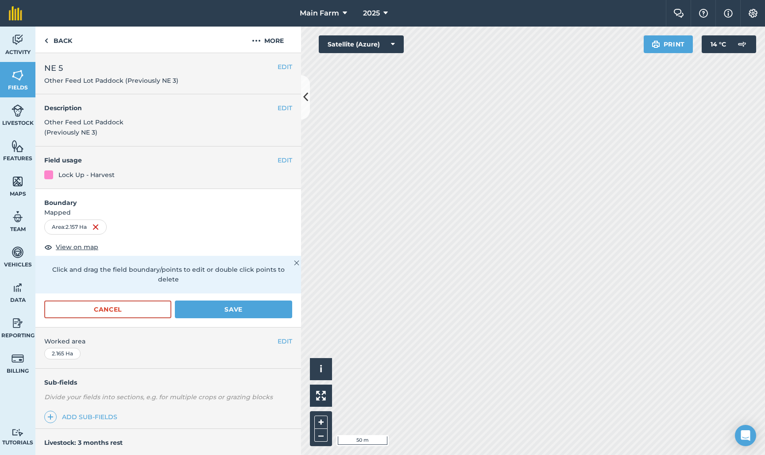
click at [265, 301] on button "Save" at bounding box center [233, 310] width 117 height 18
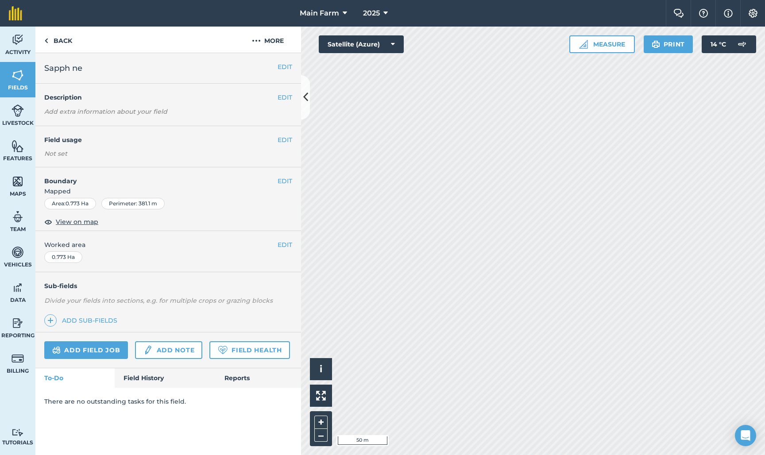
click at [283, 182] on button "EDIT" at bounding box center [285, 181] width 15 height 10
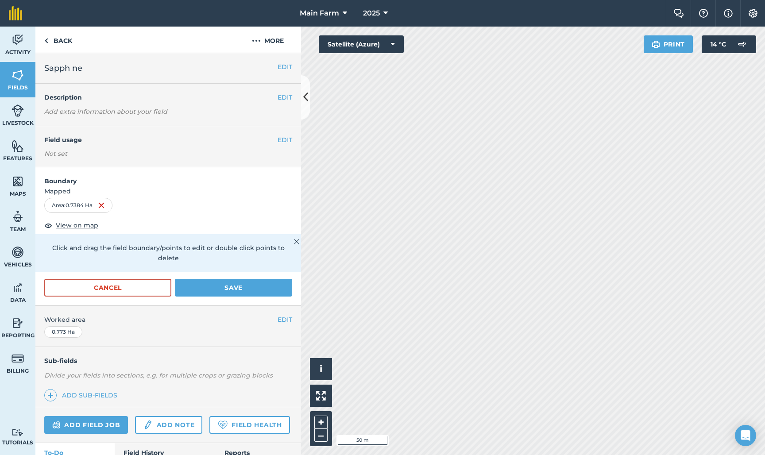
click at [205, 282] on button "Save" at bounding box center [233, 288] width 117 height 18
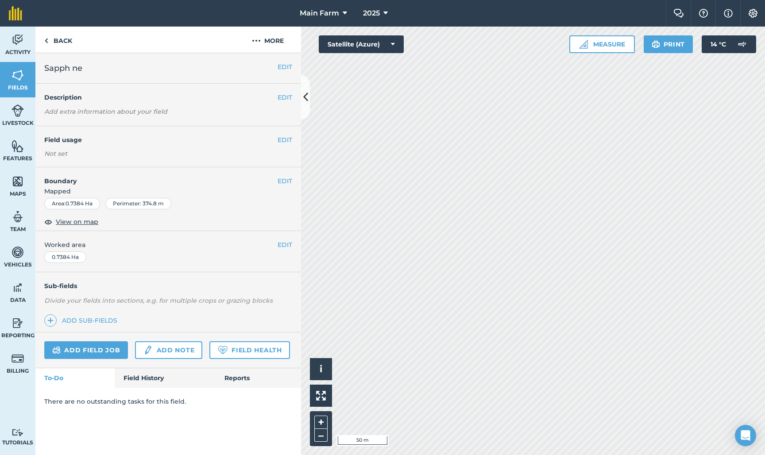
click at [285, 180] on button "EDIT" at bounding box center [285, 181] width 15 height 10
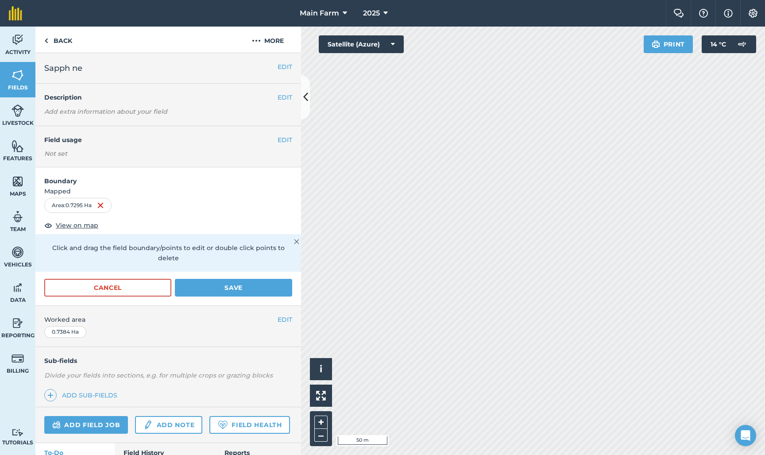
click at [251, 279] on button "Save" at bounding box center [233, 288] width 117 height 18
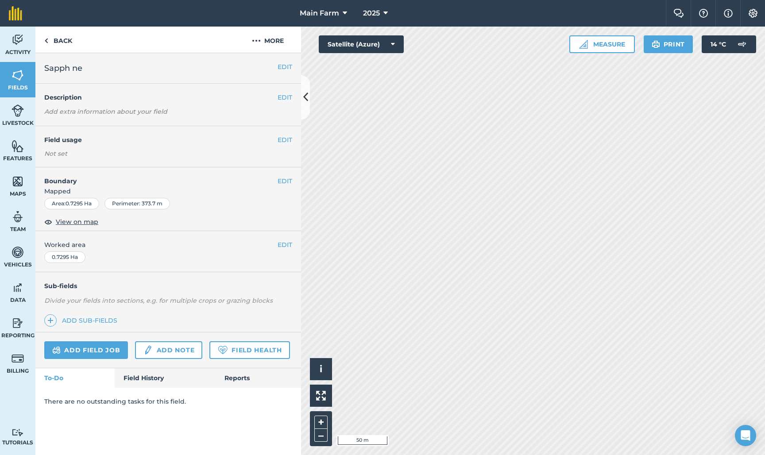
click at [286, 179] on button "EDIT" at bounding box center [285, 181] width 15 height 10
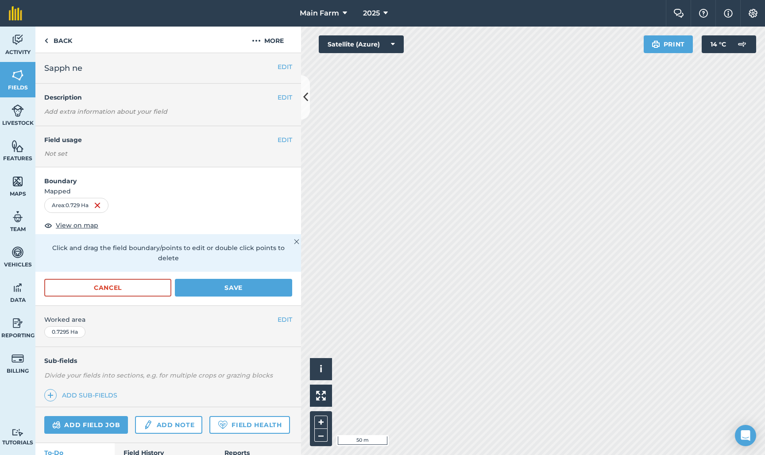
click at [248, 279] on button "Save" at bounding box center [233, 288] width 117 height 18
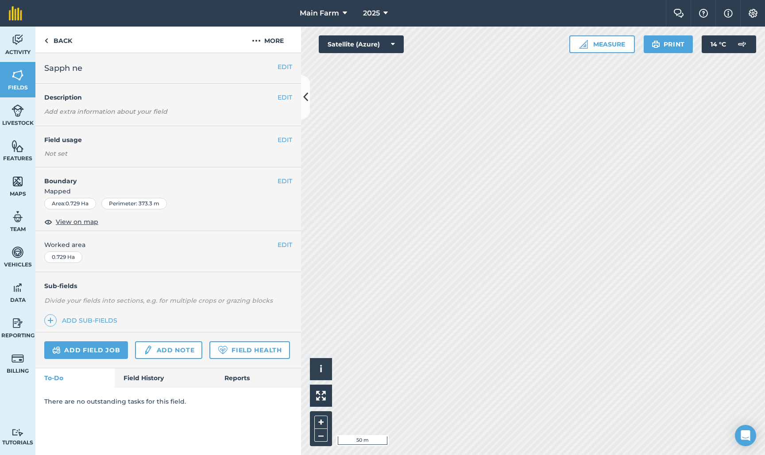
click at [288, 178] on button "EDIT" at bounding box center [285, 181] width 15 height 10
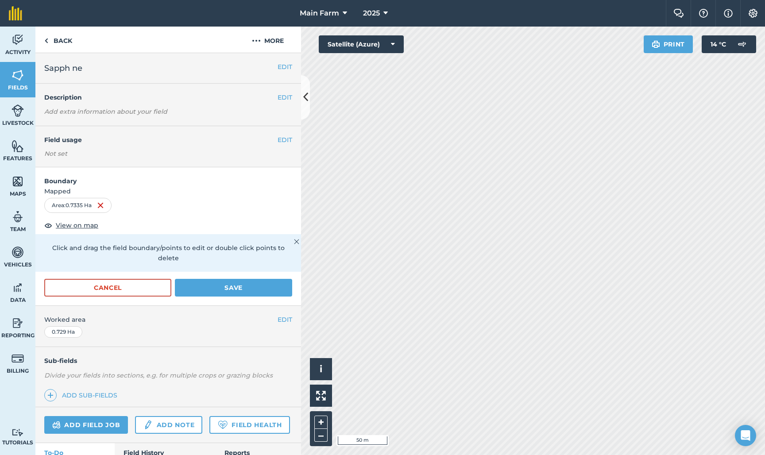
click at [227, 279] on button "Save" at bounding box center [233, 288] width 117 height 18
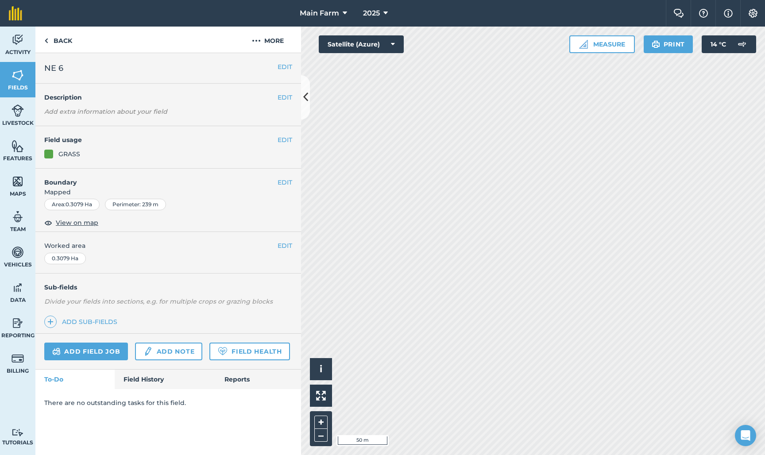
click at [283, 180] on button "EDIT" at bounding box center [285, 183] width 15 height 10
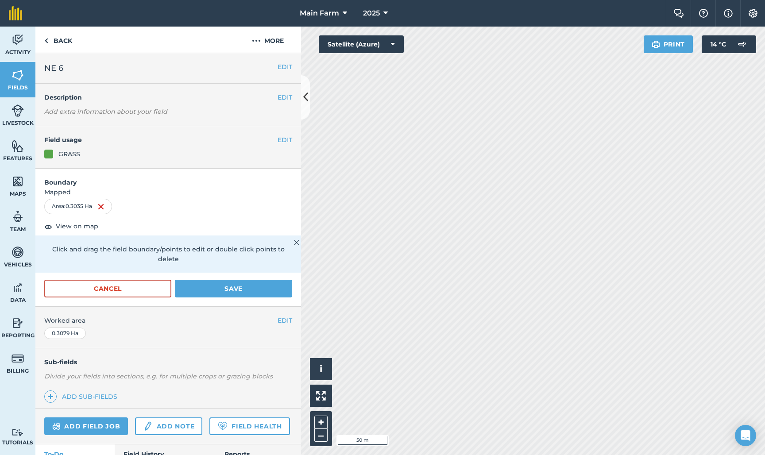
click at [256, 280] on button "Save" at bounding box center [233, 289] width 117 height 18
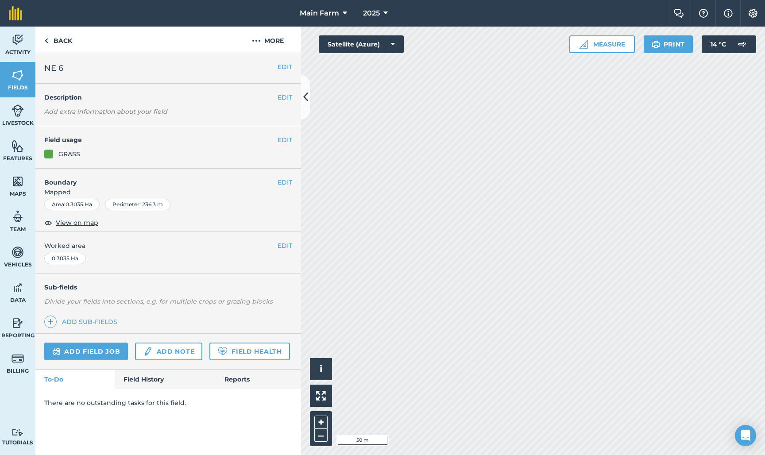
click at [285, 181] on button "EDIT" at bounding box center [285, 183] width 15 height 10
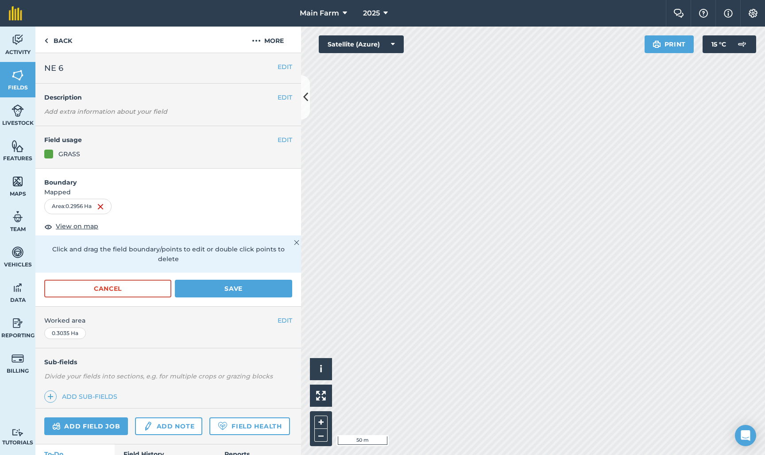
click at [260, 281] on button "Save" at bounding box center [233, 289] width 117 height 18
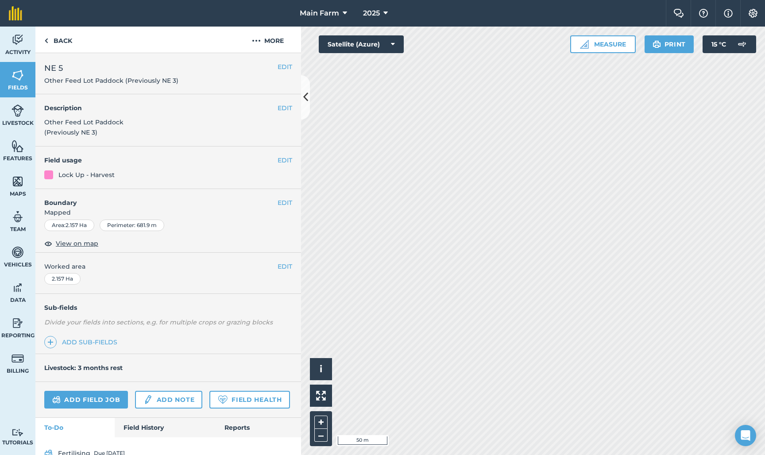
click at [283, 201] on button "EDIT" at bounding box center [285, 203] width 15 height 10
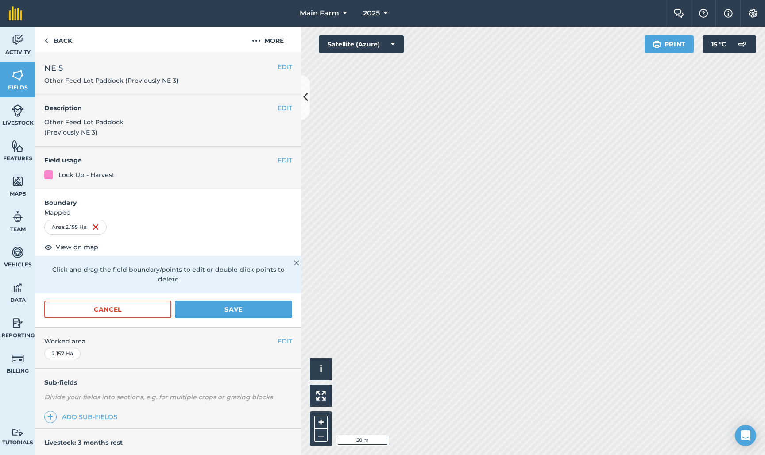
click at [202, 301] on button "Save" at bounding box center [233, 310] width 117 height 18
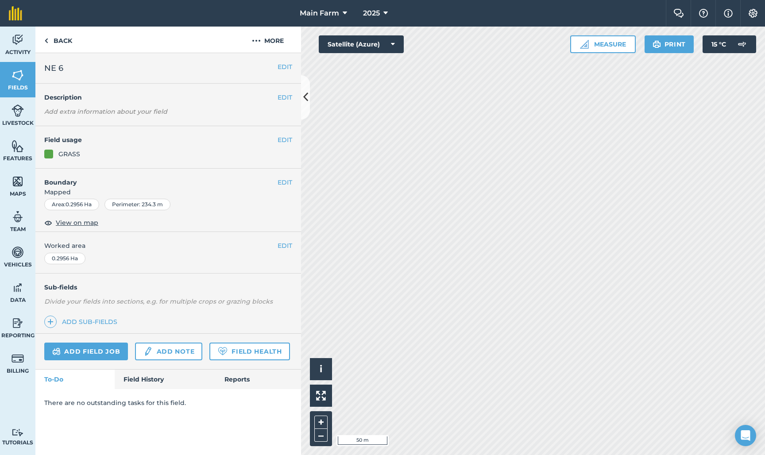
click at [286, 182] on button "EDIT" at bounding box center [285, 183] width 15 height 10
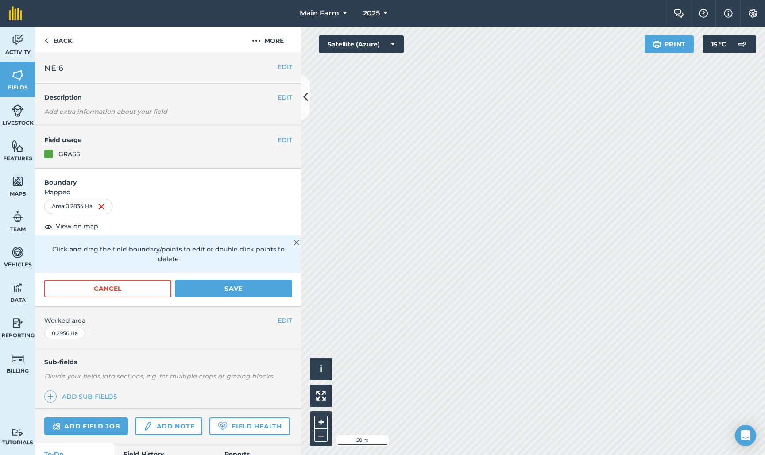
click at [233, 280] on button "Save" at bounding box center [233, 289] width 117 height 18
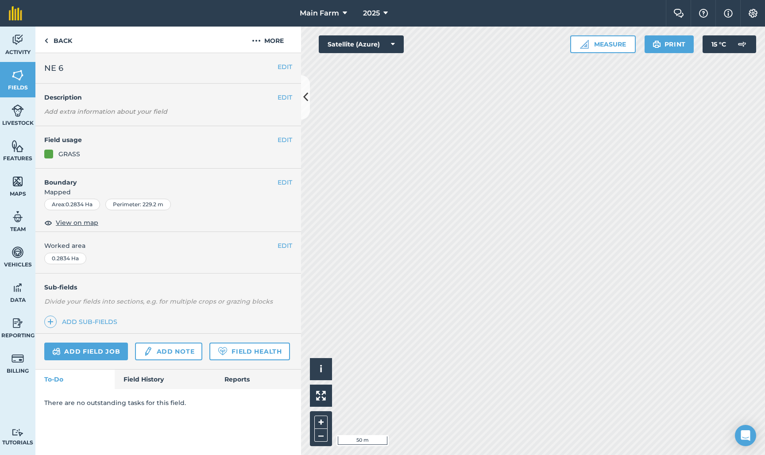
click at [287, 181] on button "EDIT" at bounding box center [285, 183] width 15 height 10
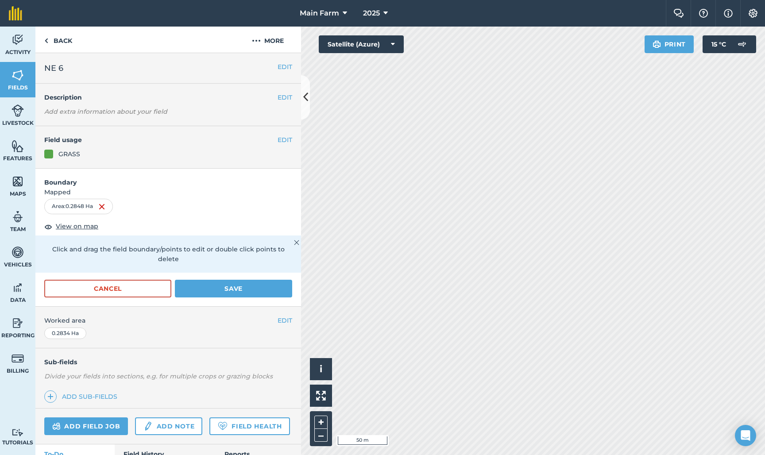
click at [233, 283] on button "Save" at bounding box center [233, 289] width 117 height 18
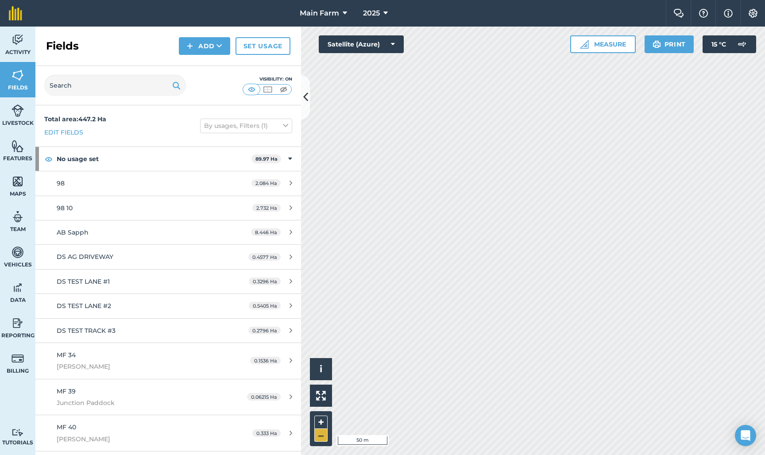
click at [321, 437] on button "–" at bounding box center [320, 435] width 13 height 13
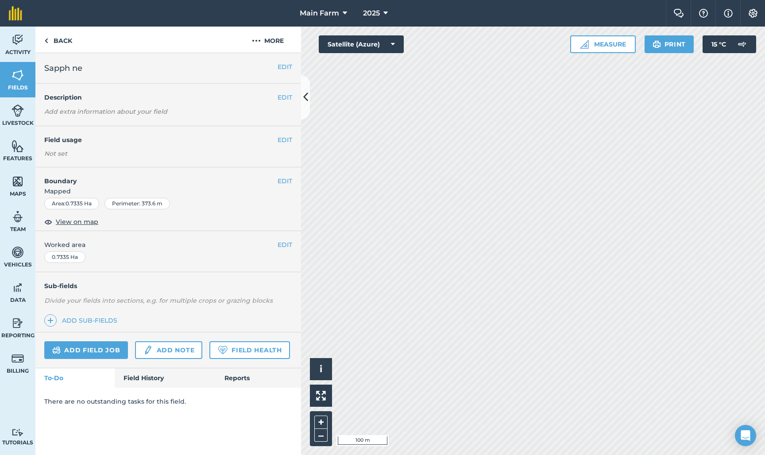
click at [279, 66] on button "EDIT" at bounding box center [285, 67] width 15 height 10
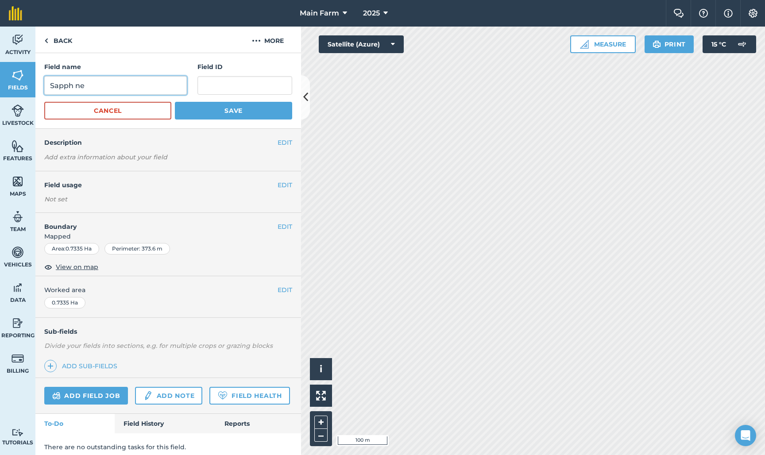
drag, startPoint x: 120, startPoint y: 89, endPoint x: 15, endPoint y: 81, distance: 106.2
click at [15, 81] on div "Activity Fields Livestock Features Maps Team Vehicles Data Reporting Billing Tu…" at bounding box center [382, 241] width 765 height 429
type input "NE 8"
click at [230, 110] on button "Save" at bounding box center [233, 111] width 117 height 18
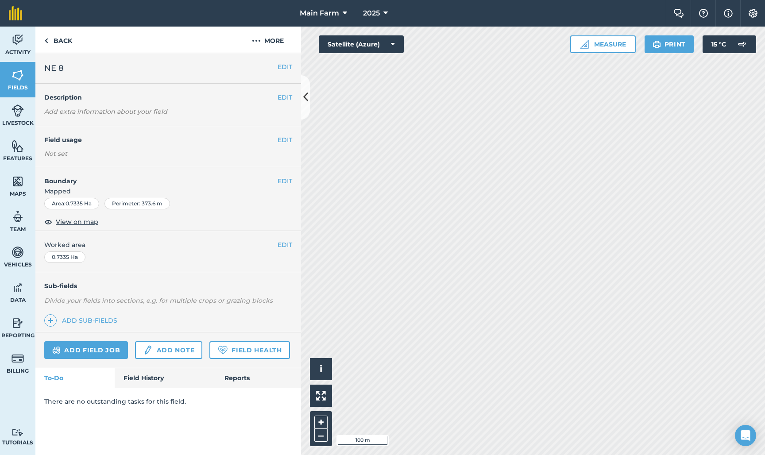
click at [288, 66] on button "EDIT" at bounding box center [285, 67] width 15 height 10
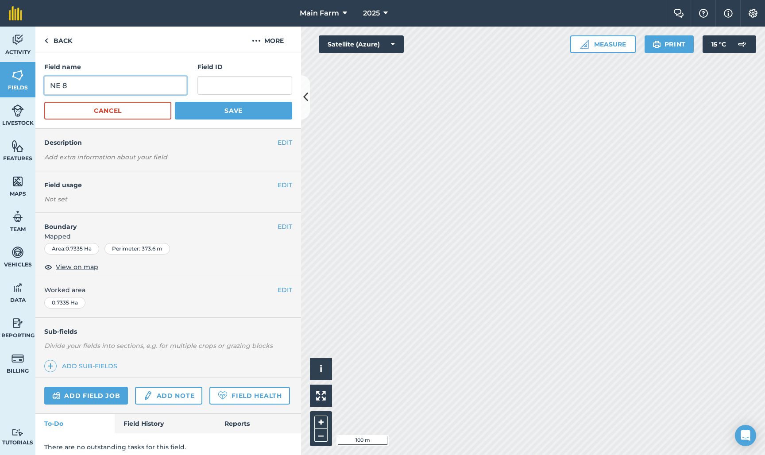
click at [97, 88] on input "NE 8" at bounding box center [115, 85] width 143 height 19
type input "NE 7"
click at [199, 114] on button "Save" at bounding box center [233, 111] width 117 height 18
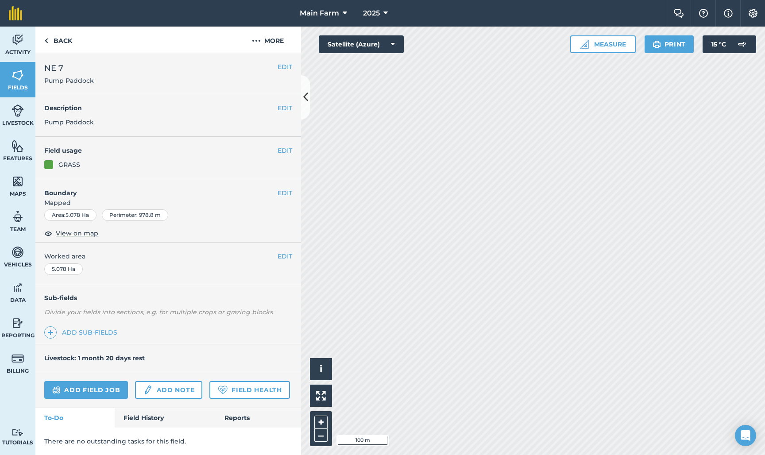
click at [283, 68] on button "EDIT" at bounding box center [285, 67] width 15 height 10
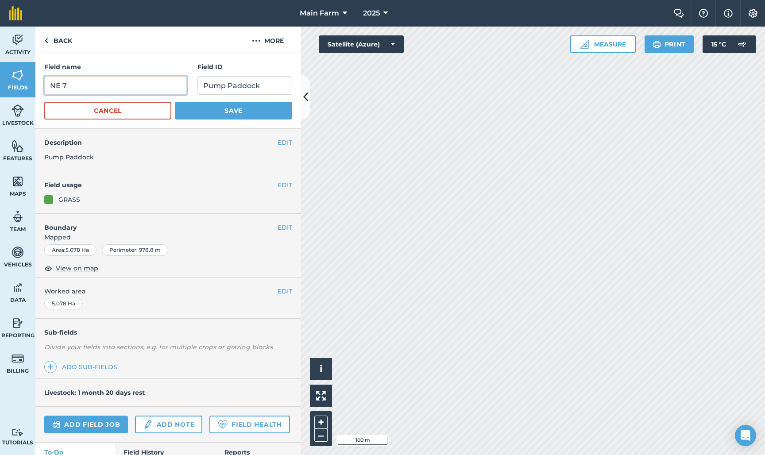
click at [113, 84] on input "NE 7" at bounding box center [115, 85] width 143 height 19
type input "NE 8"
click at [246, 116] on button "Save" at bounding box center [233, 111] width 117 height 18
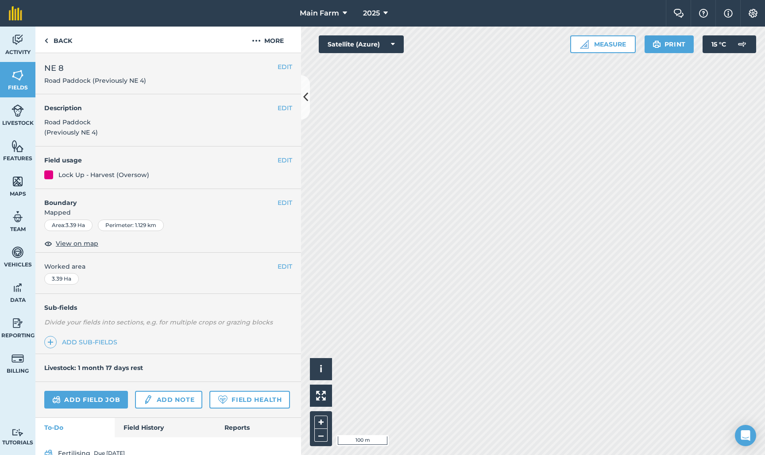
click at [281, 69] on button "EDIT" at bounding box center [285, 67] width 15 height 10
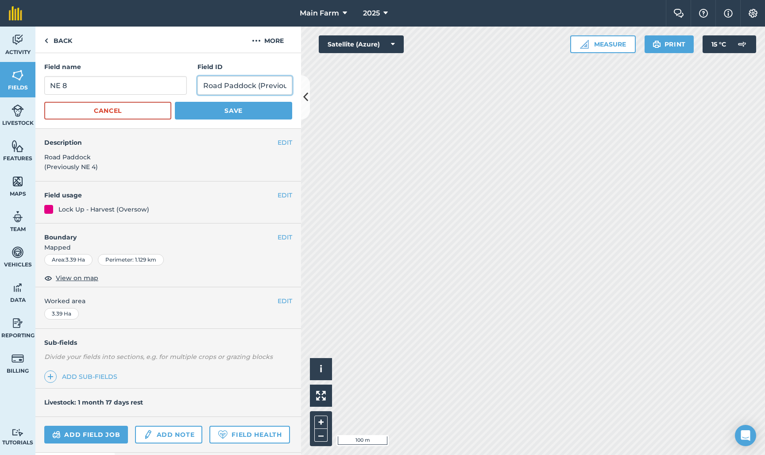
drag, startPoint x: 257, startPoint y: 87, endPoint x: 307, endPoint y: 89, distance: 50.5
click at [301, 89] on div "Back More Field name NE 8 Field ID Road Paddock (Previously NE 4) Cancel Save E…" at bounding box center [168, 241] width 266 height 429
click at [283, 83] on input "Road Paddock (Previously NE 4)" at bounding box center [245, 85] width 95 height 19
type input "Road Paddock (Previously NE 4 & NE 8)"
click at [72, 90] on input "NE 8" at bounding box center [115, 85] width 143 height 19
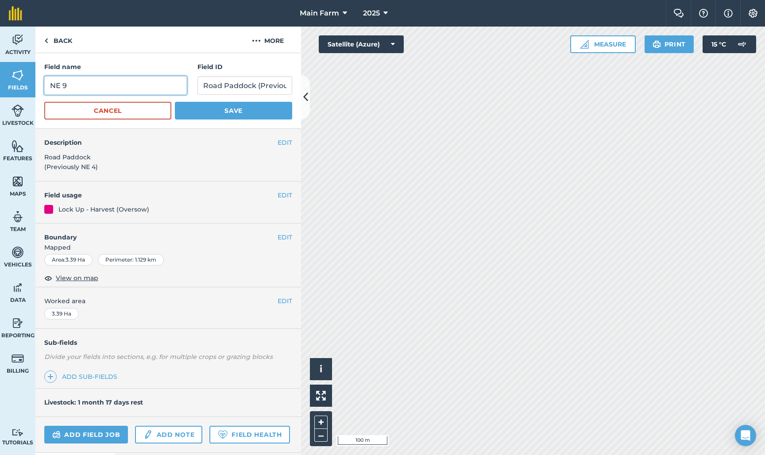
type input "NE 9"
click at [204, 112] on button "Save" at bounding box center [233, 111] width 117 height 18
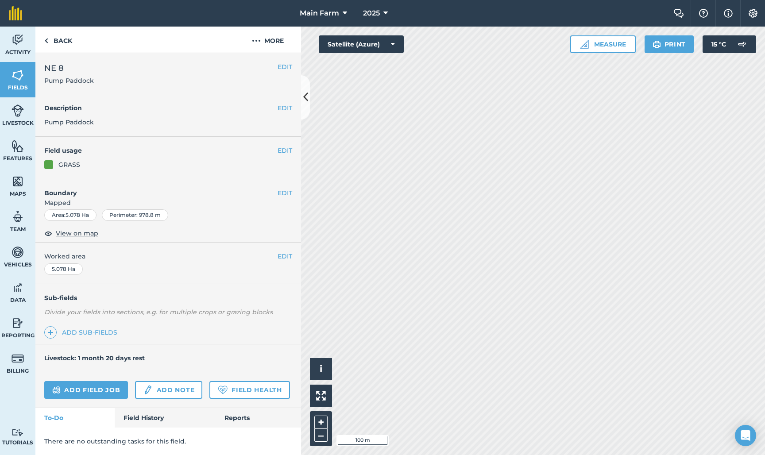
click at [281, 65] on button "EDIT" at bounding box center [285, 67] width 15 height 10
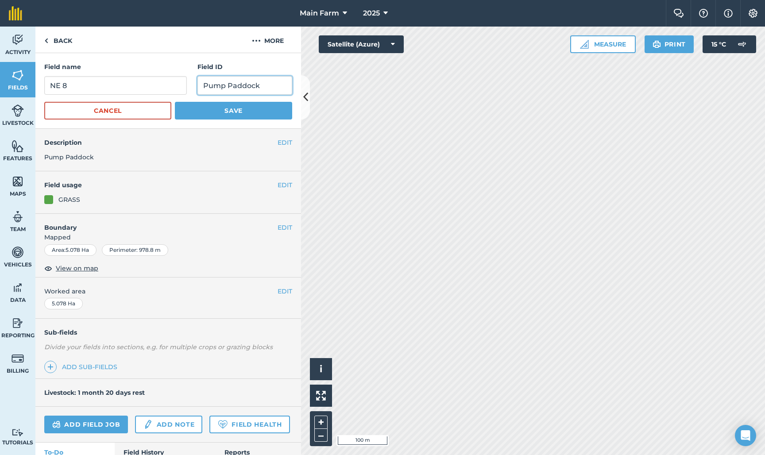
click at [271, 85] on input "Pump Paddock" at bounding box center [245, 85] width 95 height 19
paste input "text"
type input "Pump Paddock"
click at [148, 110] on button "Cancel" at bounding box center [107, 111] width 127 height 18
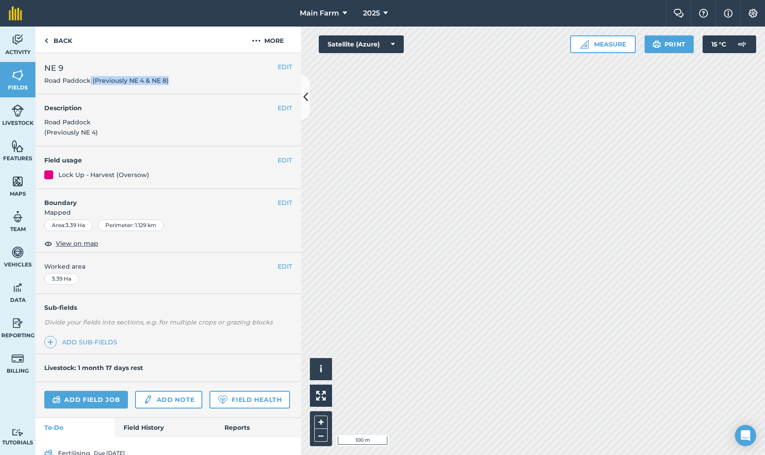
drag, startPoint x: 170, startPoint y: 81, endPoint x: 89, endPoint y: 78, distance: 81.1
click at [89, 78] on h2 "NE 9 Road Paddock (Previously NE 4 & NE 8)" at bounding box center [160, 73] width 233 height 23
copy span "(Previously NE 4 & NE 8)"
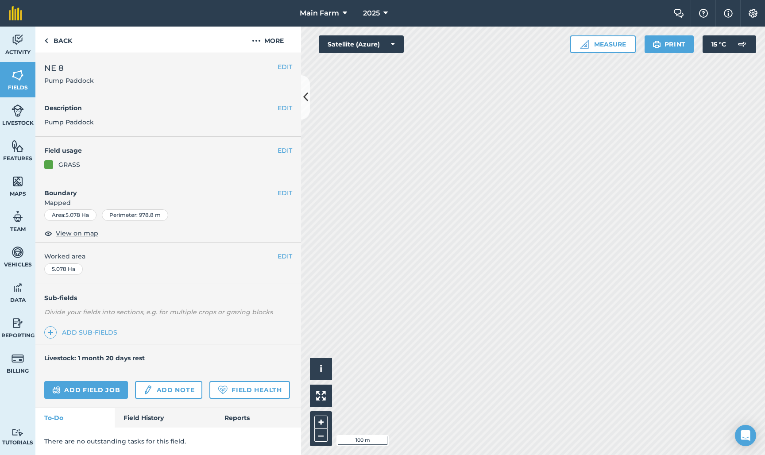
click at [284, 65] on button "EDIT" at bounding box center [285, 67] width 15 height 10
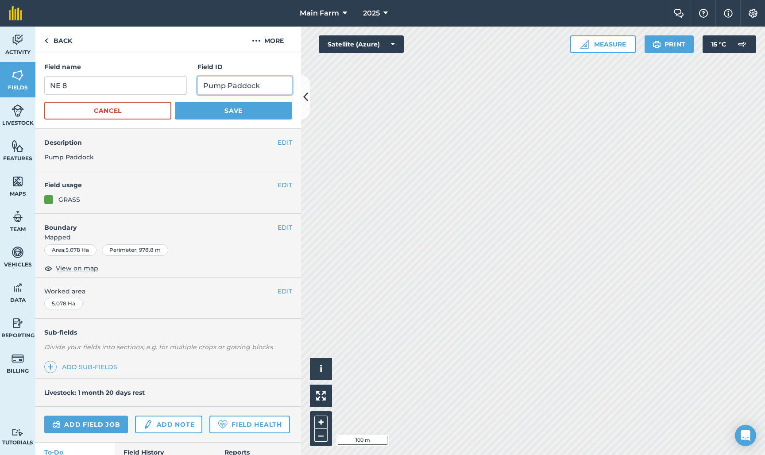
click at [280, 84] on input "Pump Paddock" at bounding box center [245, 85] width 95 height 19
paste input "(Previously NE 4 & NE 8)"
click at [282, 85] on input "Pump Paddock (Previously NE 4 & NE 8)" at bounding box center [245, 85] width 95 height 19
type input "Pump Paddock (Previously NE 7)"
click at [229, 111] on button "Save" at bounding box center [233, 111] width 117 height 18
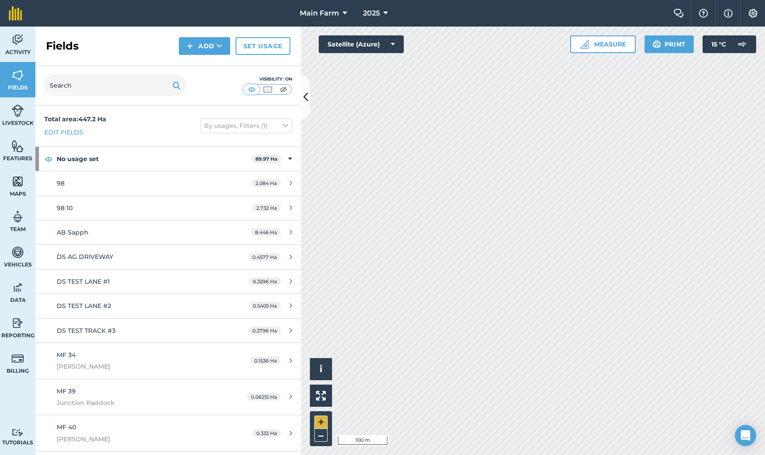
click at [318, 424] on button "+" at bounding box center [320, 422] width 13 height 13
click at [319, 439] on button "–" at bounding box center [320, 435] width 13 height 13
click at [320, 436] on button "–" at bounding box center [320, 435] width 13 height 13
click at [319, 424] on button "+" at bounding box center [320, 422] width 13 height 13
